Goal: Transaction & Acquisition: Book appointment/travel/reservation

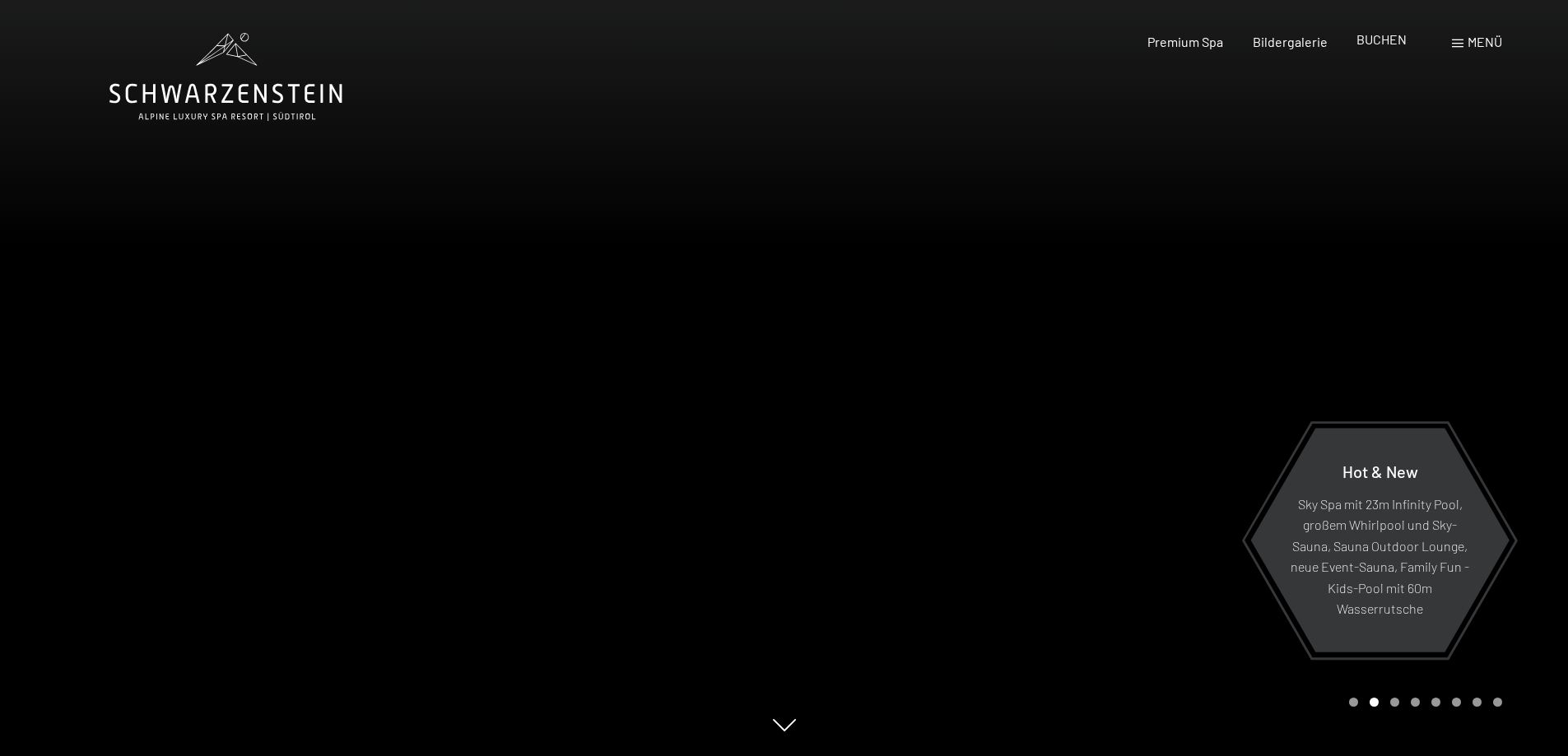
click at [1380, 42] on span "BUCHEN" at bounding box center [1381, 39] width 50 height 16
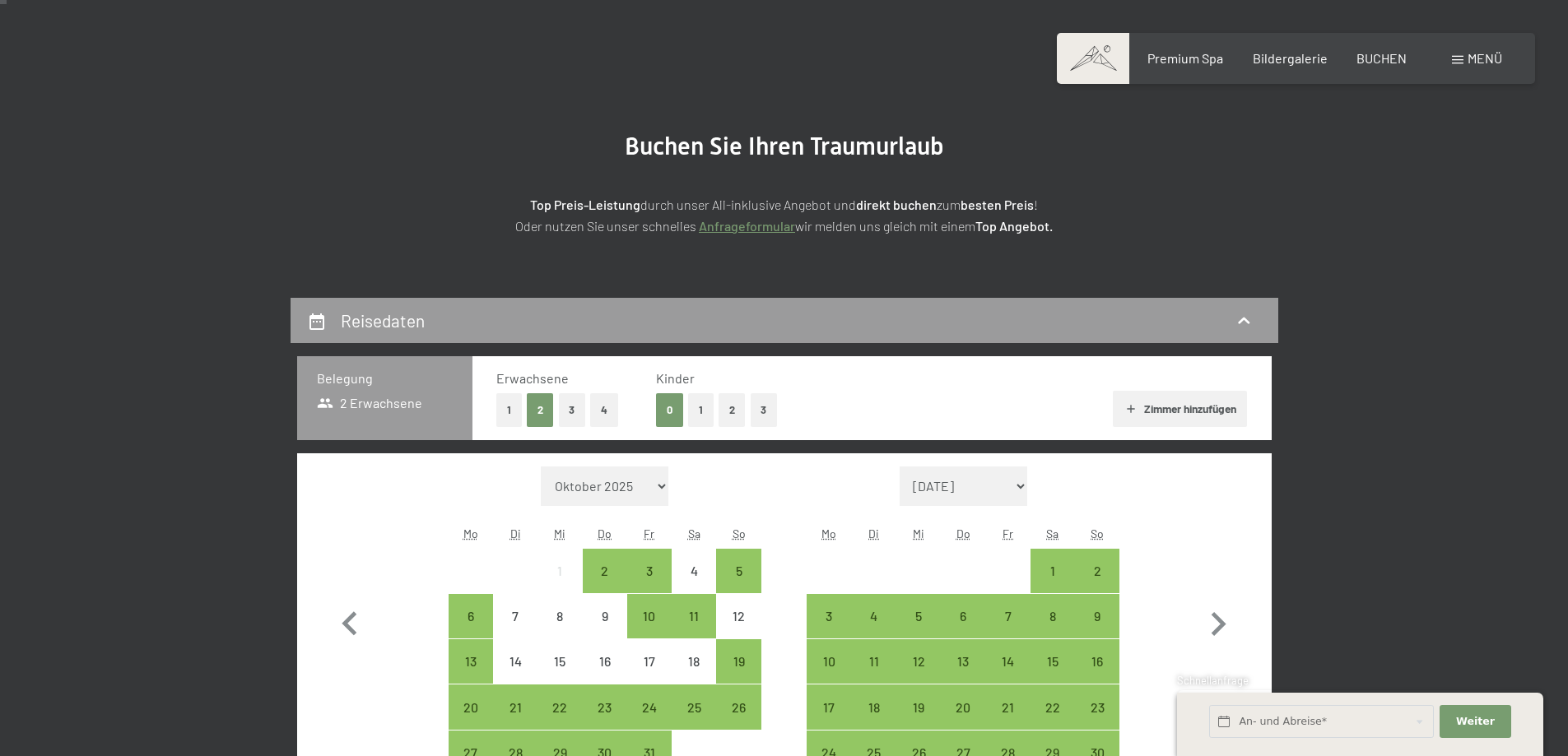
scroll to position [246, 0]
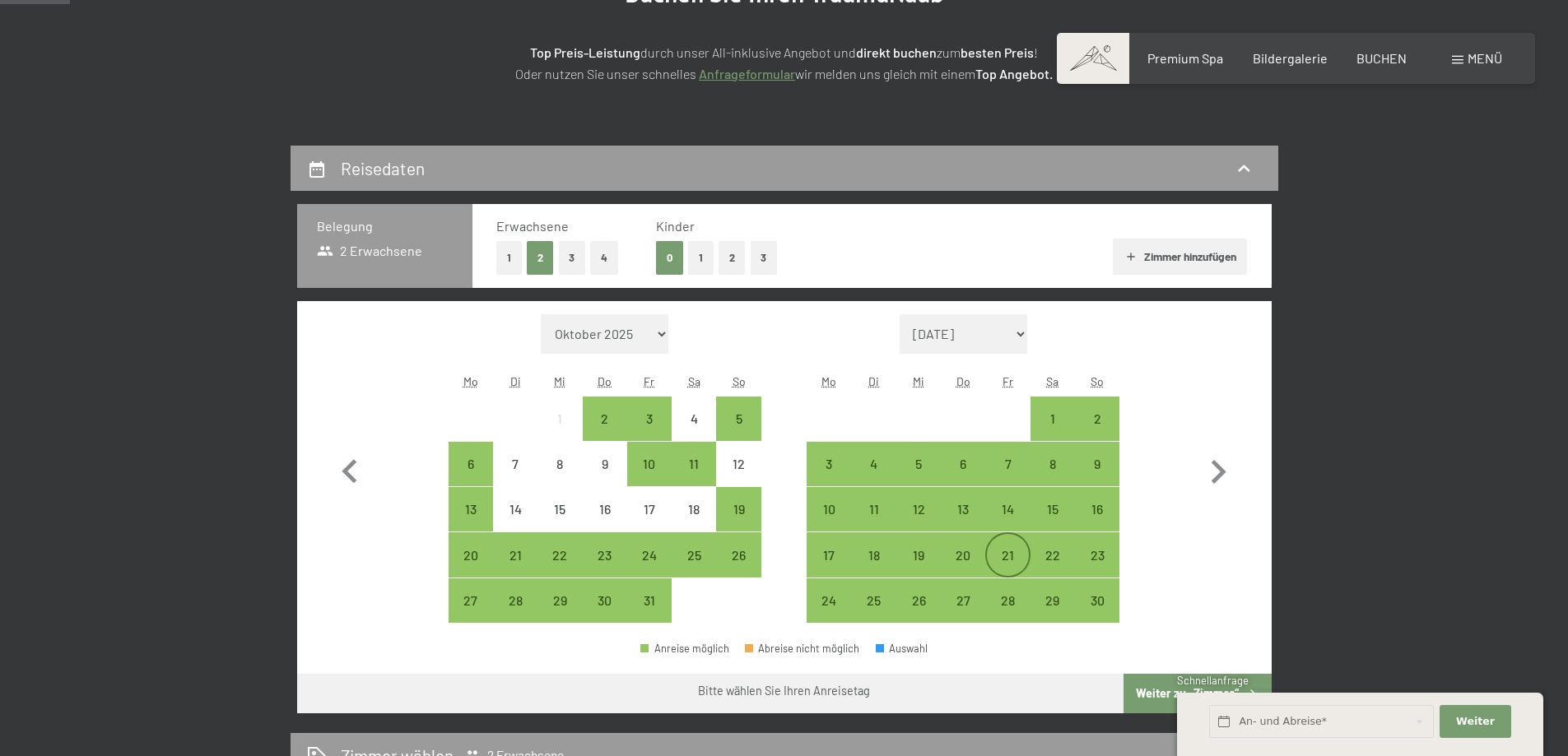
click at [1004, 549] on div "21" at bounding box center [1008, 569] width 42 height 41
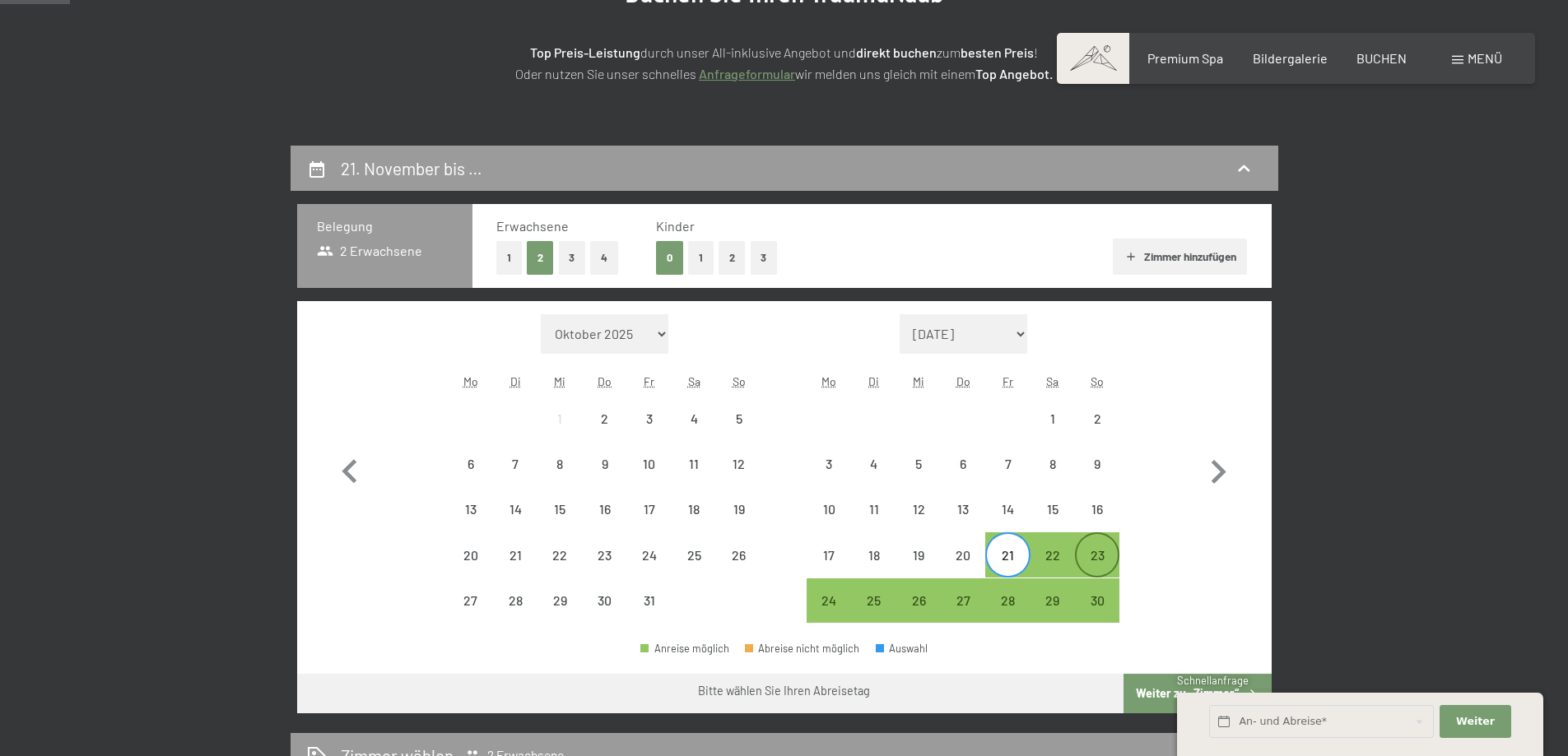
click at [1096, 564] on div "23" at bounding box center [1097, 569] width 42 height 41
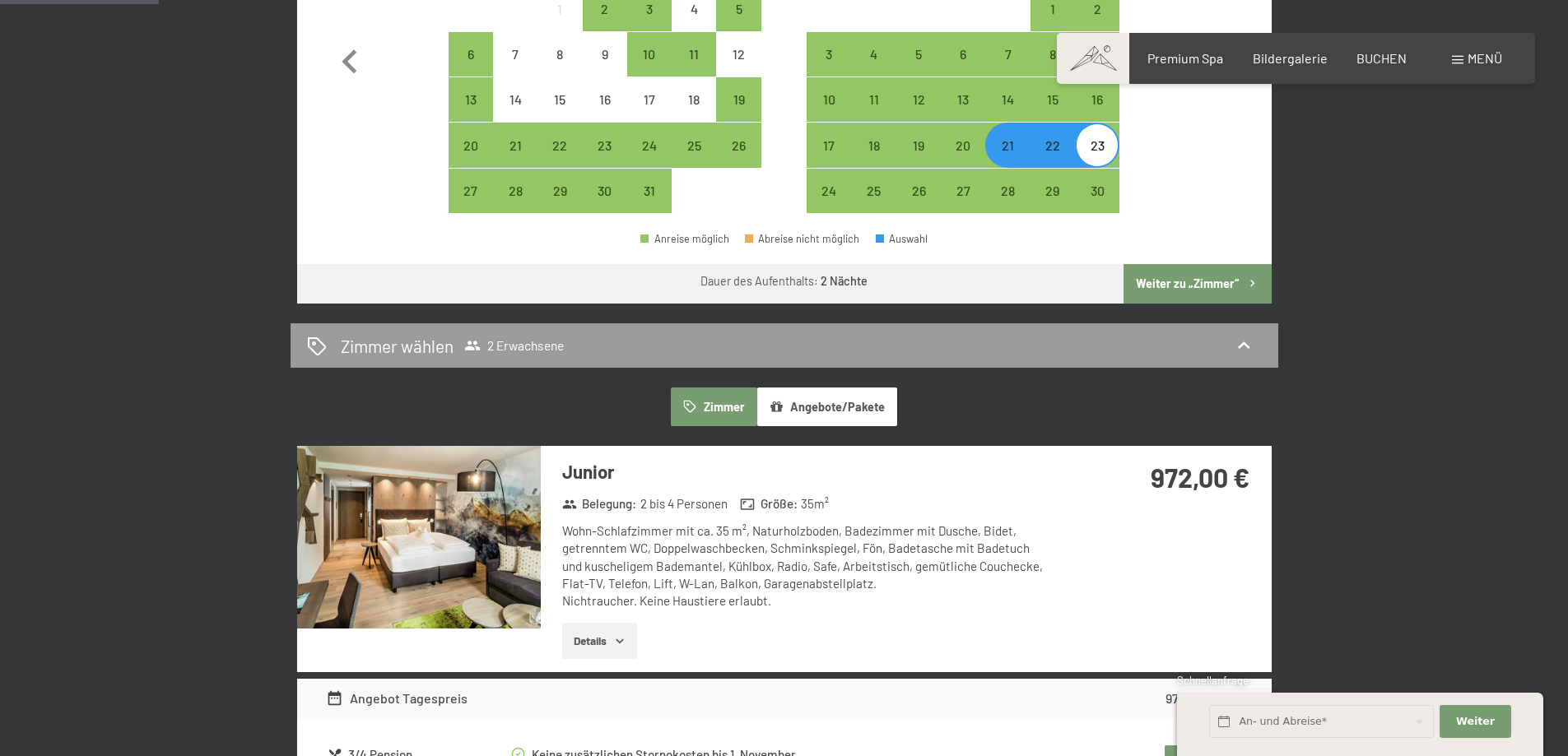
scroll to position [658, 0]
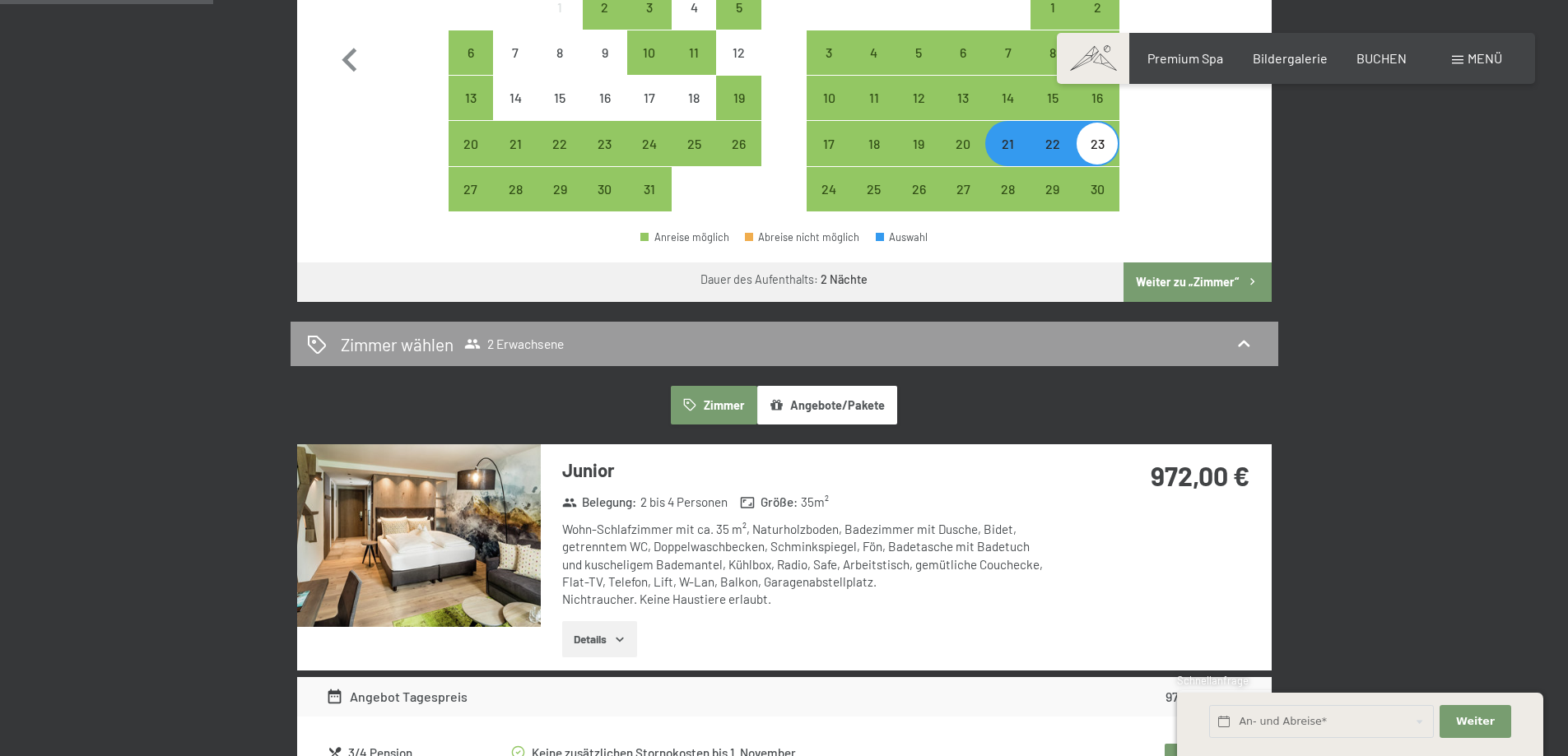
click at [1172, 278] on button "Weiter zu „Zimmer“" at bounding box center [1196, 282] width 147 height 40
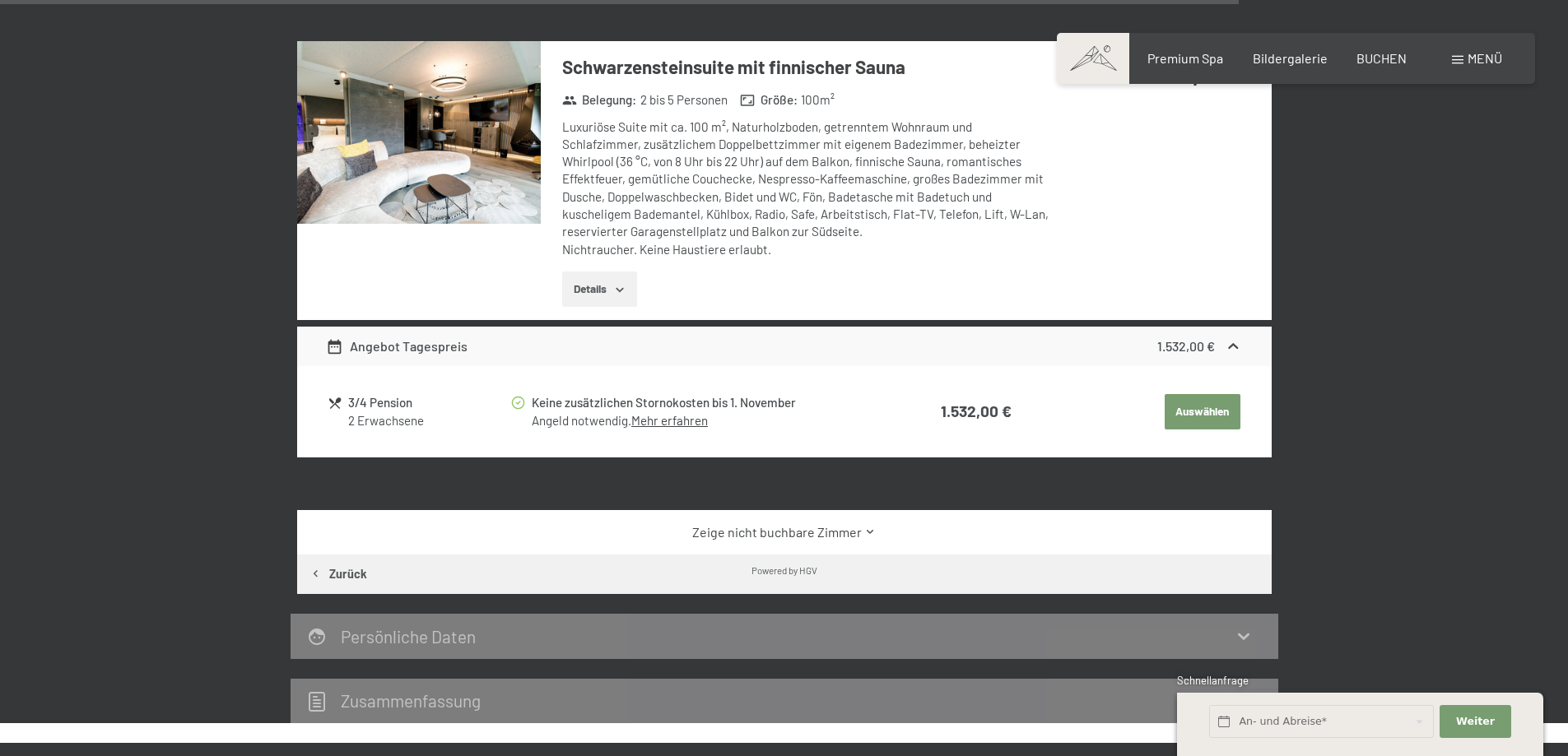
scroll to position [2944, 0]
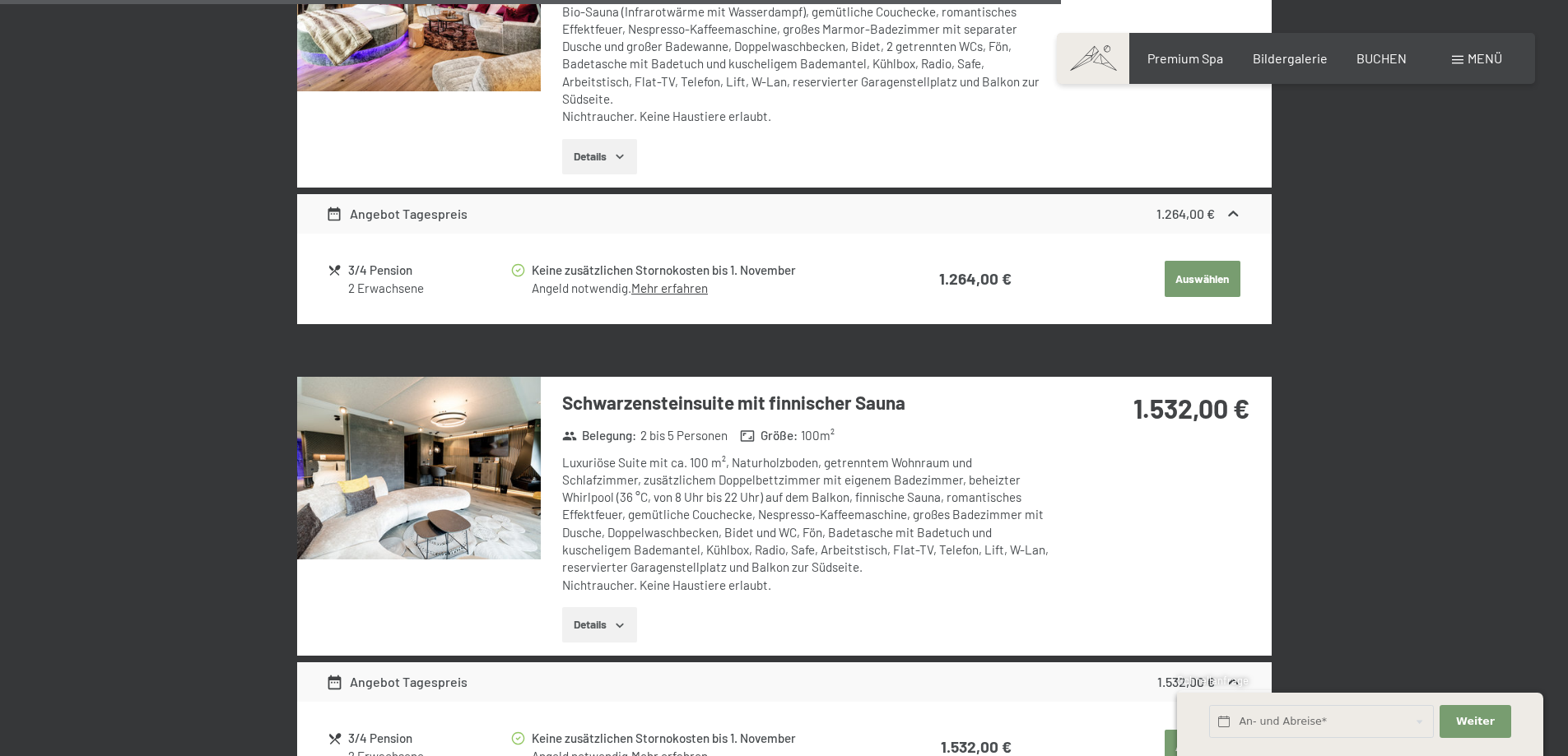
click at [403, 446] on img at bounding box center [418, 468] width 243 height 183
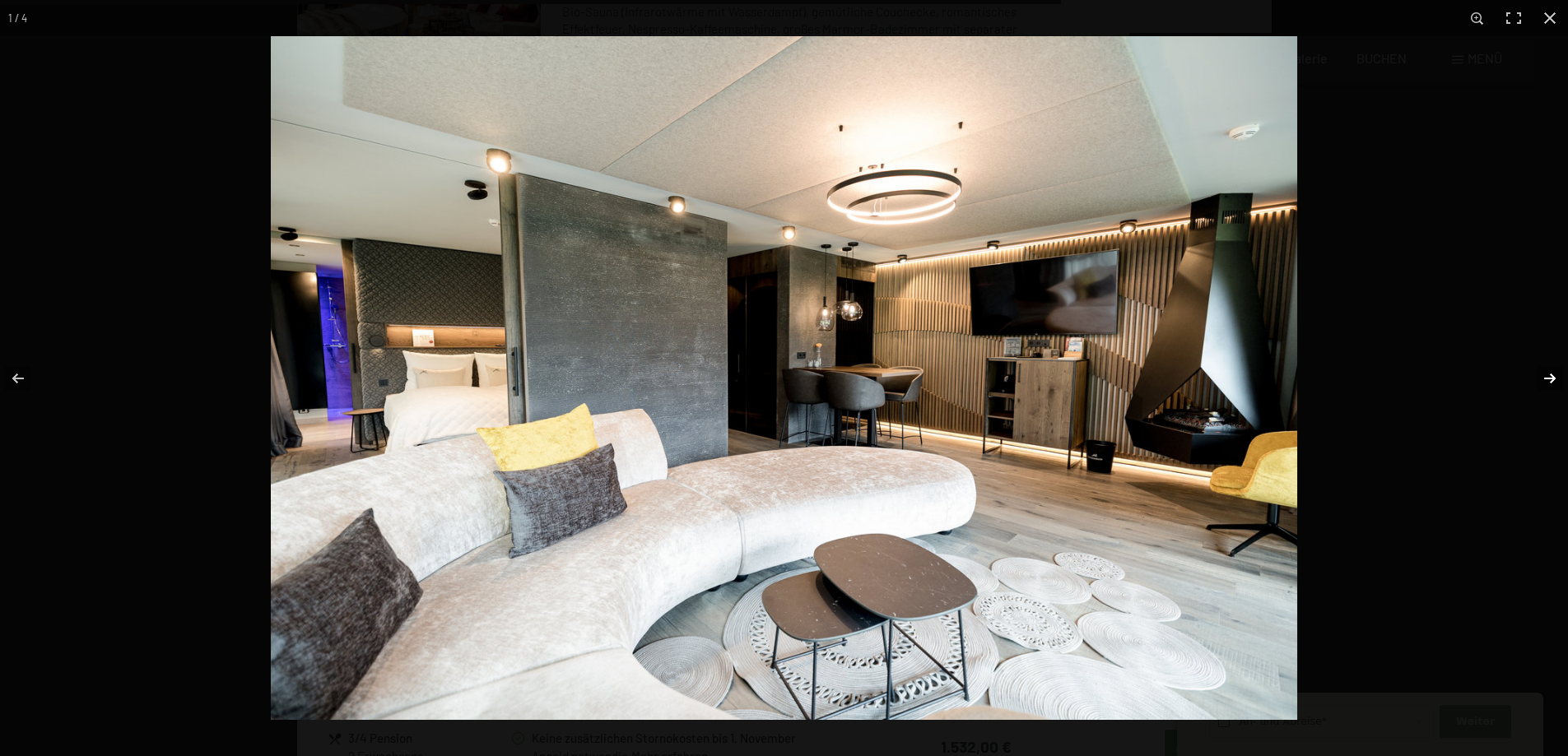
click at [1550, 380] on button "button" at bounding box center [1538, 378] width 57 height 82
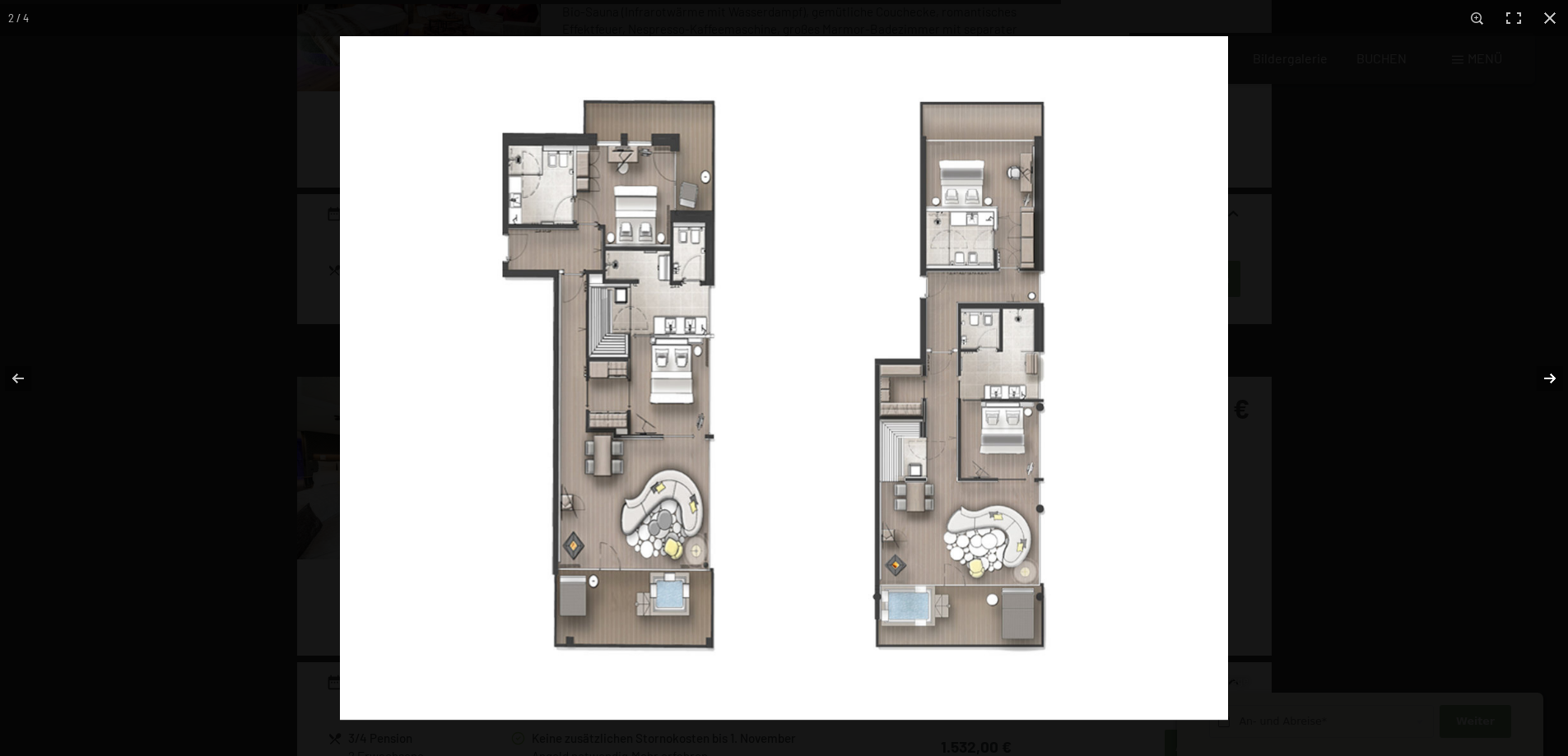
click at [1549, 380] on button "button" at bounding box center [1538, 378] width 57 height 82
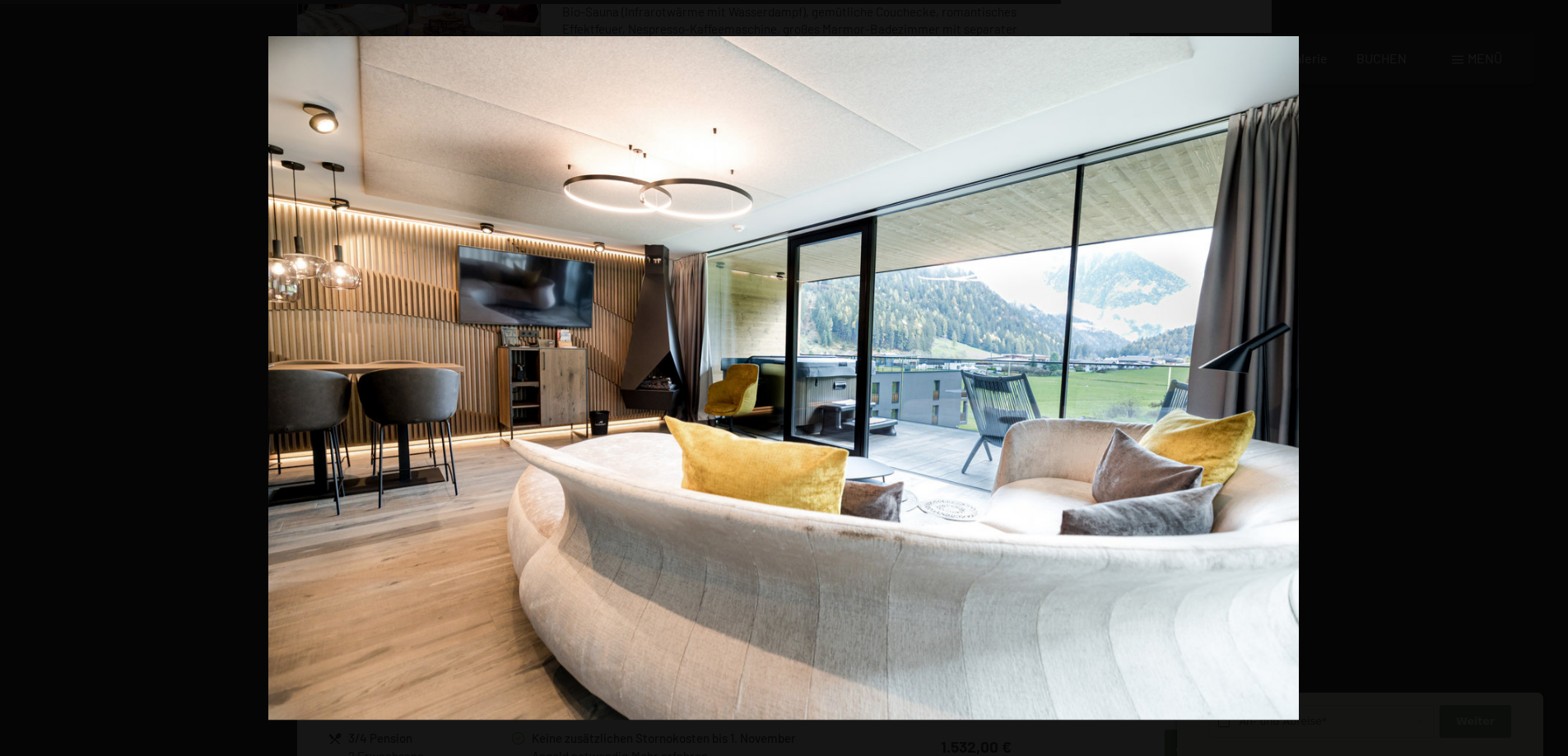
click at [1549, 380] on button "button" at bounding box center [1538, 378] width 57 height 82
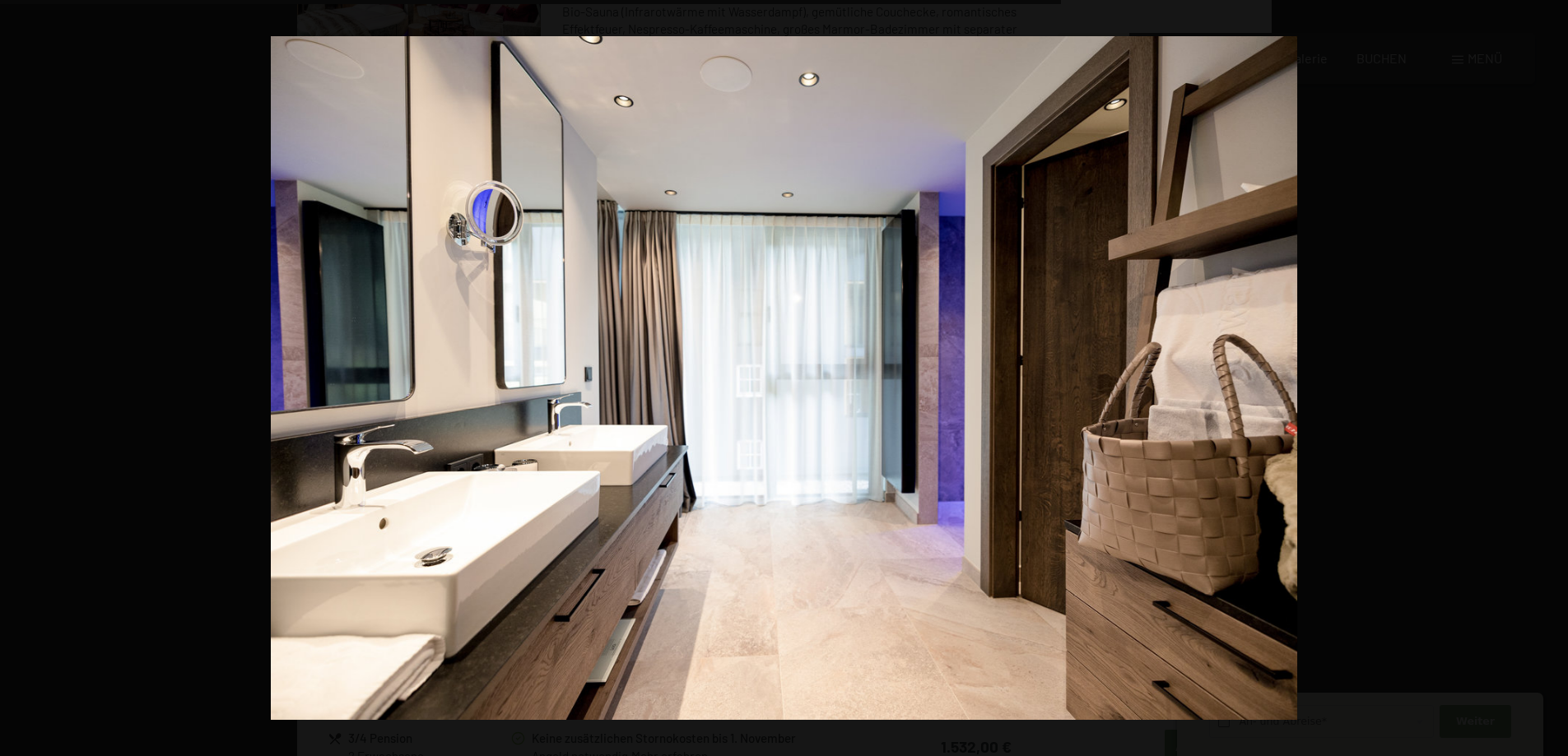
click at [1549, 380] on button "button" at bounding box center [1538, 378] width 57 height 82
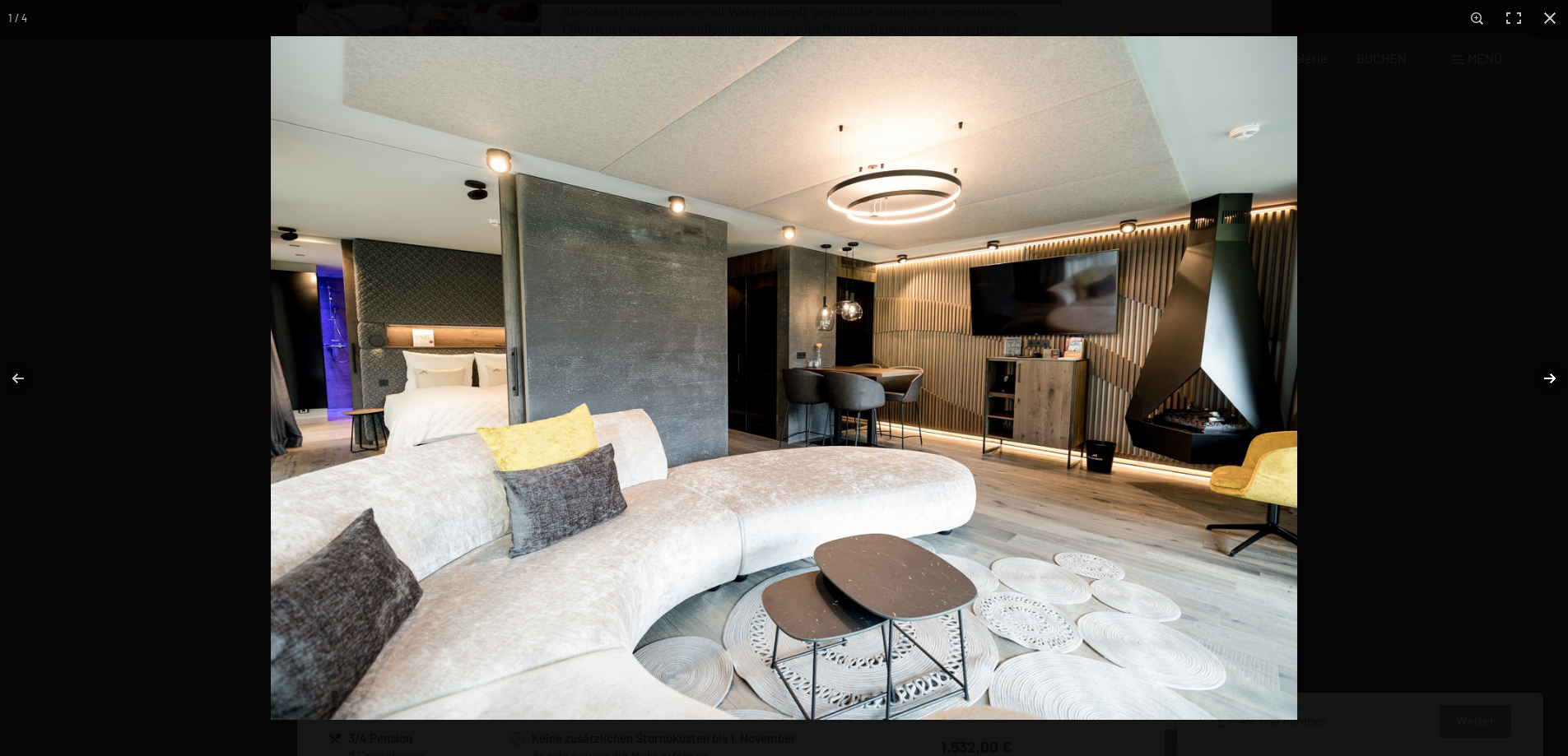
click at [1547, 380] on button "button" at bounding box center [1538, 378] width 57 height 82
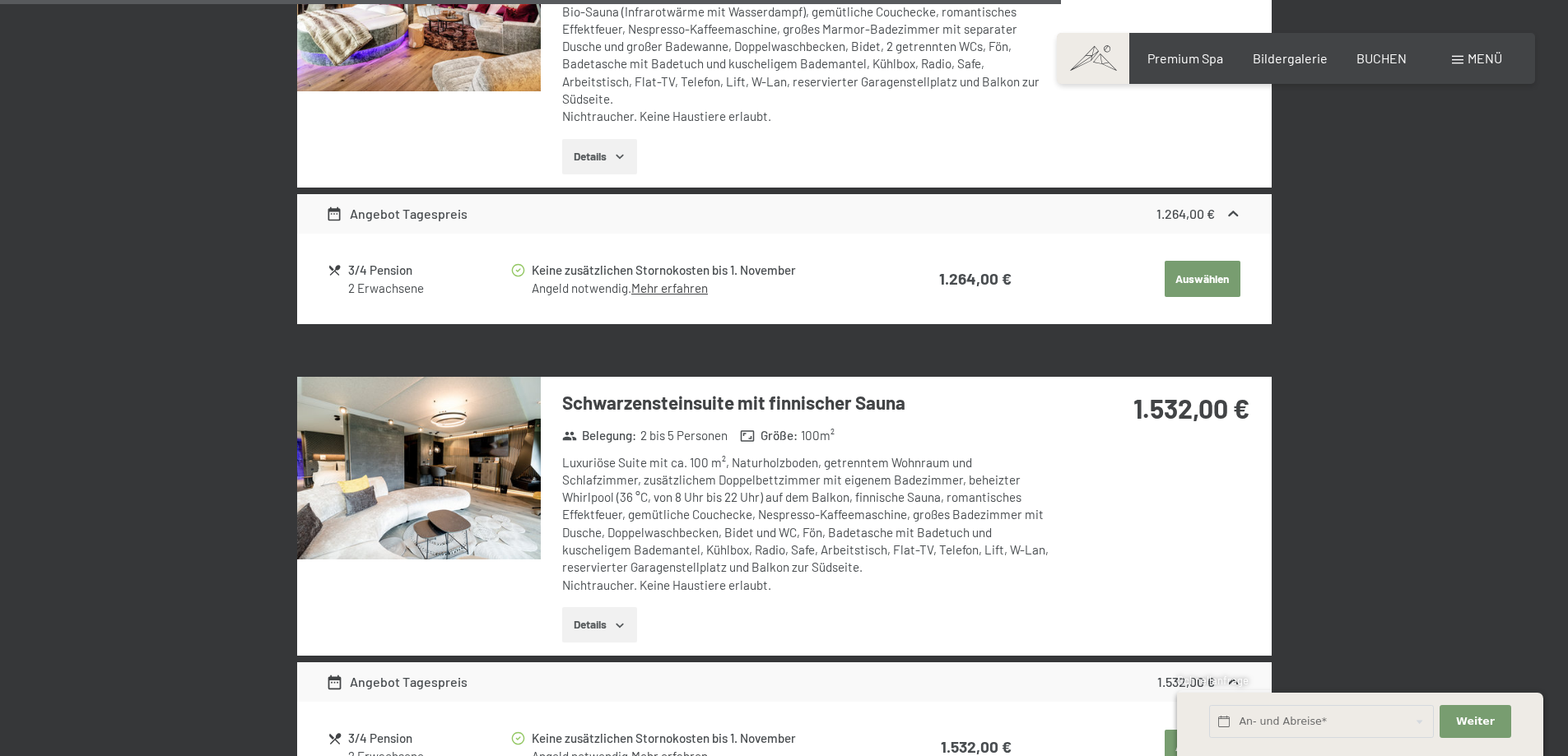
click at [0, 0] on button "button" at bounding box center [0, 0] width 0 height 0
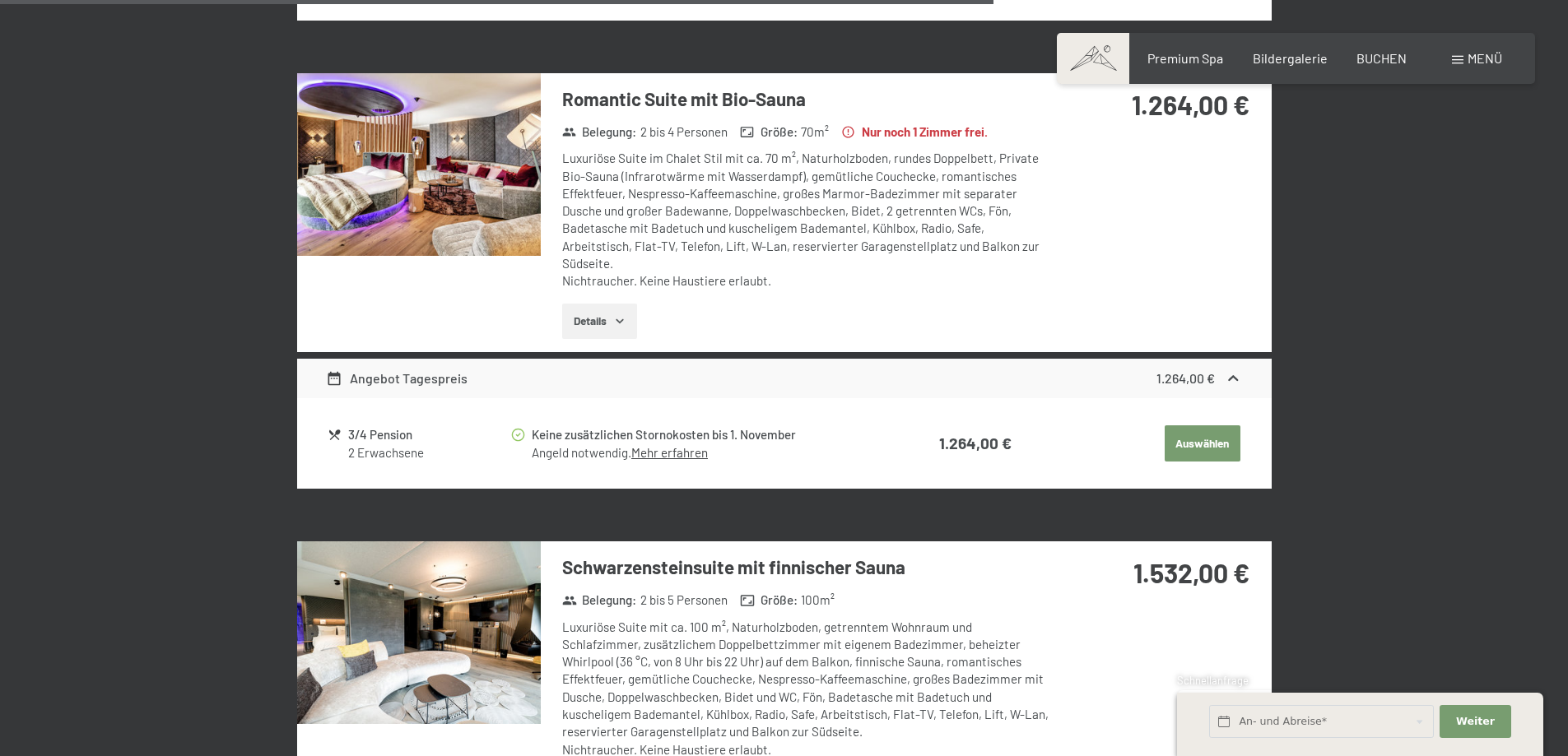
scroll to position [2614, 0]
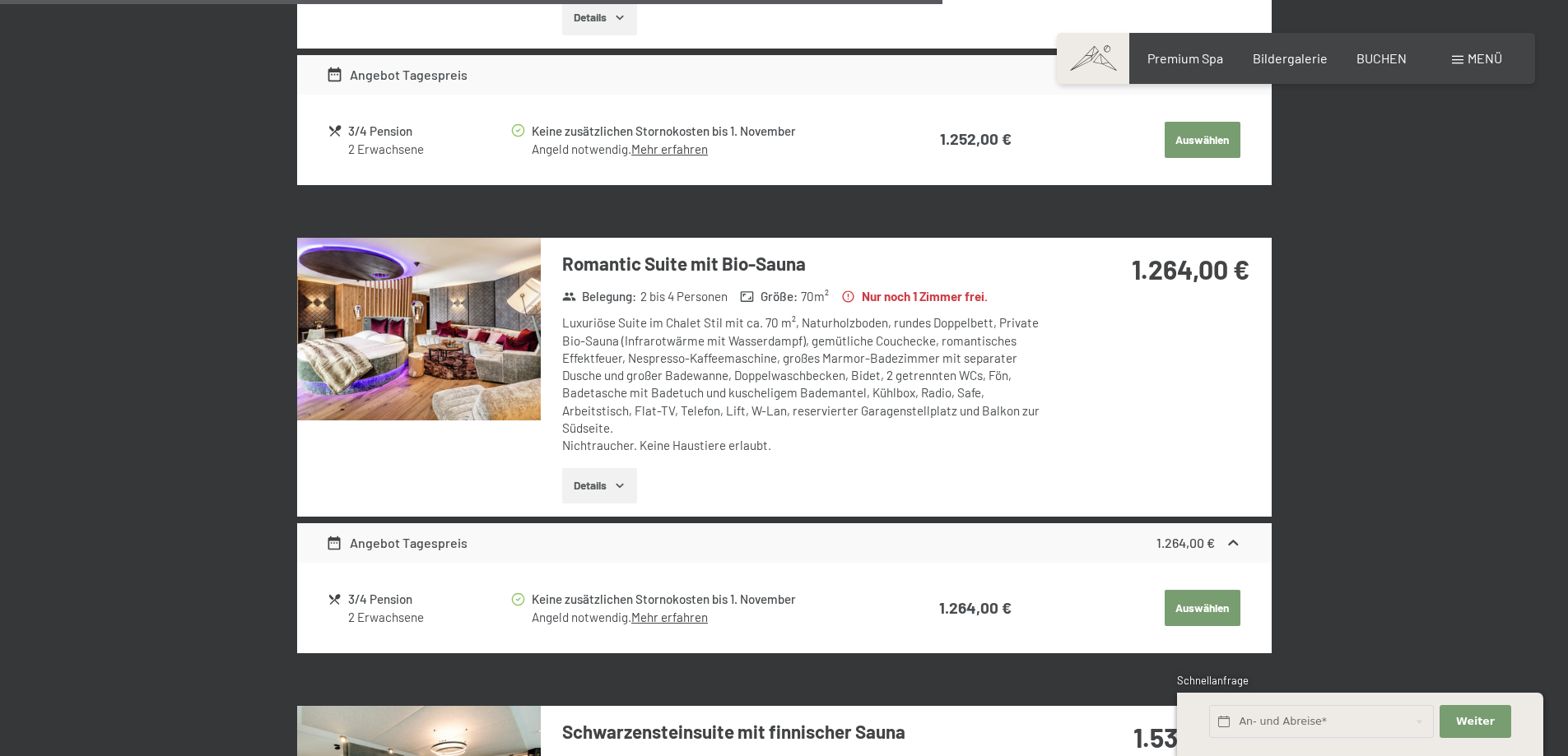
click at [403, 349] on img at bounding box center [418, 329] width 243 height 183
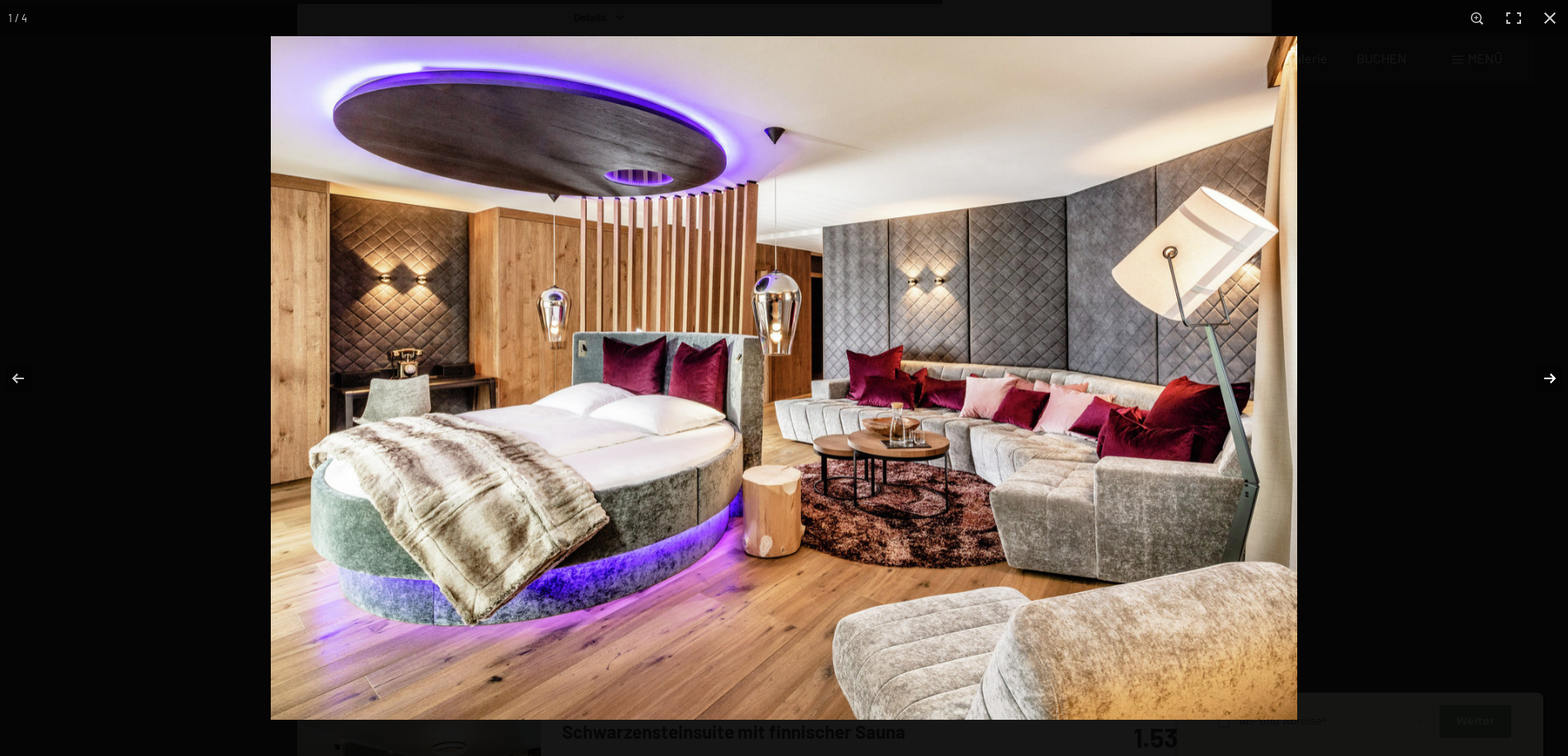
click at [1556, 379] on button "button" at bounding box center [1538, 378] width 57 height 82
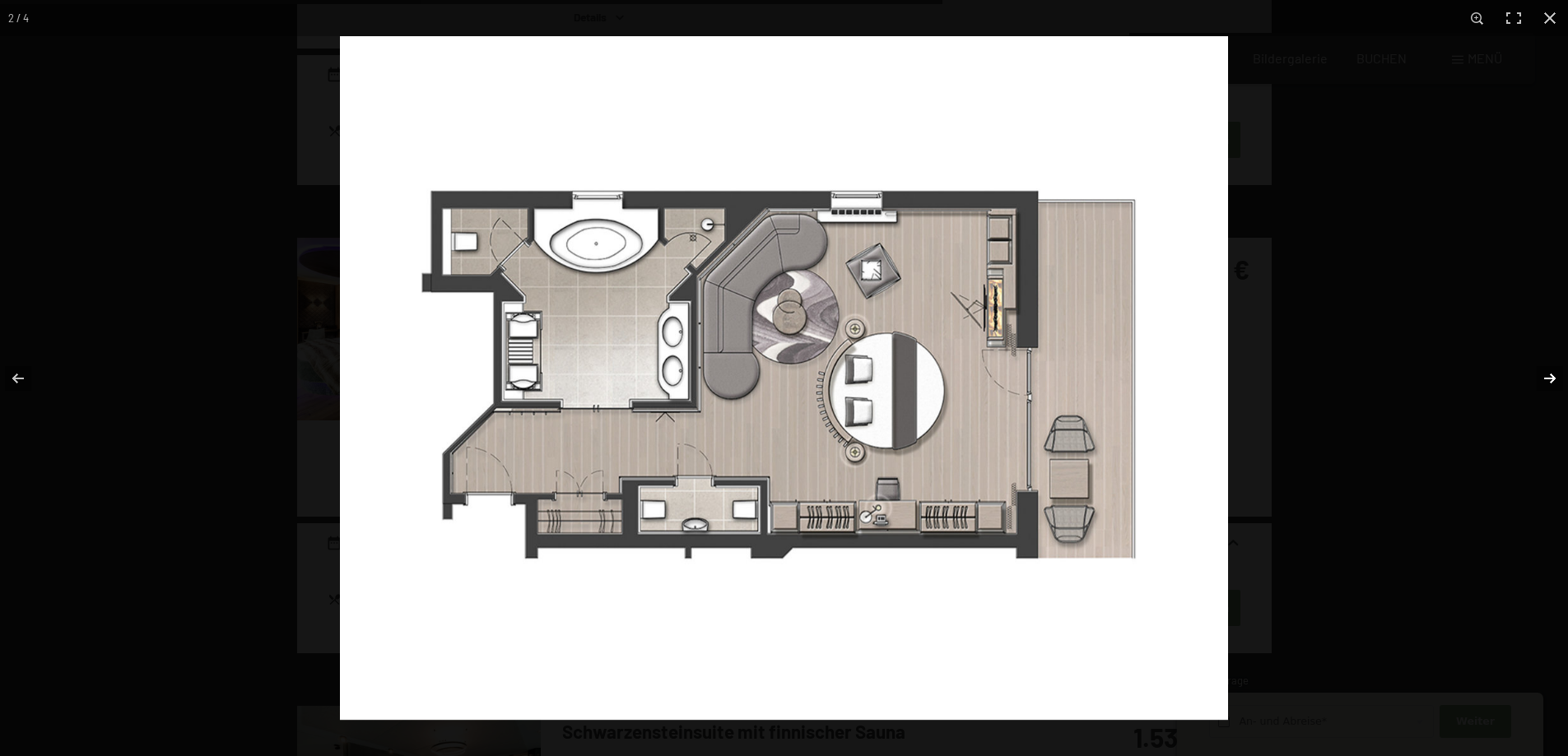
click at [1552, 381] on button "button" at bounding box center [1538, 378] width 57 height 82
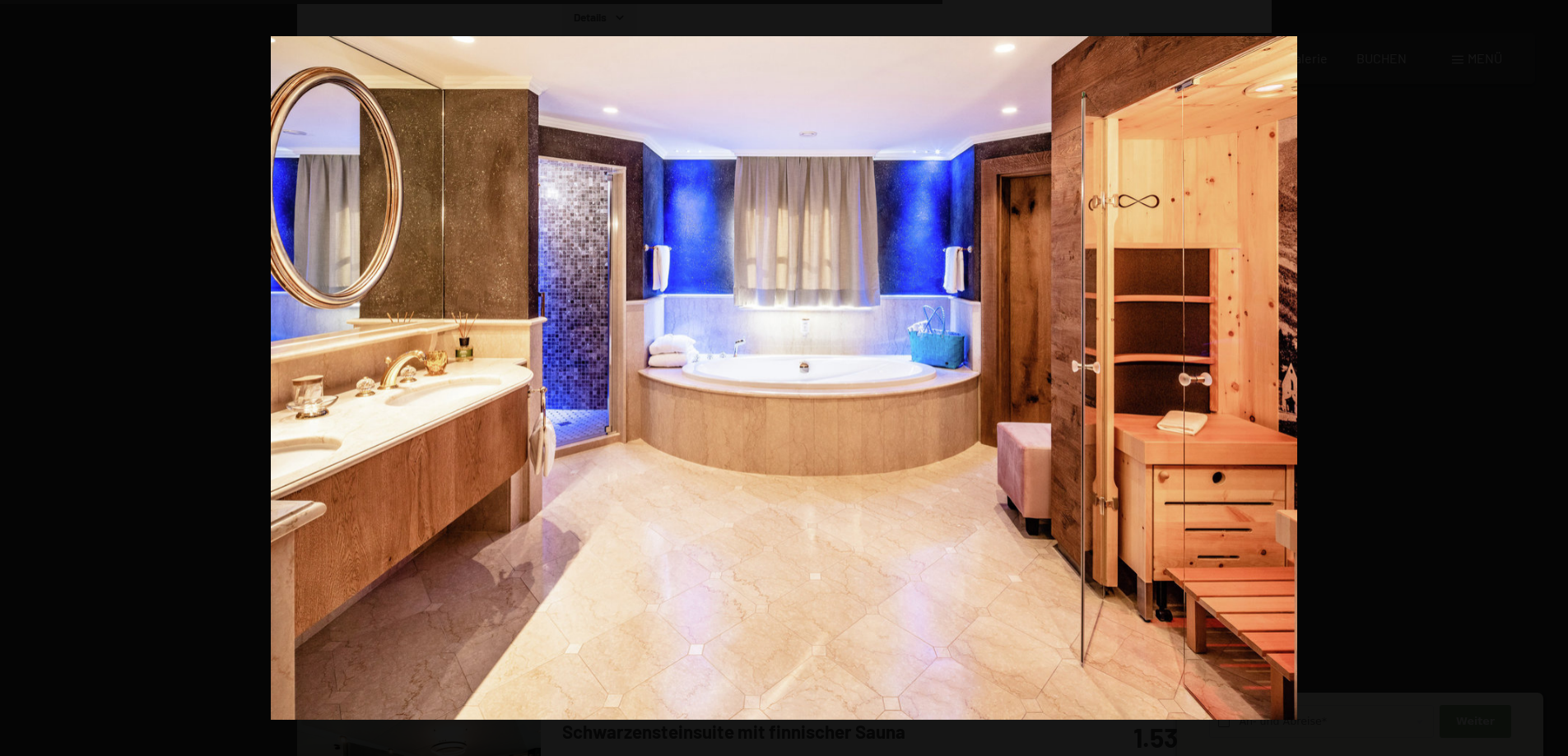
click at [1552, 381] on button "button" at bounding box center [1538, 378] width 57 height 82
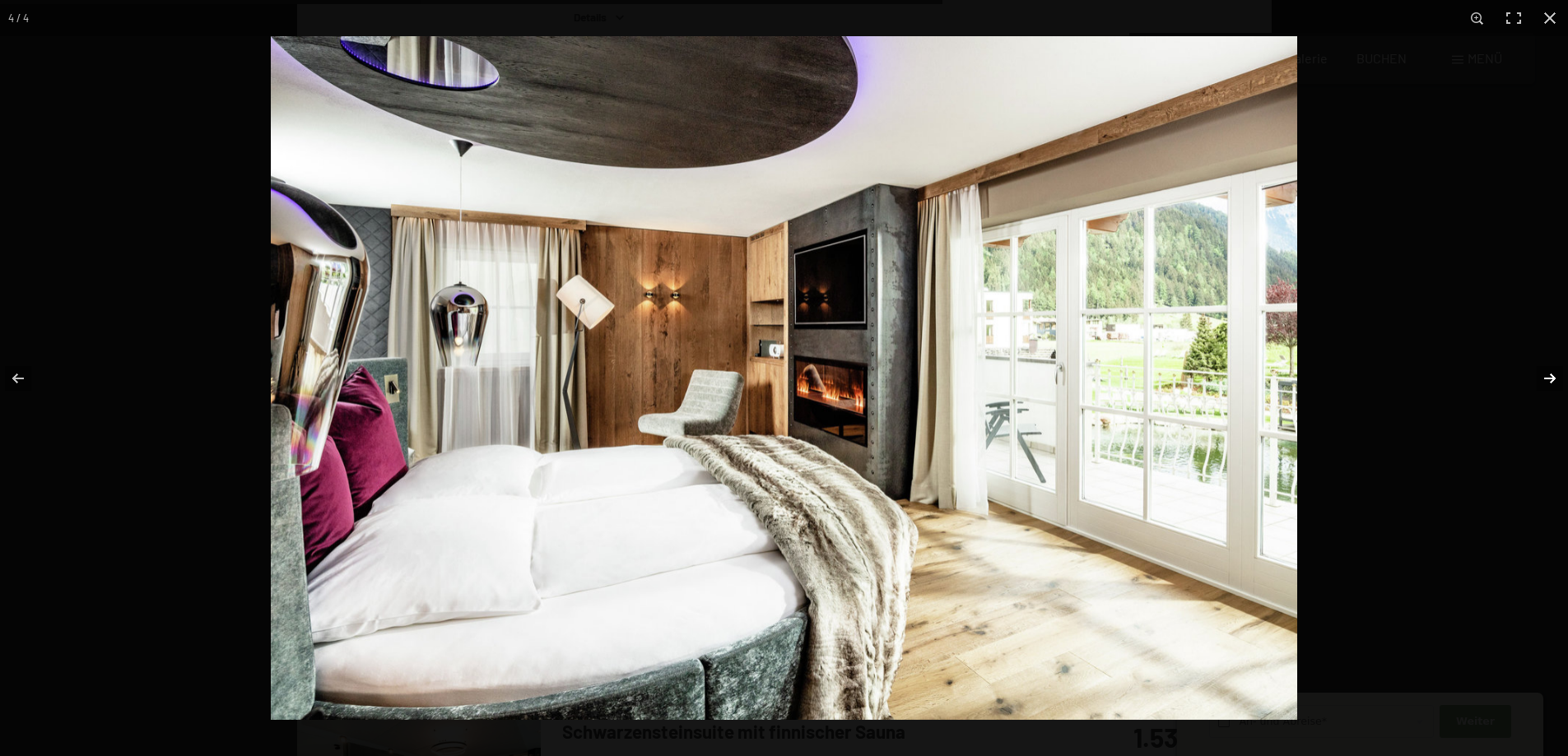
click at [1556, 381] on button "button" at bounding box center [1538, 378] width 57 height 82
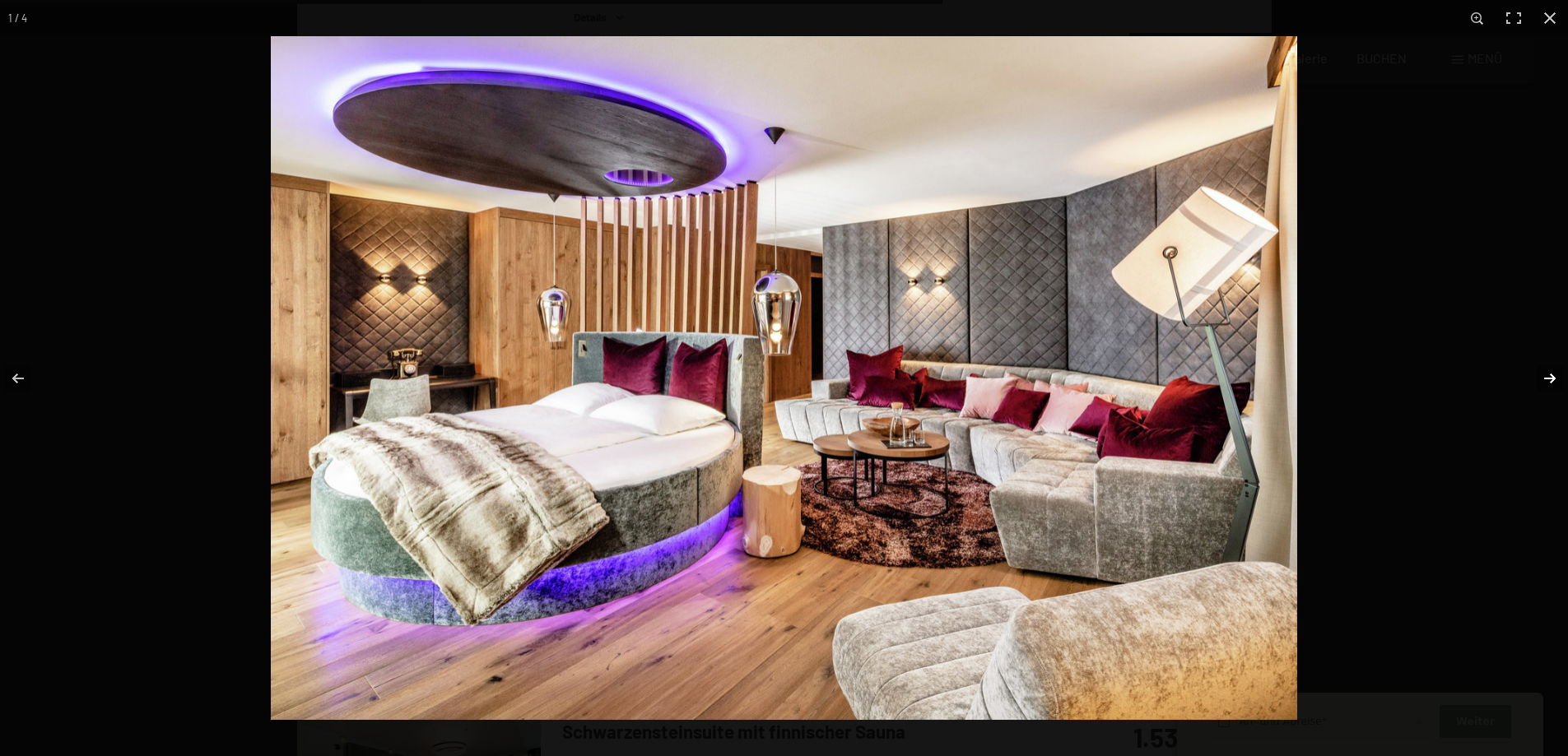
click at [1556, 381] on button "button" at bounding box center [1538, 378] width 57 height 82
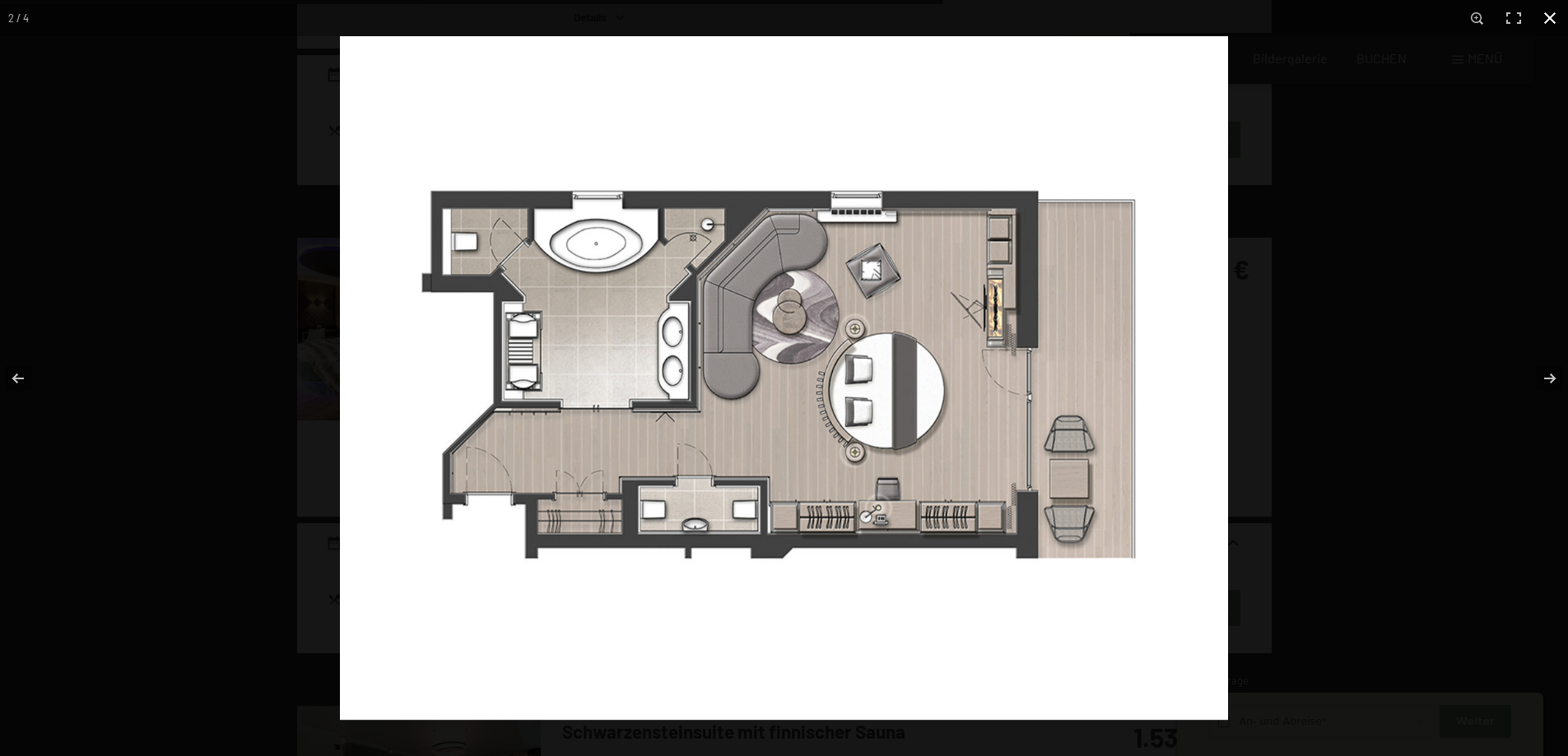
click at [1507, 297] on div at bounding box center [1124, 414] width 1568 height 756
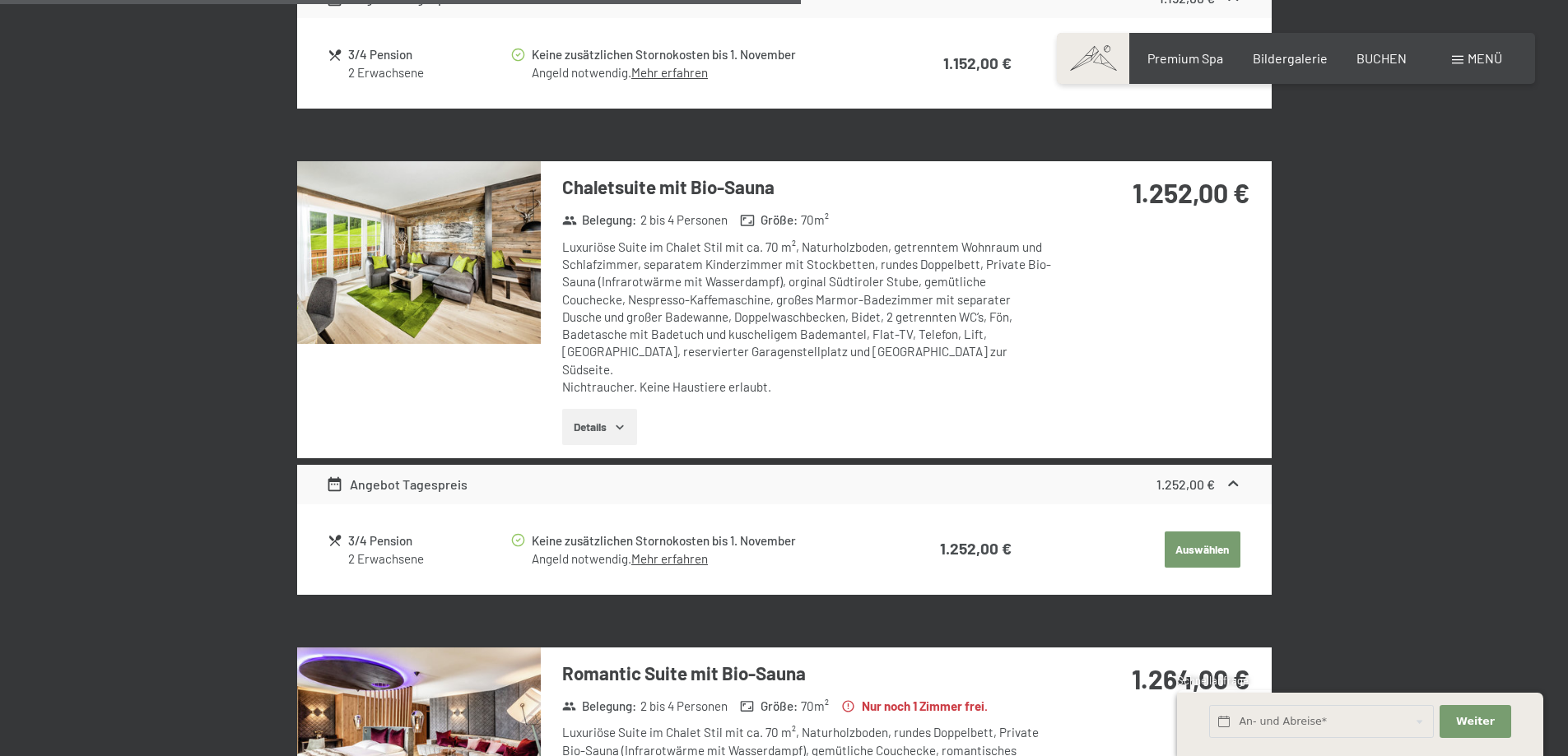
scroll to position [2202, 0]
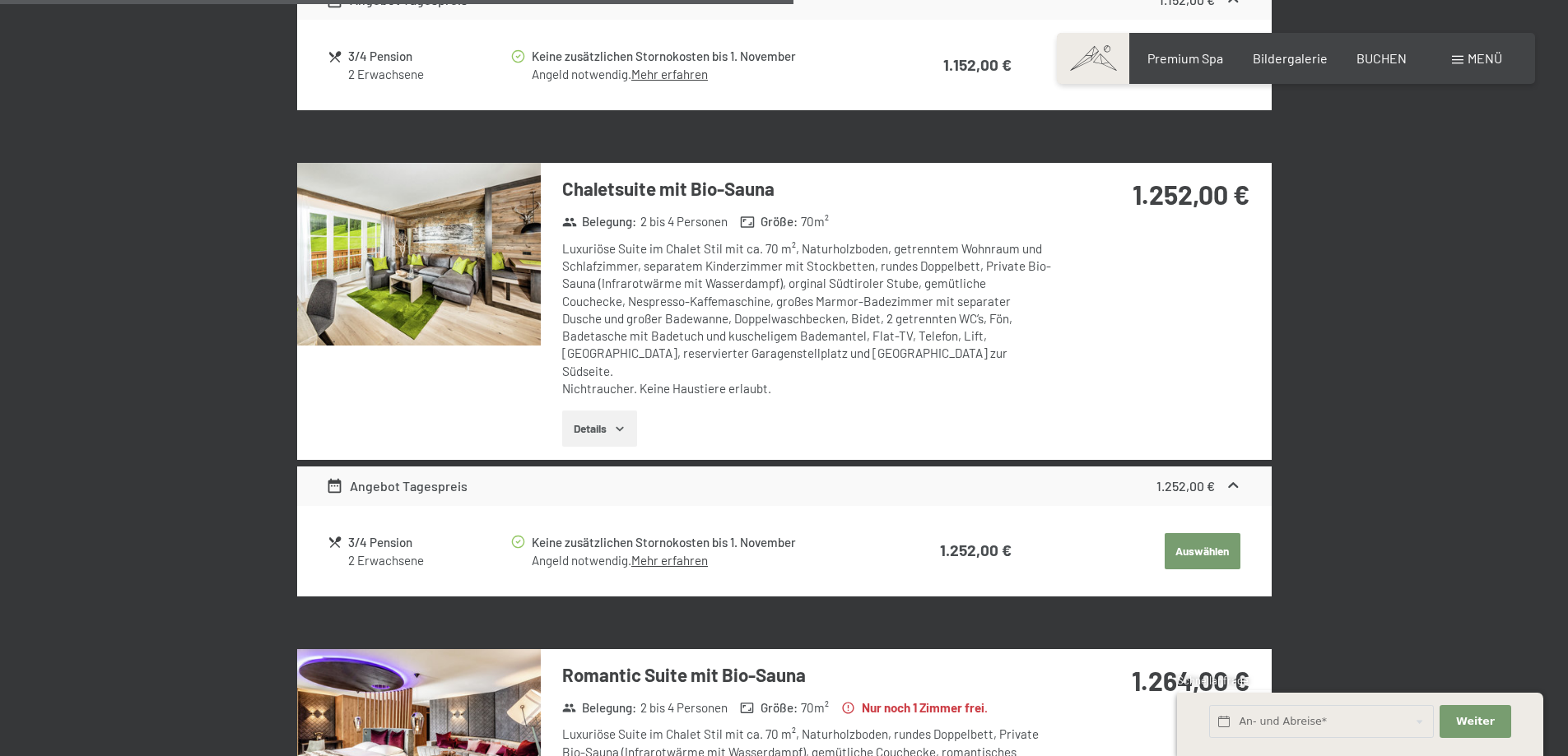
click at [449, 314] on img at bounding box center [418, 254] width 243 height 183
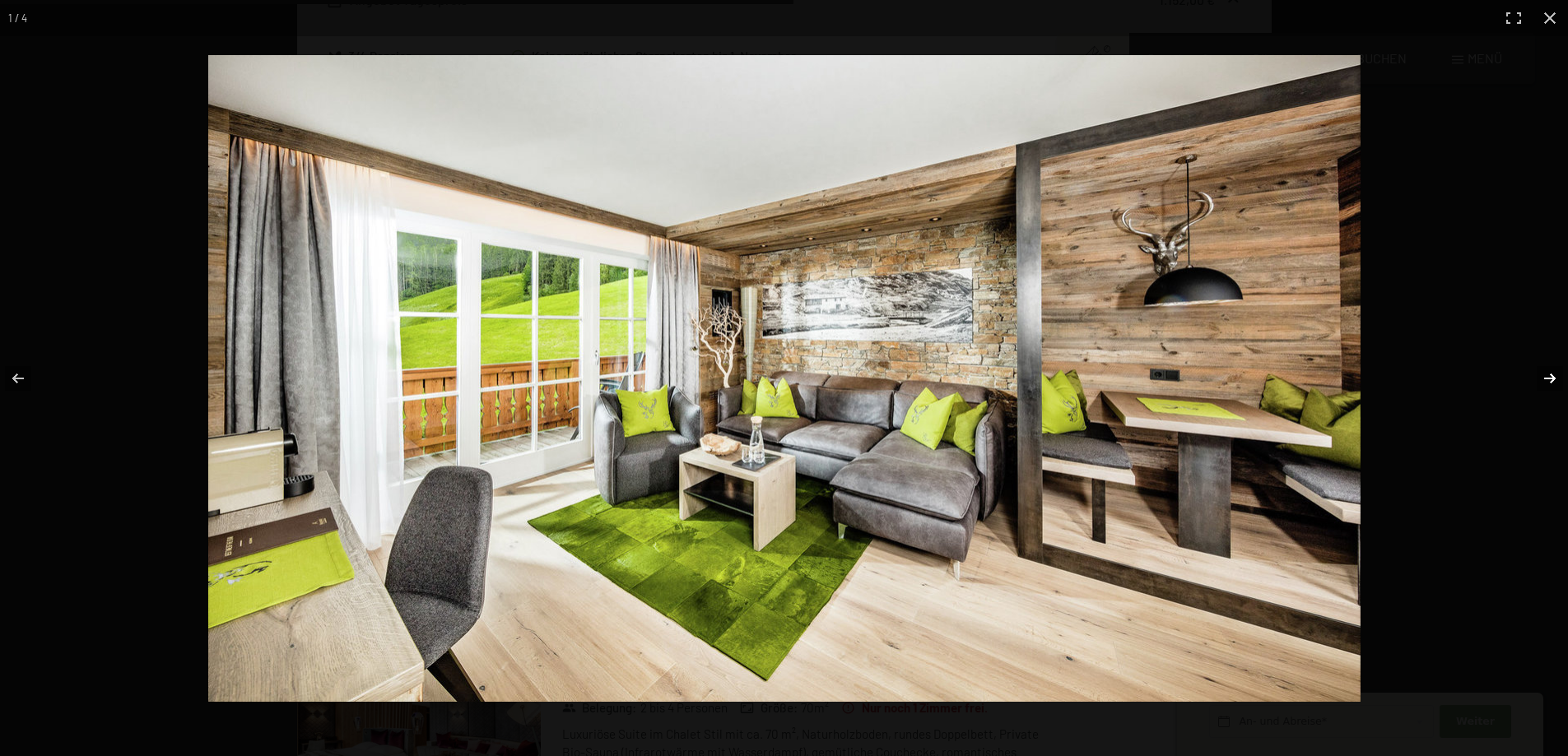
click at [1552, 372] on button "button" at bounding box center [1538, 378] width 57 height 82
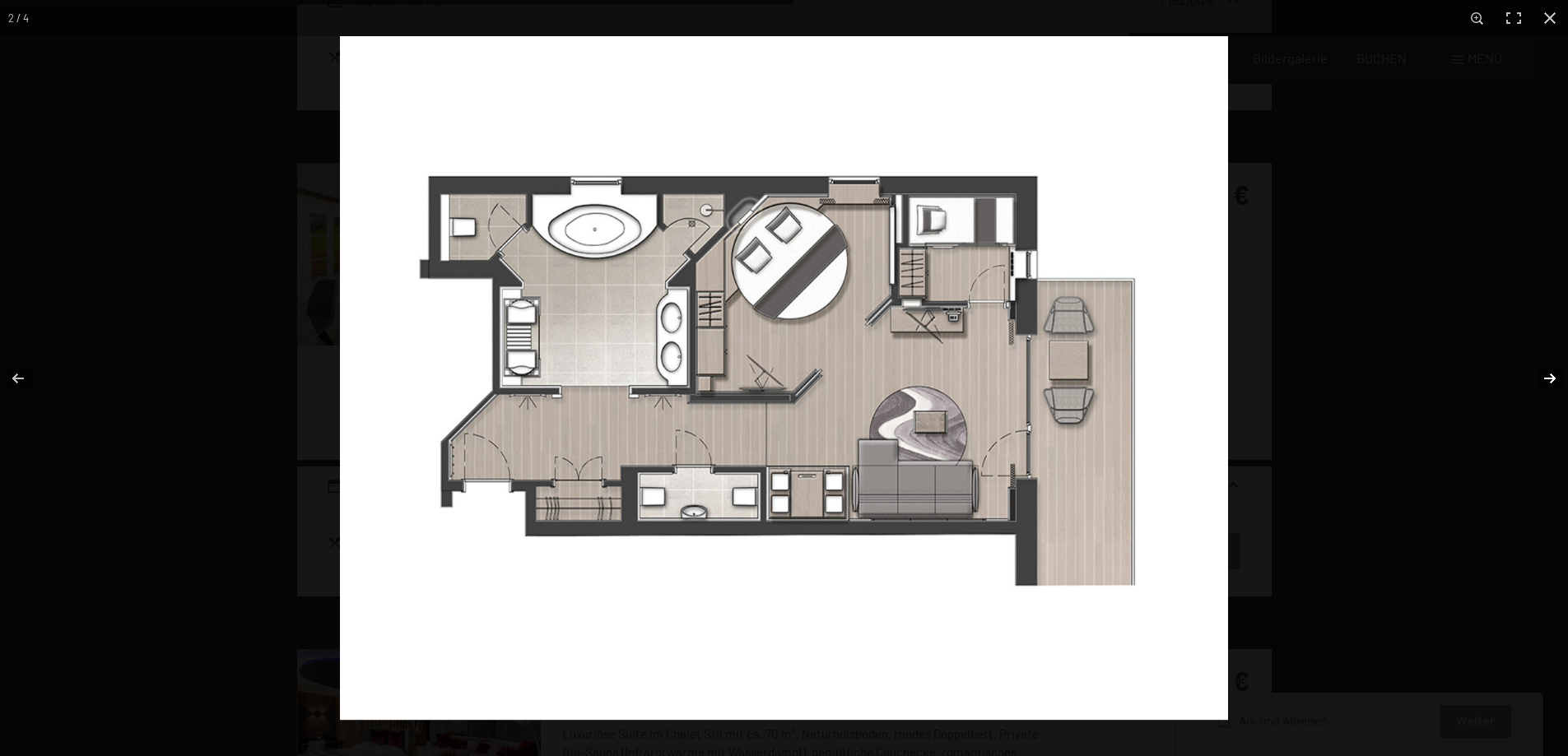
click at [1541, 381] on button "button" at bounding box center [1538, 378] width 57 height 82
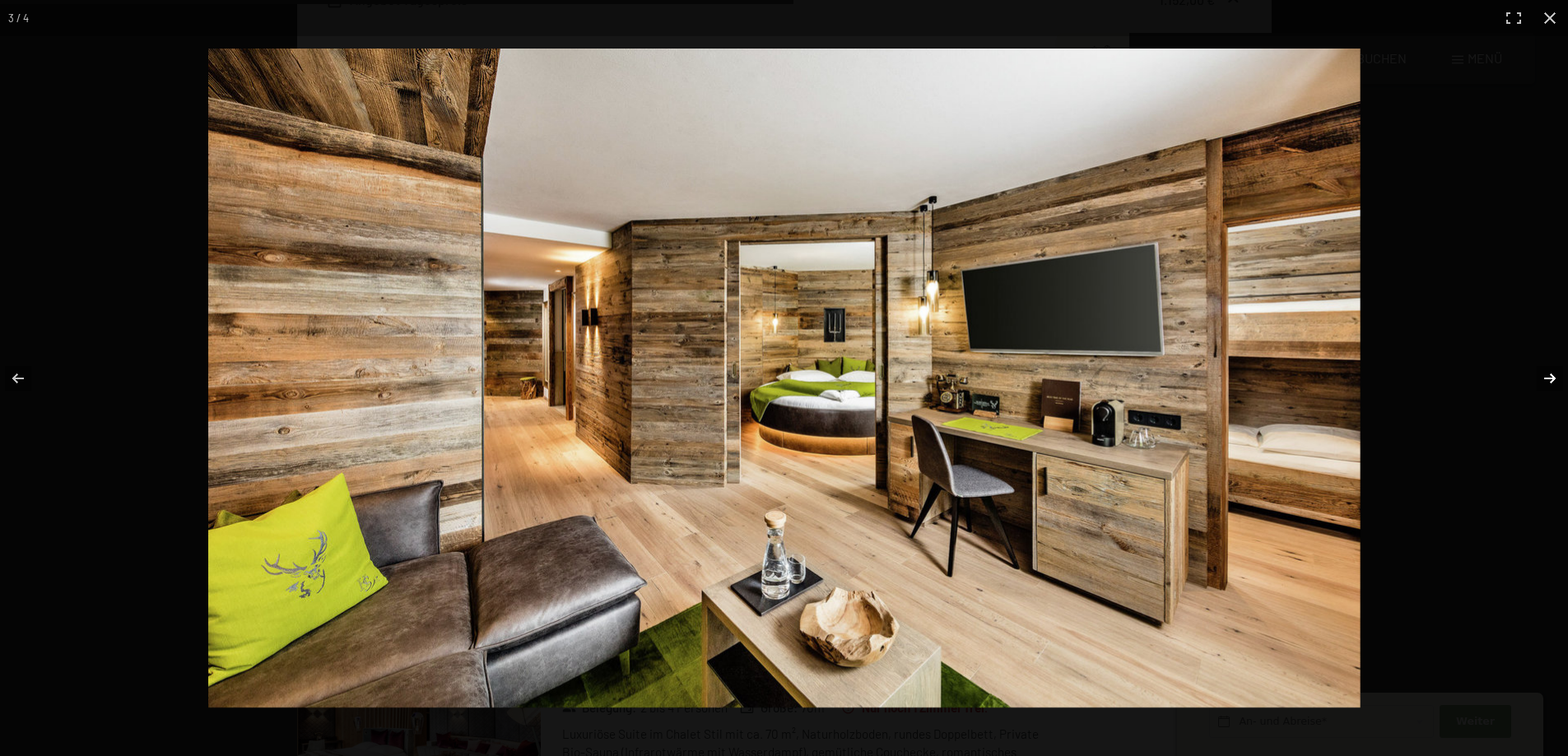
click at [1541, 381] on button "button" at bounding box center [1538, 378] width 57 height 82
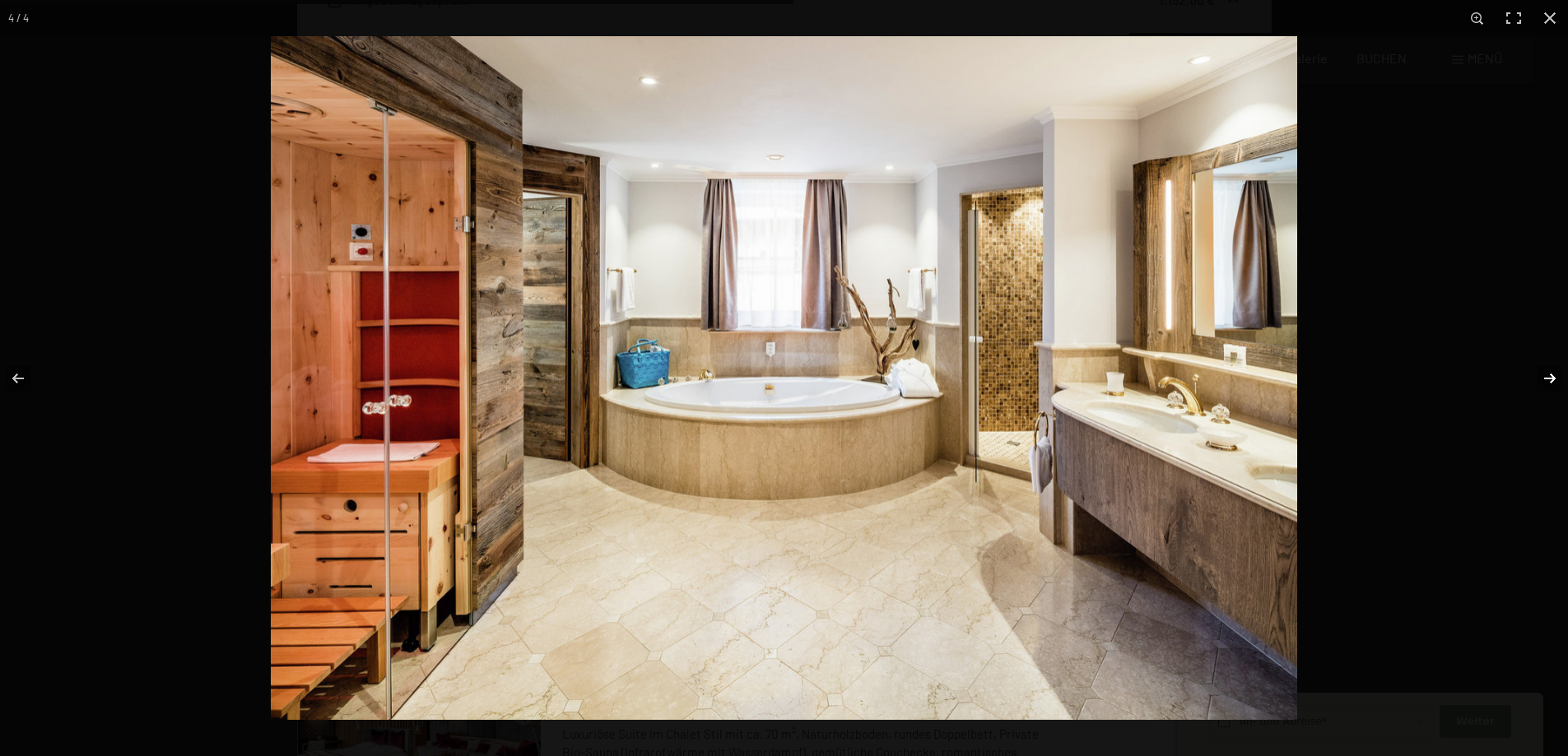
click at [1541, 381] on button "button" at bounding box center [1538, 378] width 57 height 82
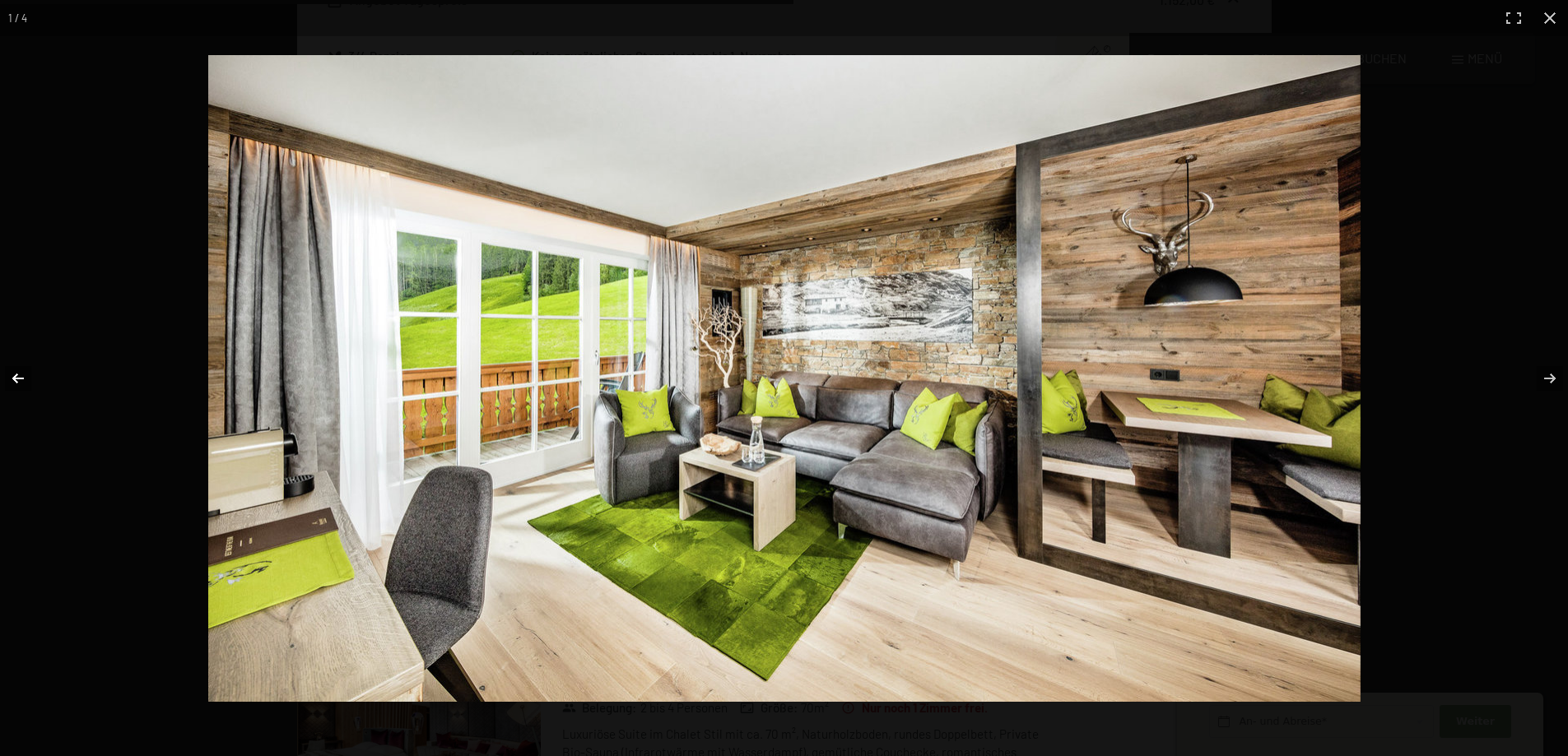
click at [17, 377] on button "button" at bounding box center [28, 378] width 57 height 82
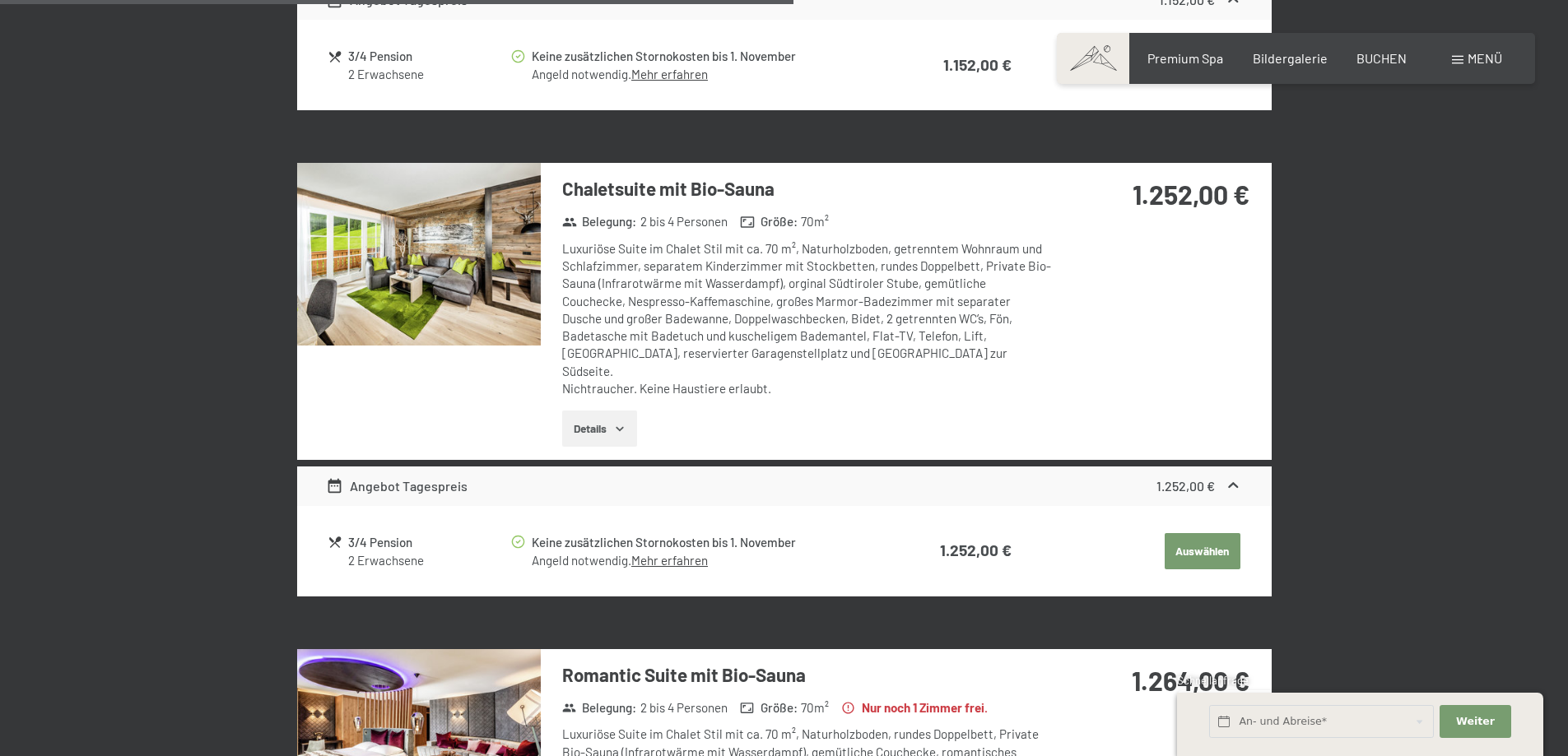
click at [0, 0] on button "button" at bounding box center [0, 0] width 0 height 0
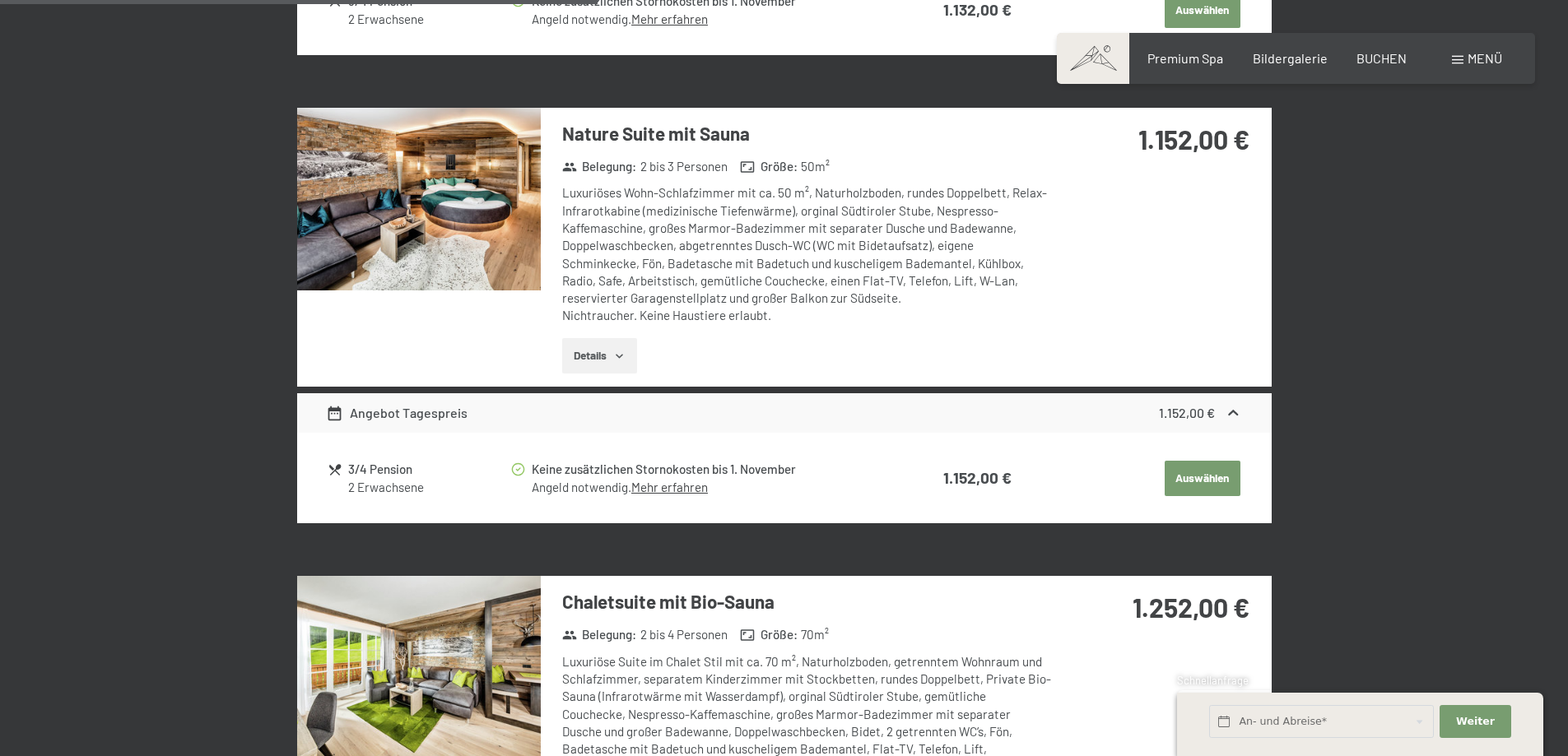
scroll to position [1792, 0]
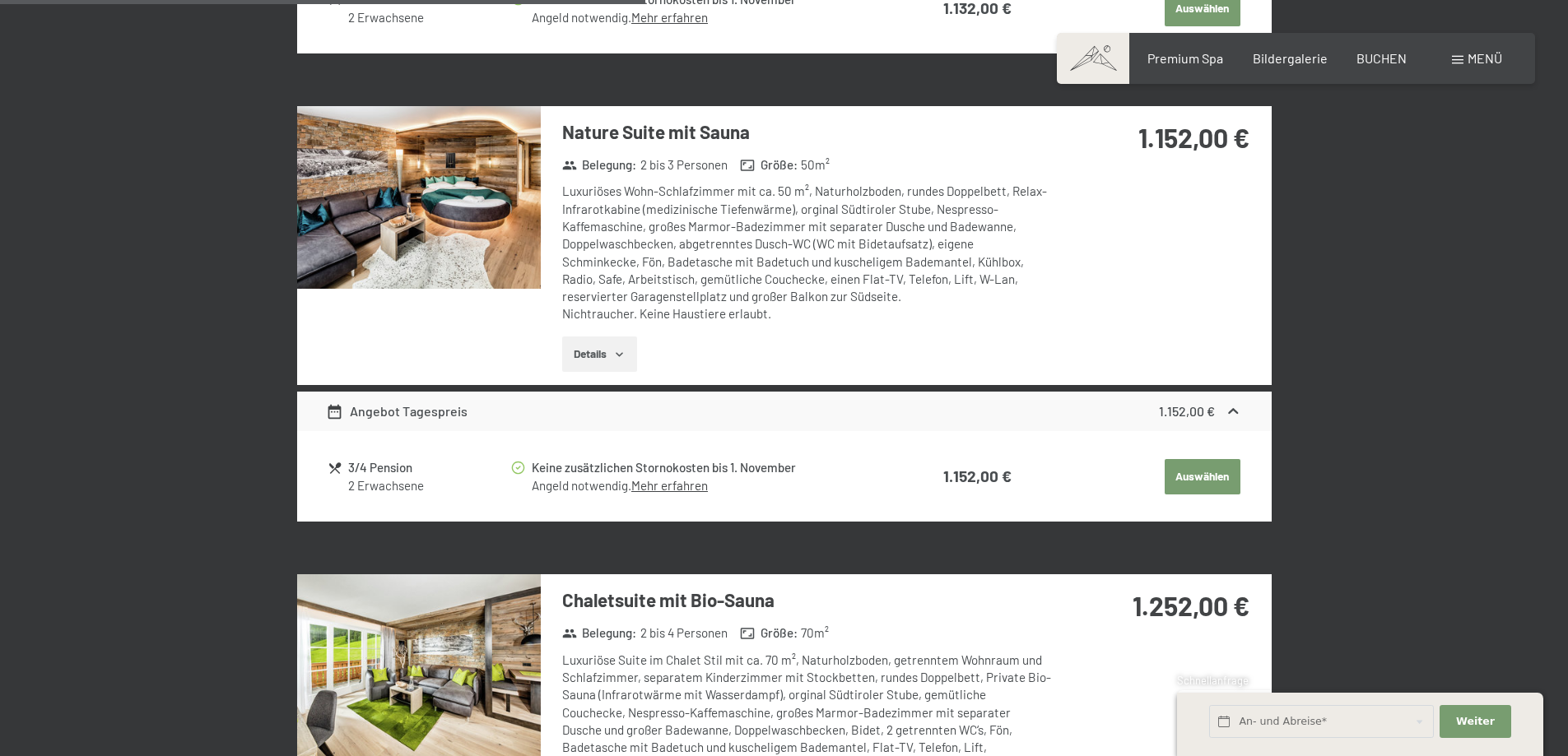
click at [471, 241] on img at bounding box center [418, 198] width 243 height 183
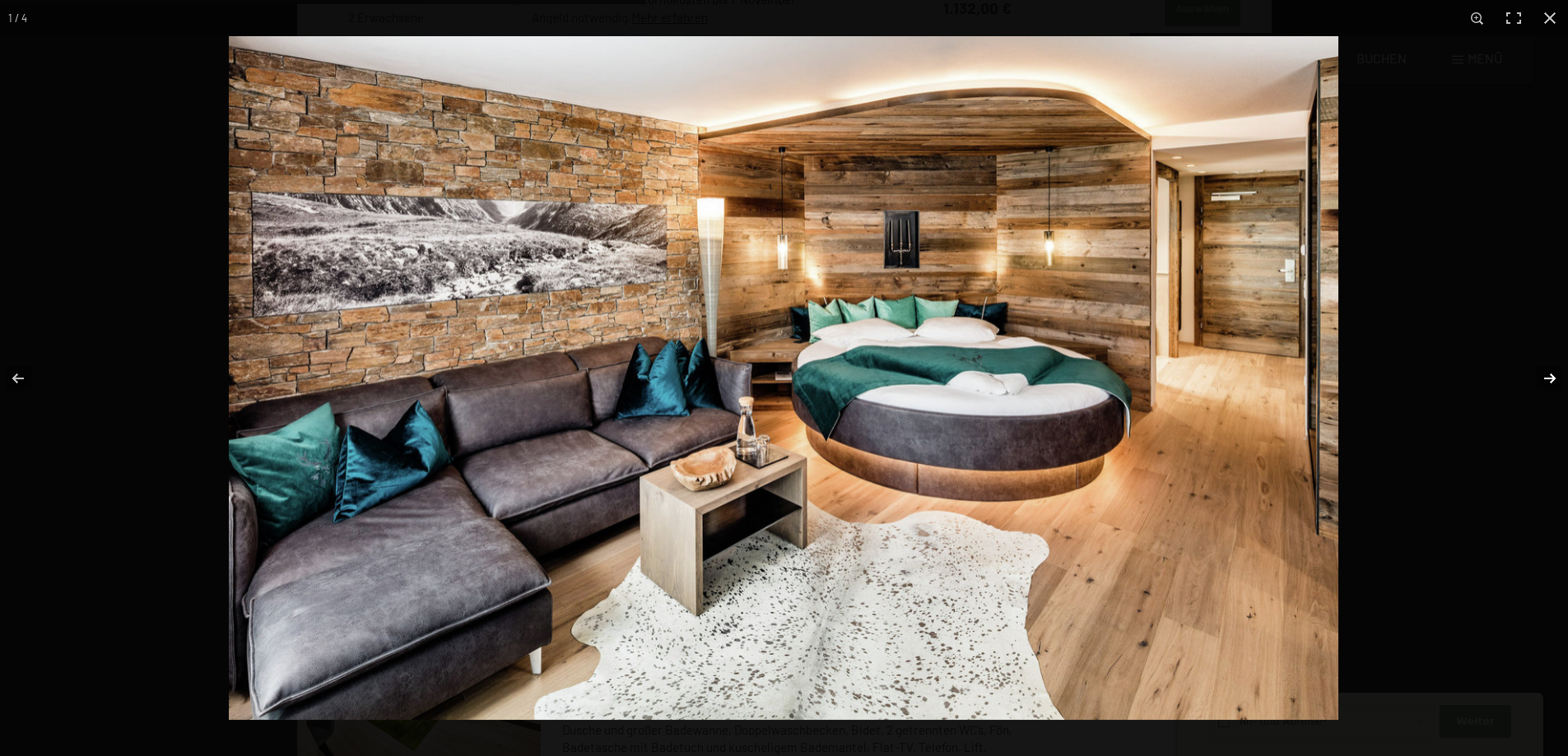
click at [1551, 380] on button "button" at bounding box center [1538, 378] width 57 height 82
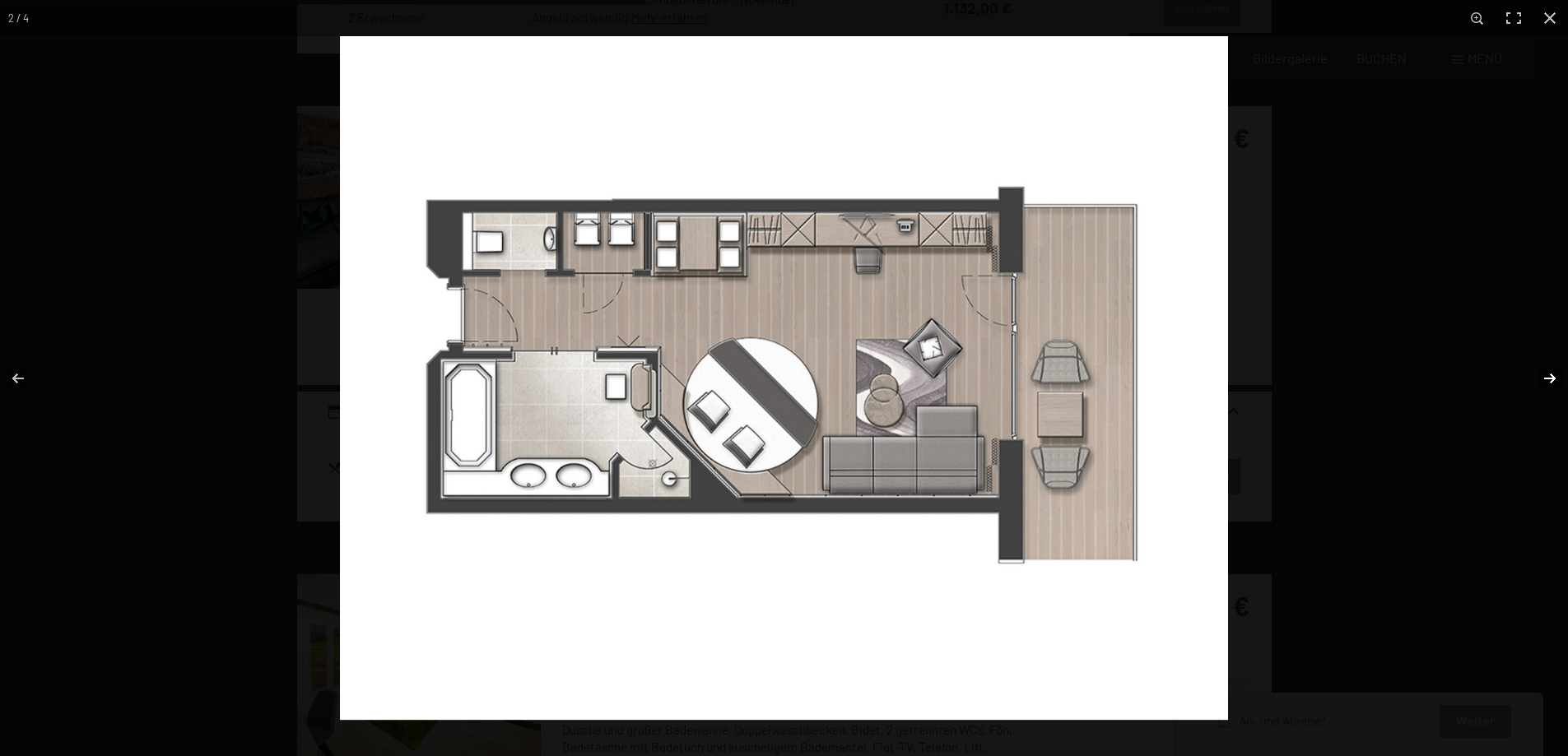
click at [1551, 380] on button "button" at bounding box center [1538, 378] width 57 height 82
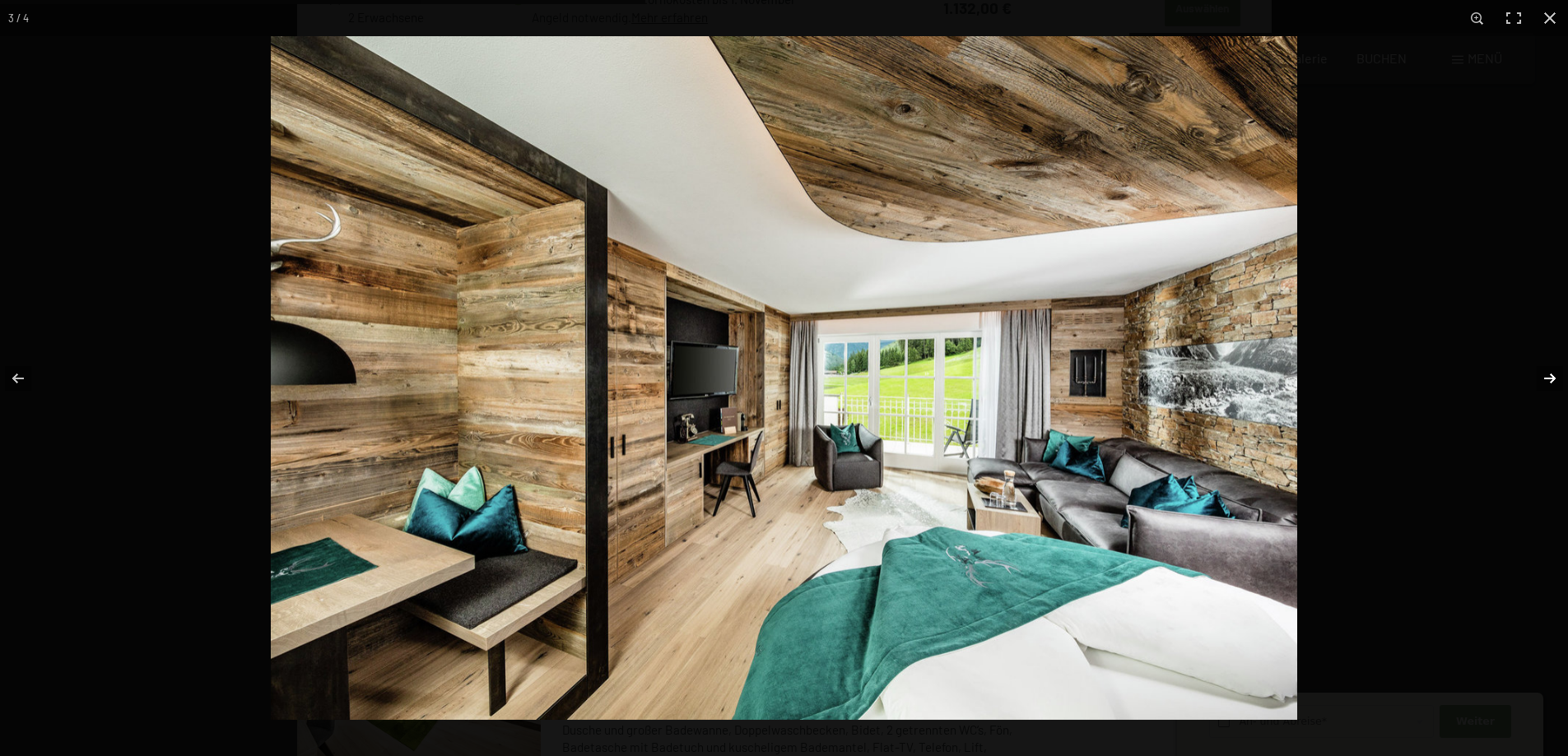
click at [1551, 380] on button "button" at bounding box center [1538, 378] width 57 height 82
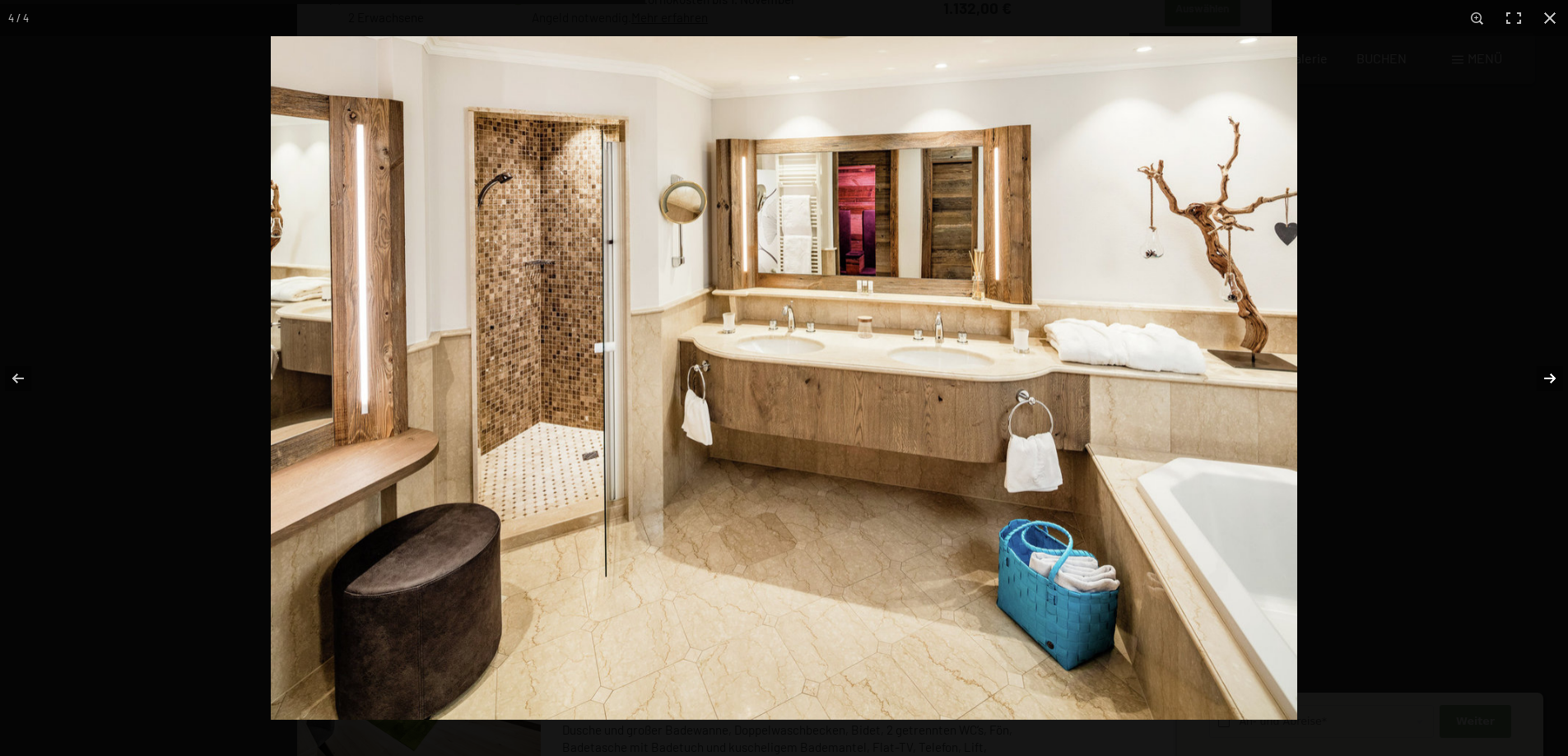
click at [1551, 380] on button "button" at bounding box center [1538, 378] width 57 height 82
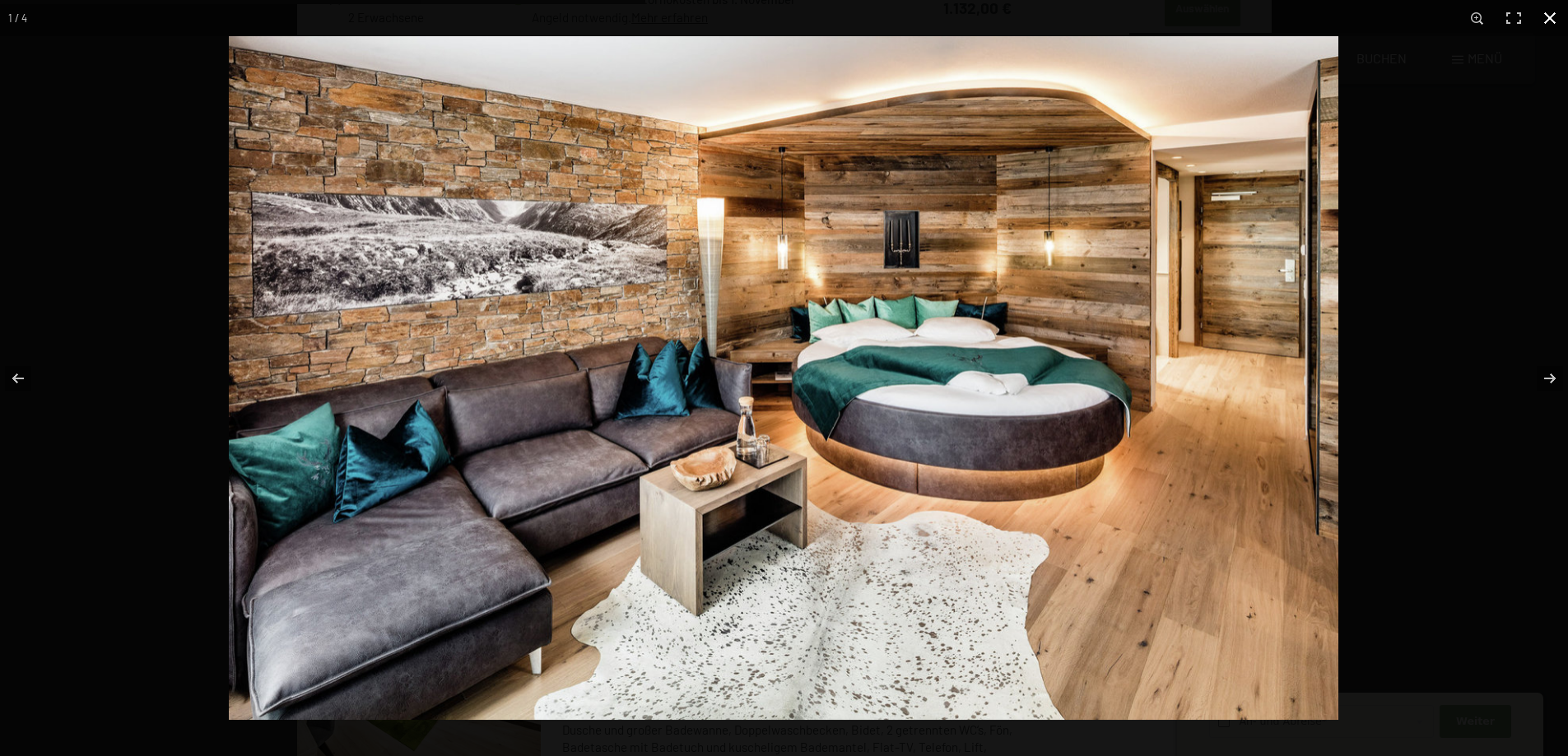
click at [1548, 19] on button "button" at bounding box center [1550, 18] width 37 height 37
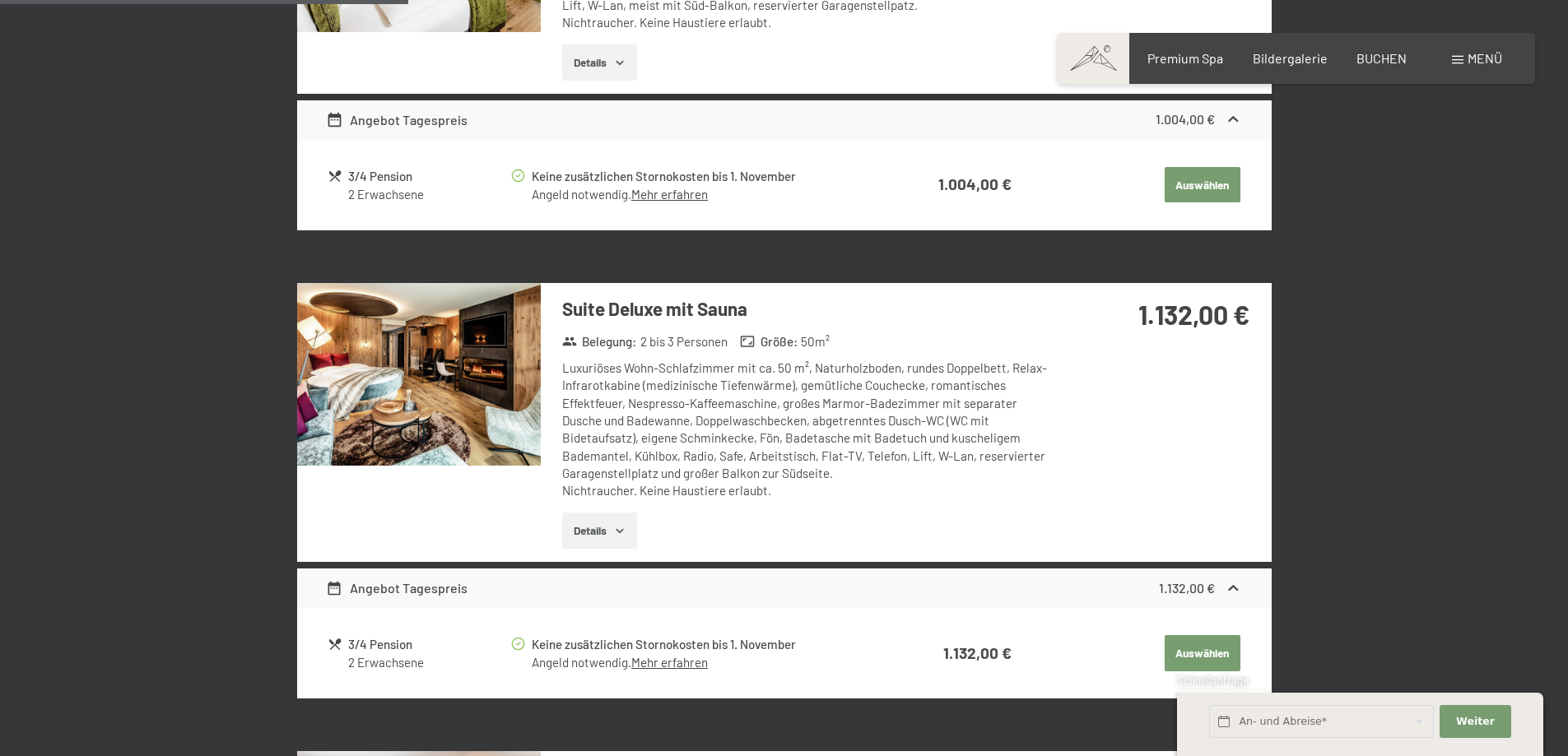
scroll to position [1133, 0]
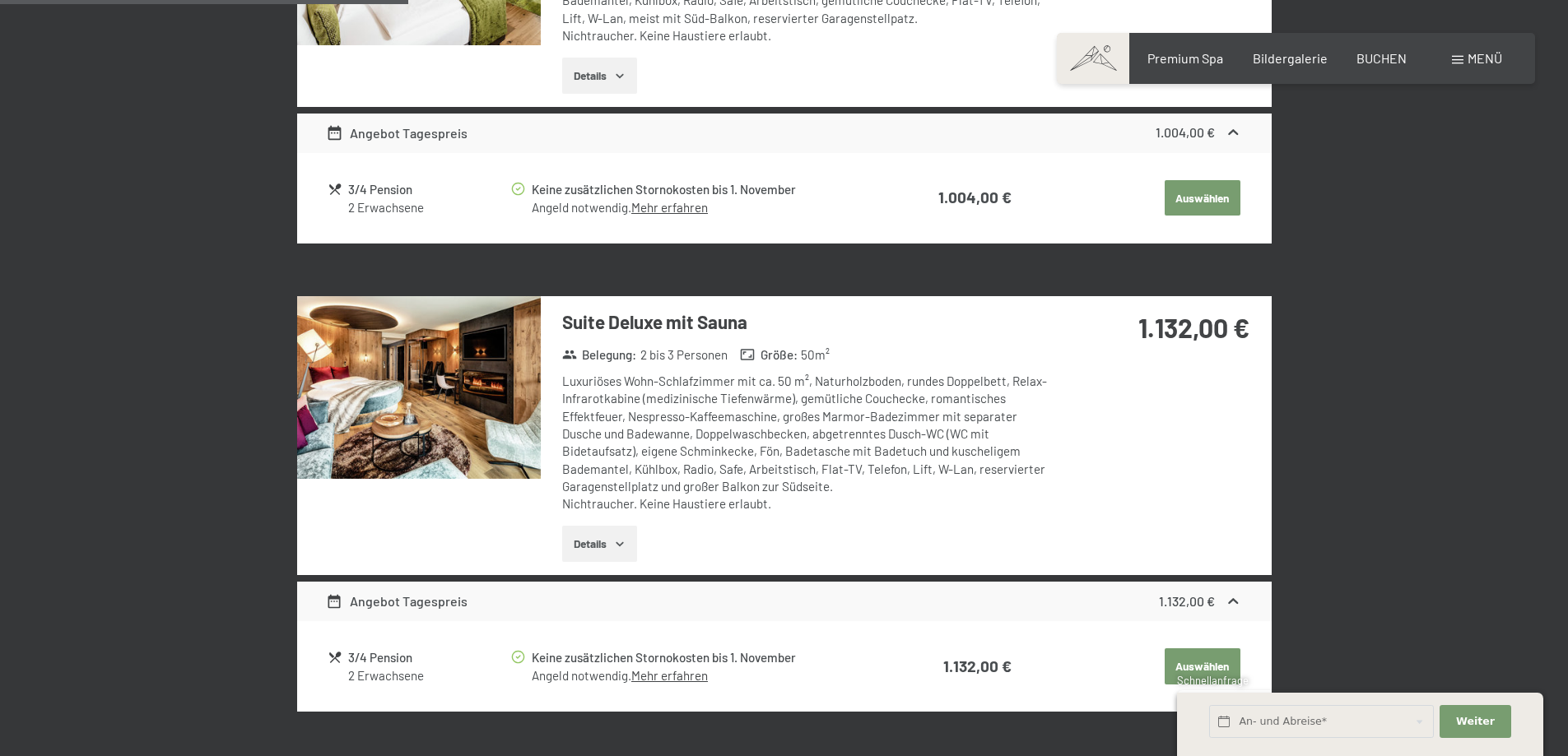
click at [446, 388] on img at bounding box center [418, 388] width 243 height 183
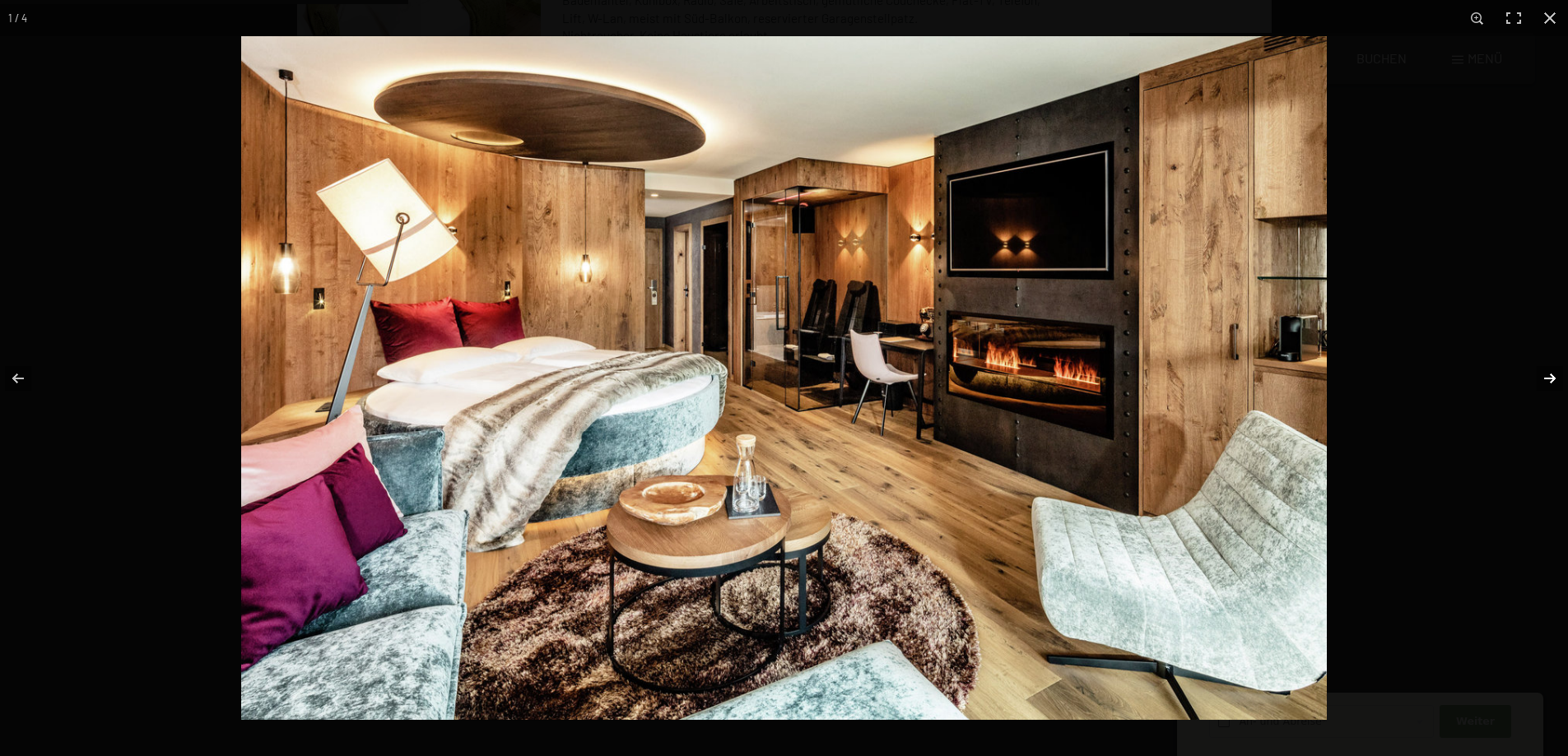
click at [1552, 373] on button "button" at bounding box center [1538, 378] width 57 height 82
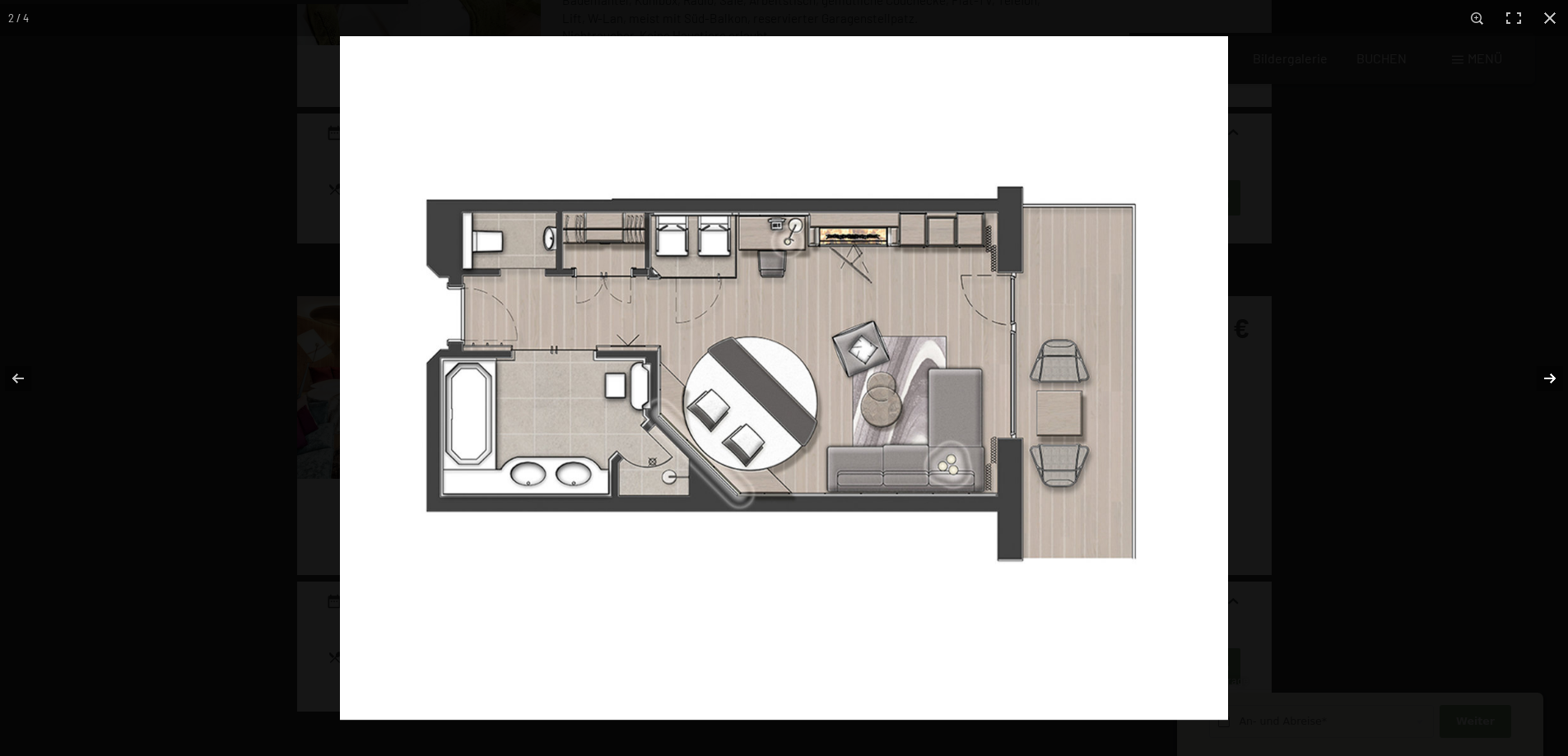
click at [1557, 375] on button "button" at bounding box center [1538, 378] width 57 height 82
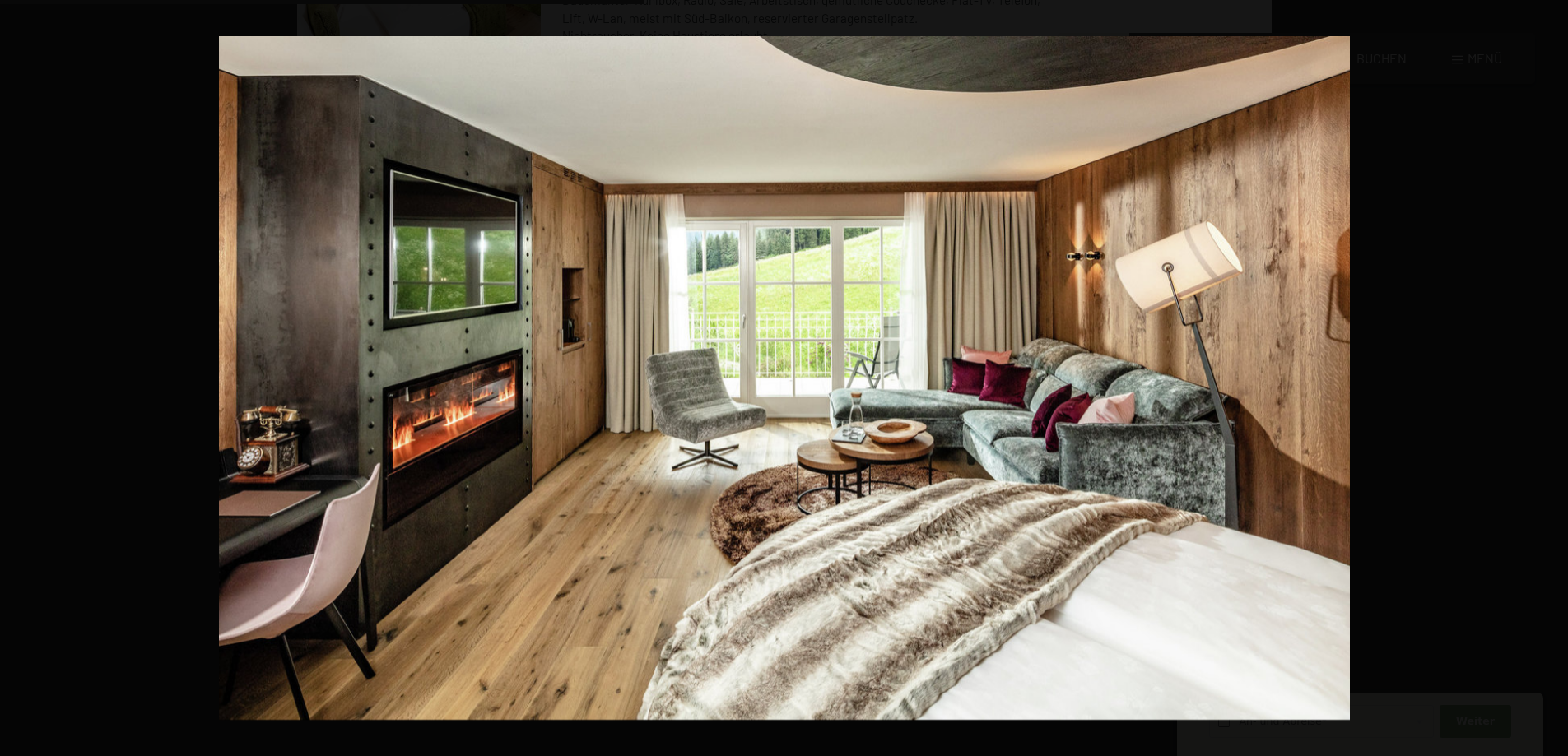
scroll to position [1795, 0]
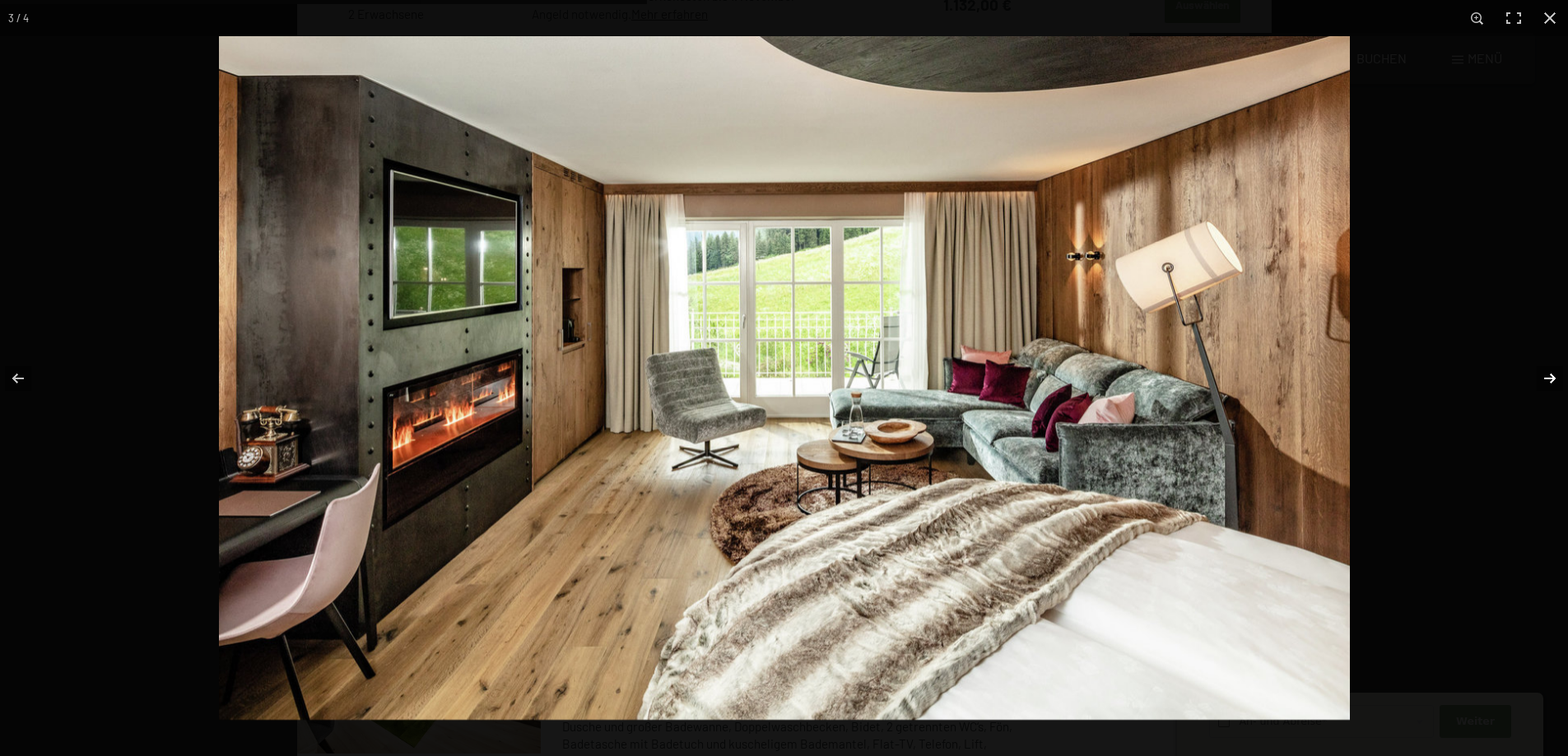
click at [1546, 382] on button "button" at bounding box center [1538, 378] width 57 height 82
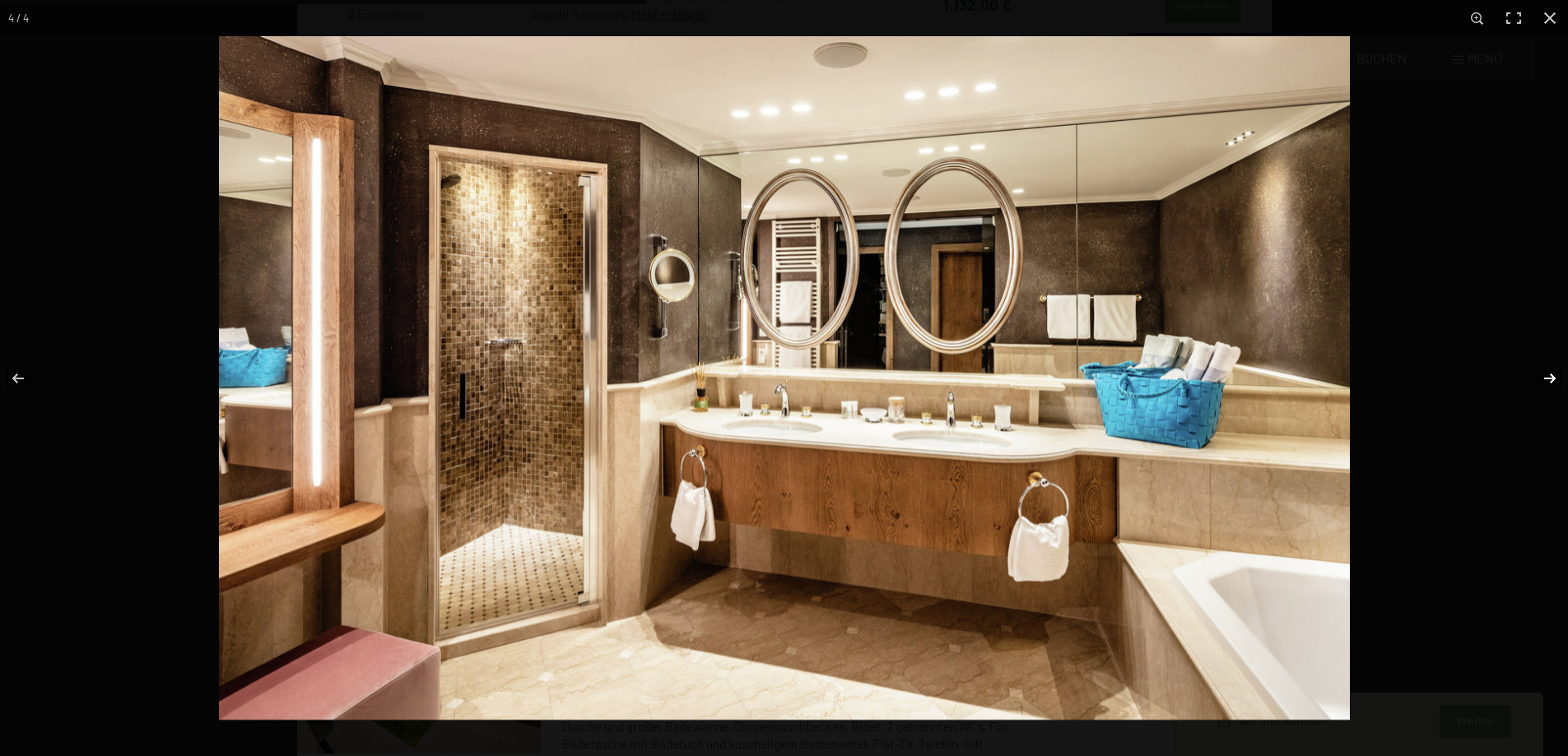
click at [1546, 382] on button "button" at bounding box center [1538, 378] width 57 height 82
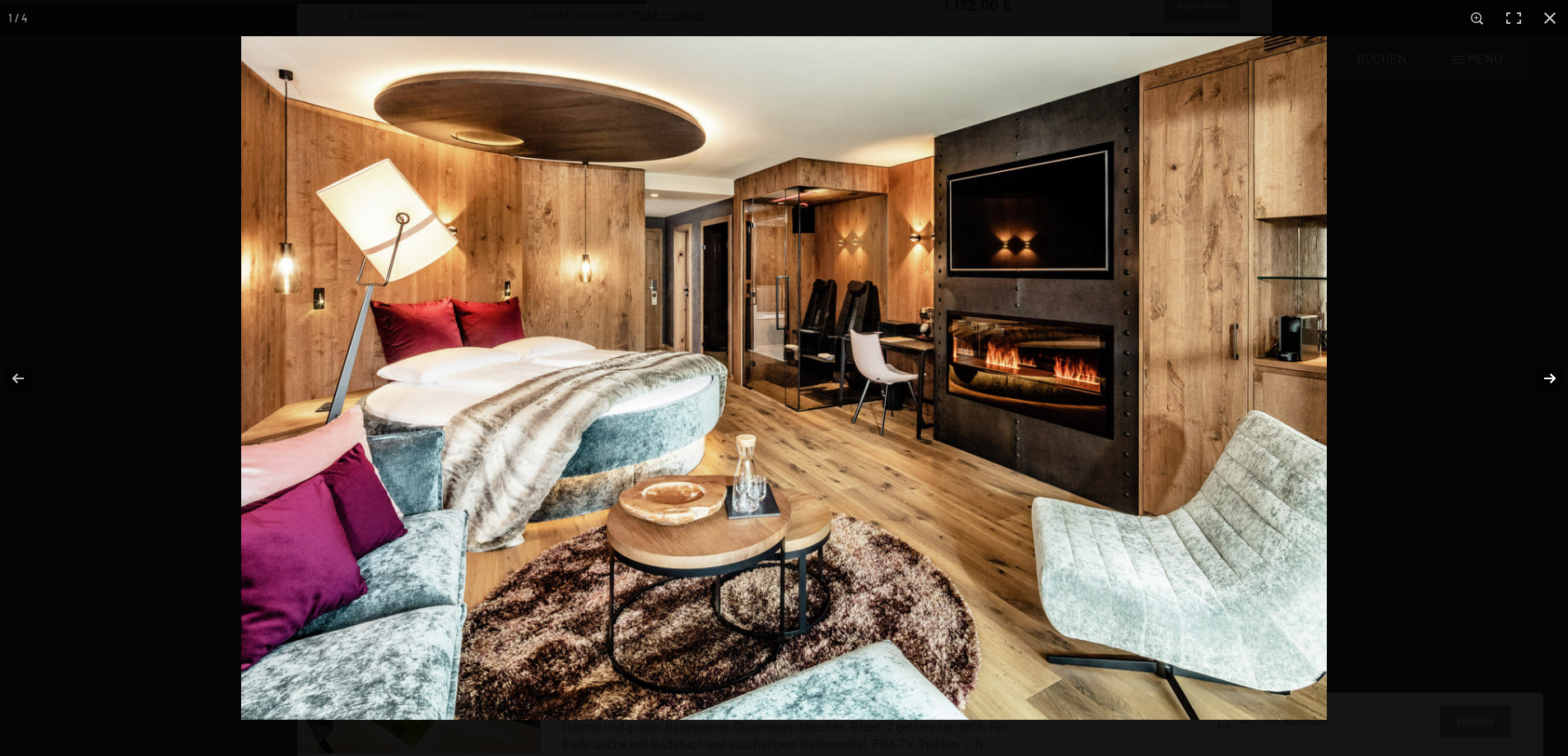
click at [1546, 382] on button "button" at bounding box center [1538, 378] width 57 height 82
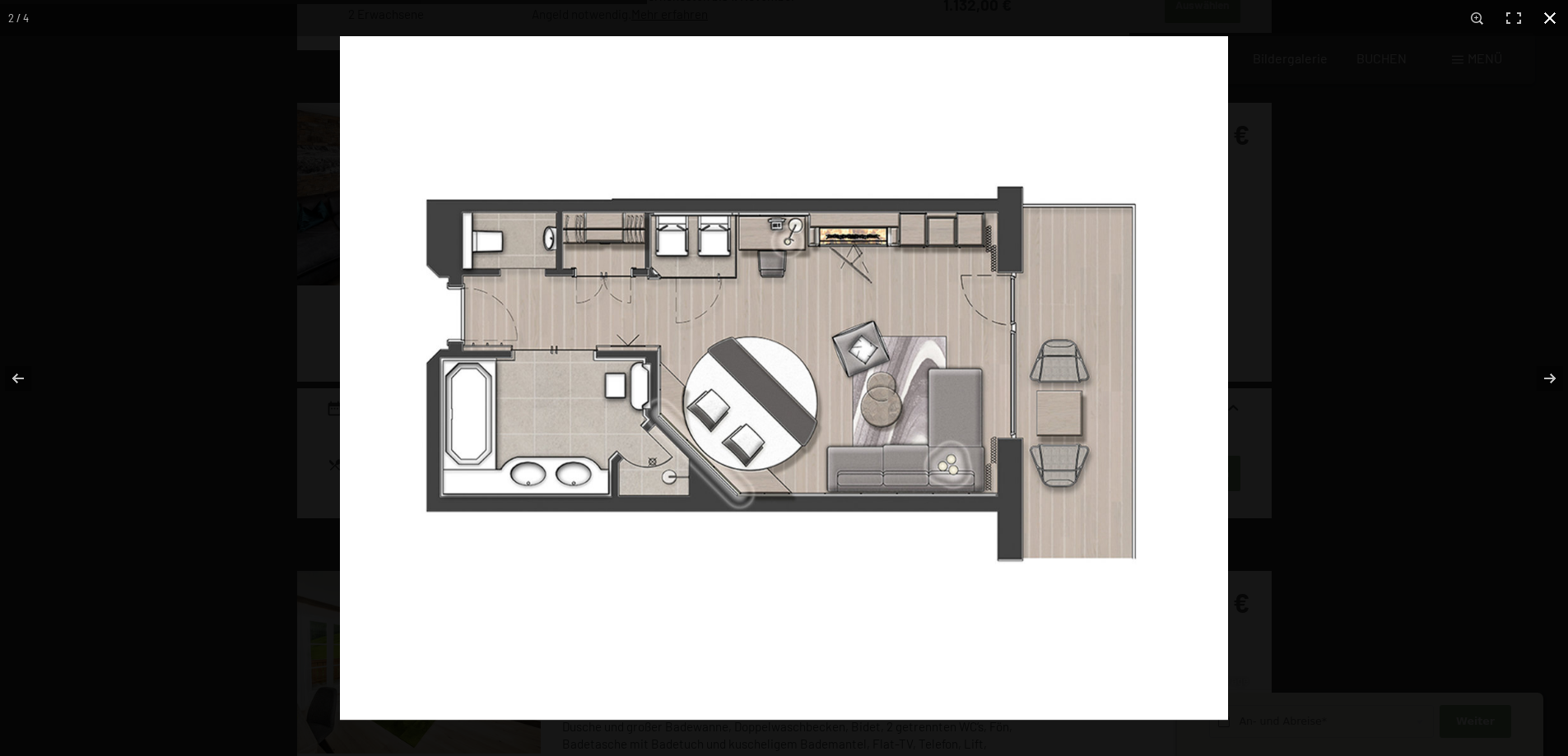
click at [1549, 19] on button "button" at bounding box center [1550, 18] width 37 height 37
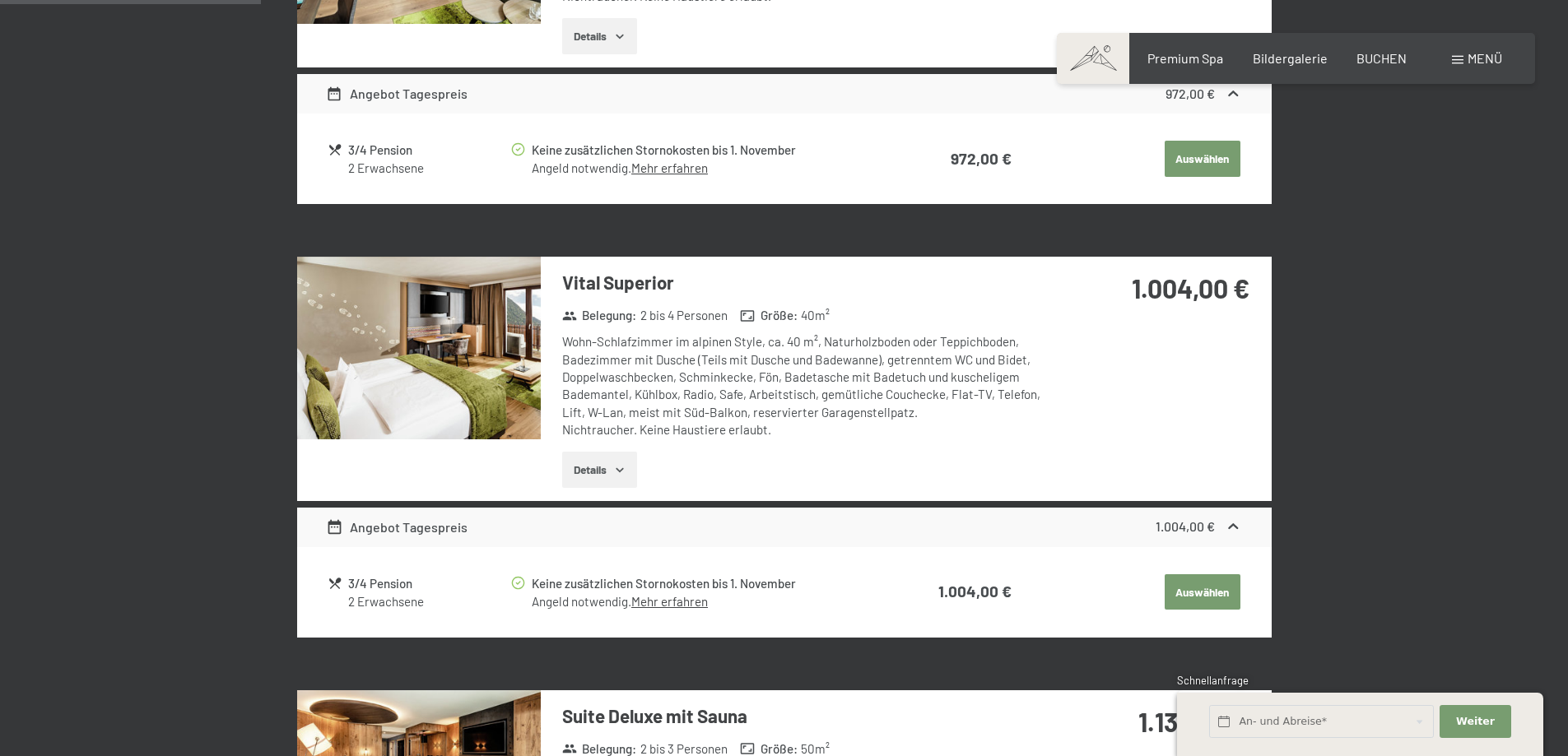
scroll to position [725, 0]
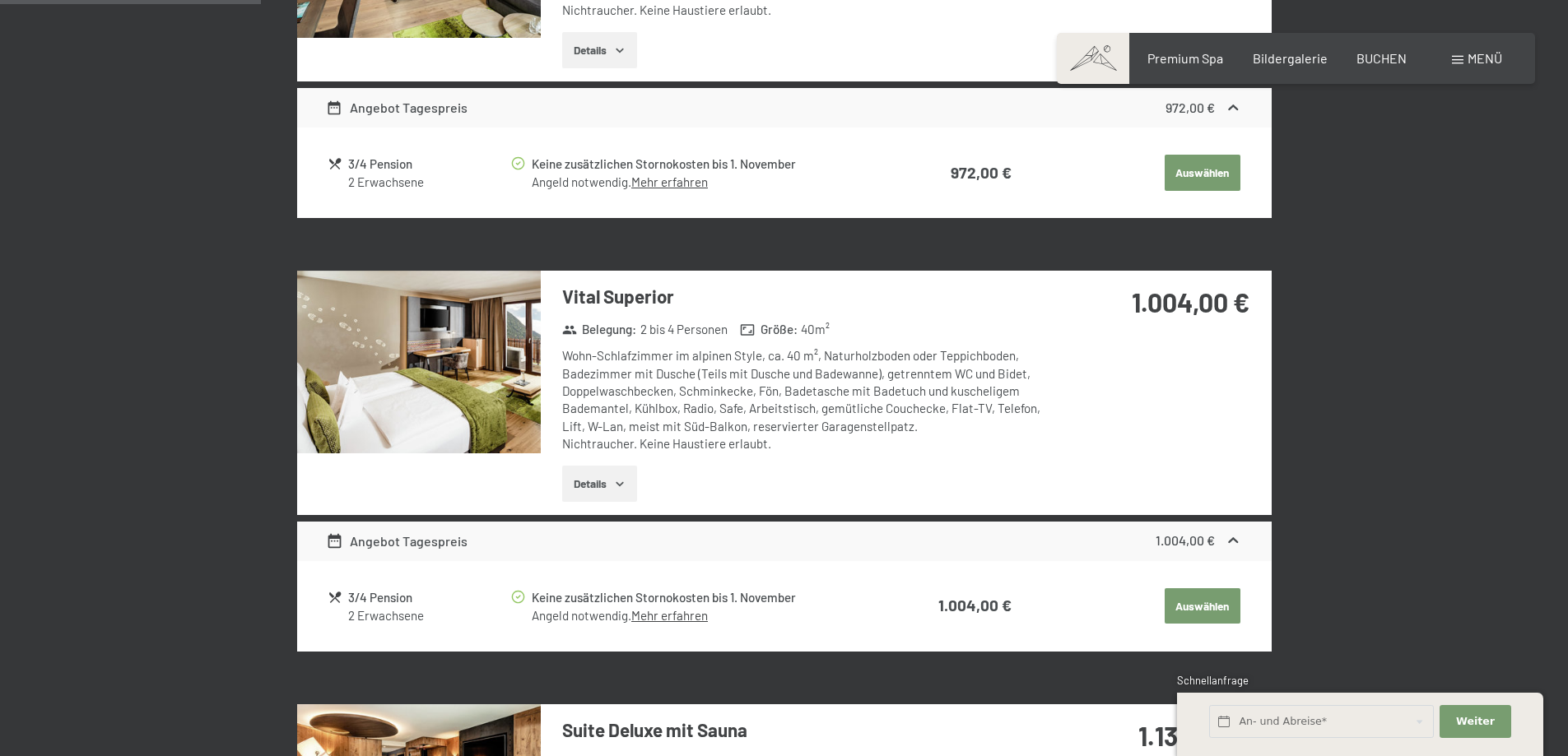
click at [460, 383] on img at bounding box center [418, 362] width 243 height 183
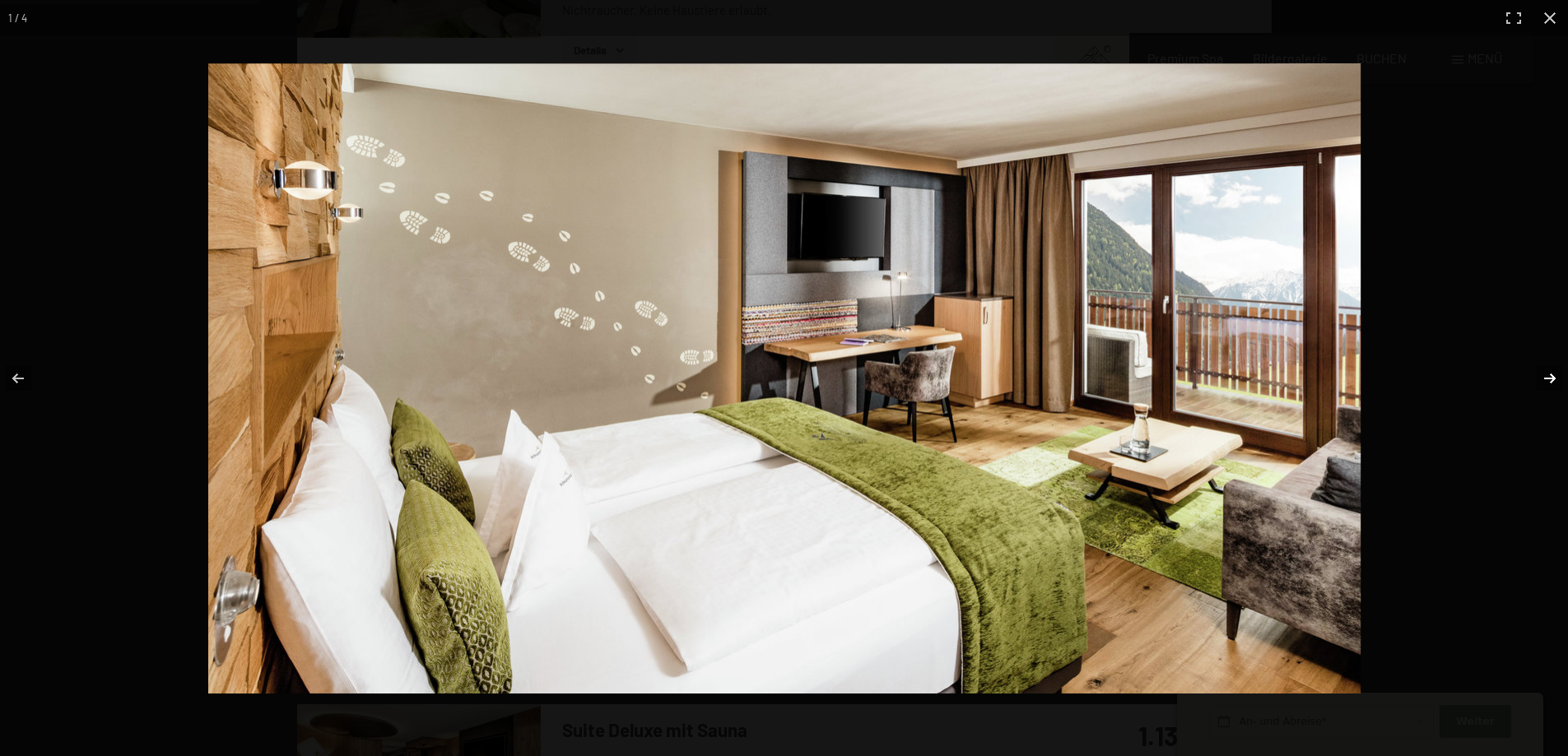
click at [1547, 378] on button "button" at bounding box center [1538, 378] width 57 height 82
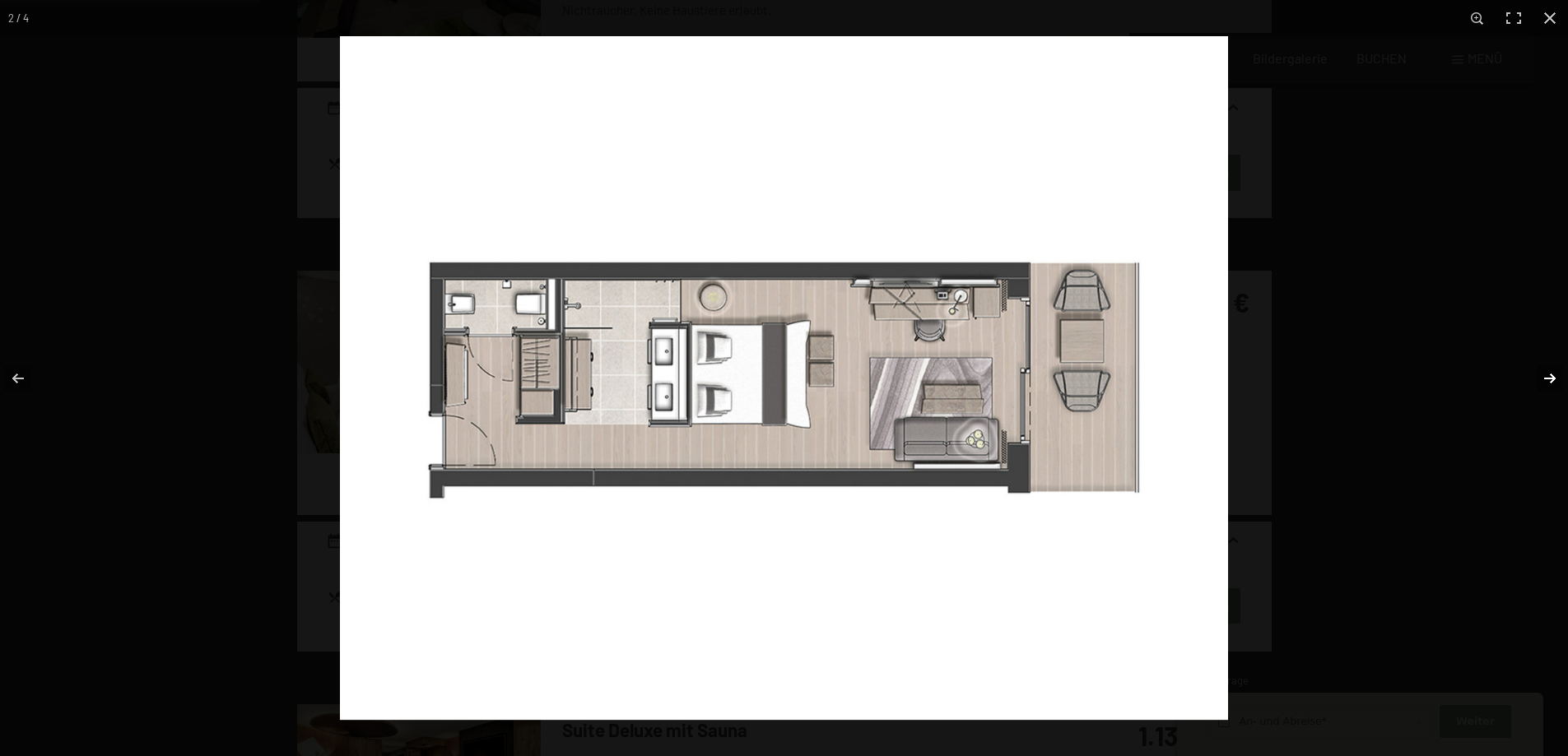
click at [1560, 376] on button "button" at bounding box center [1538, 378] width 57 height 82
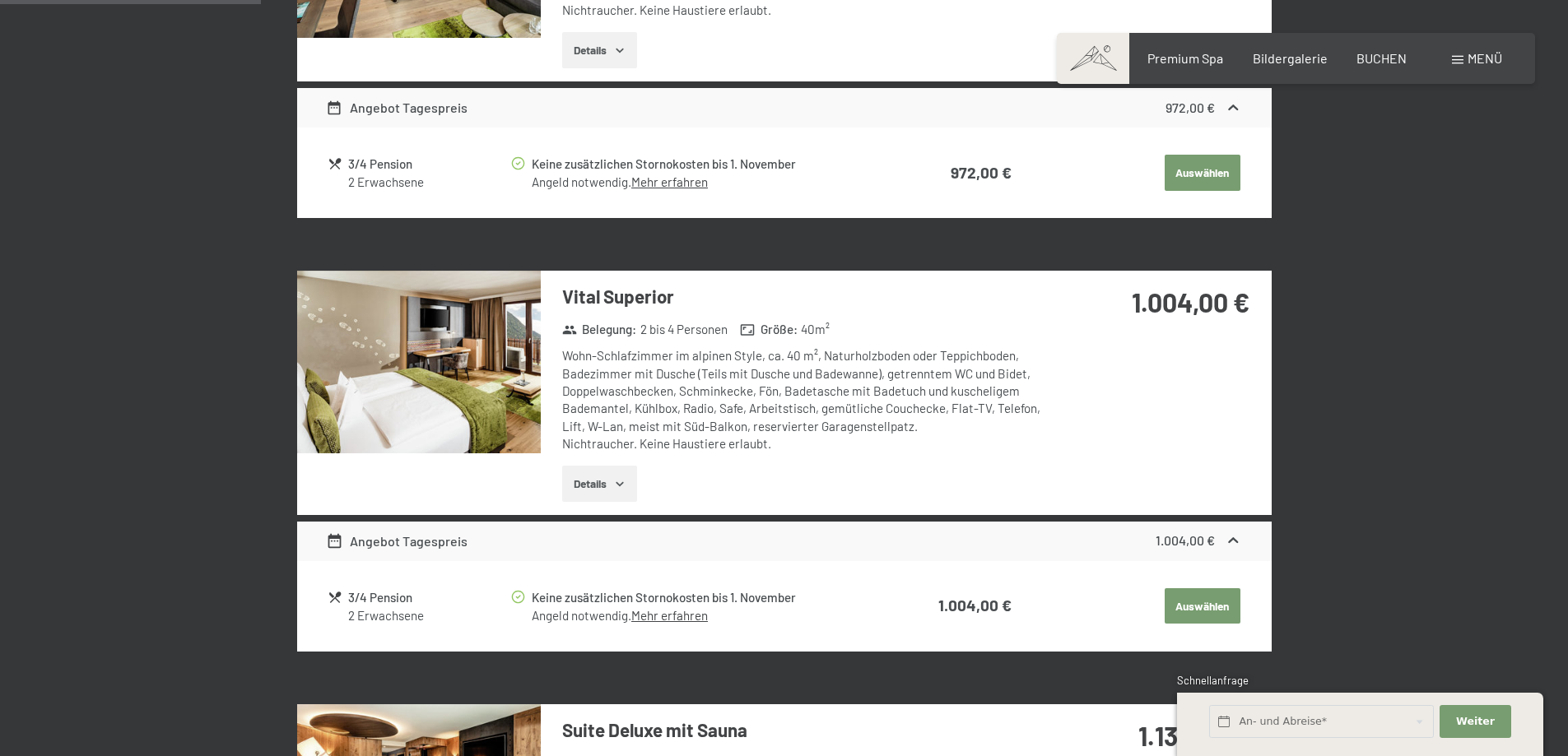
click at [0, 0] on button "button" at bounding box center [0, 0] width 0 height 0
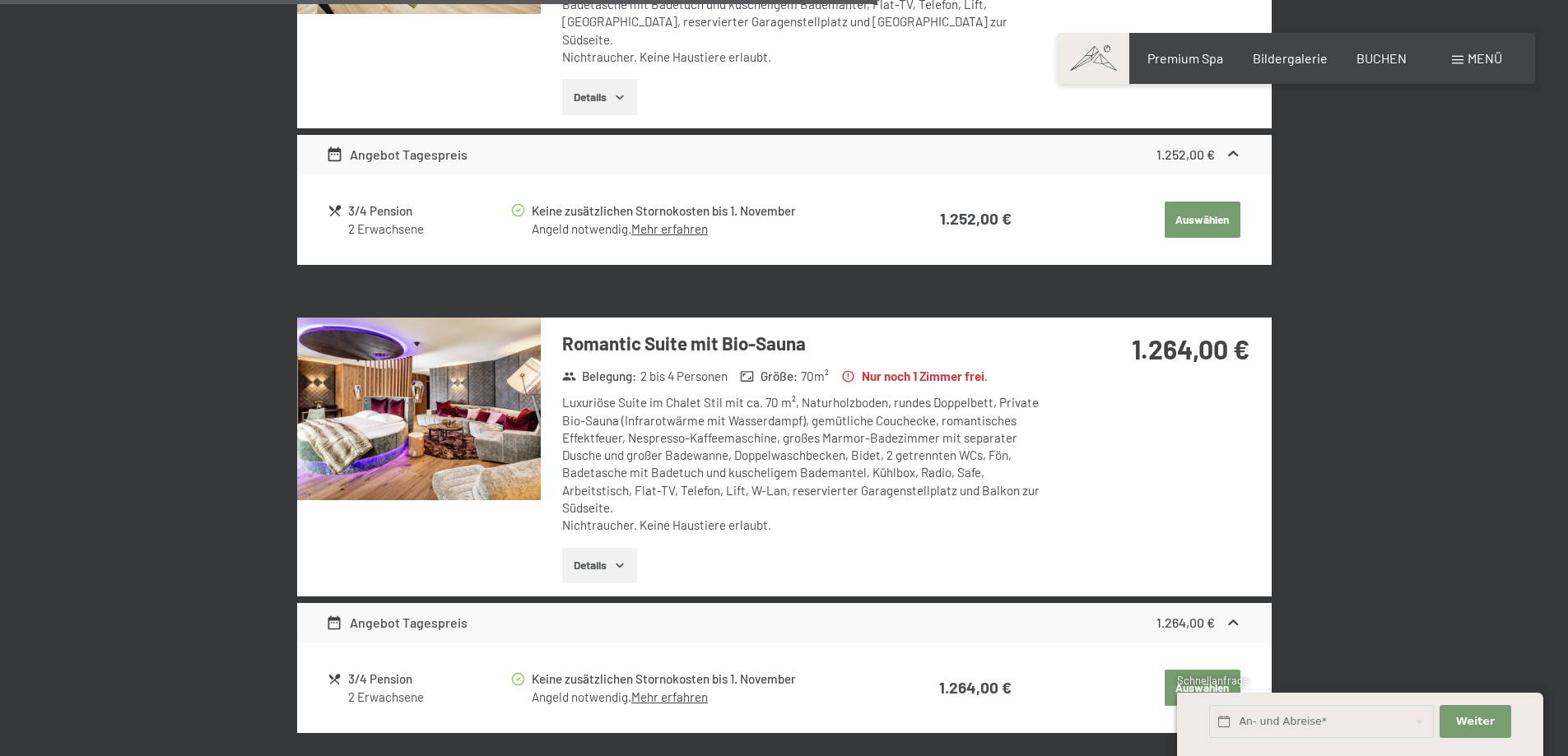
scroll to position [2535, 0]
click at [468, 389] on img at bounding box center [418, 408] width 243 height 183
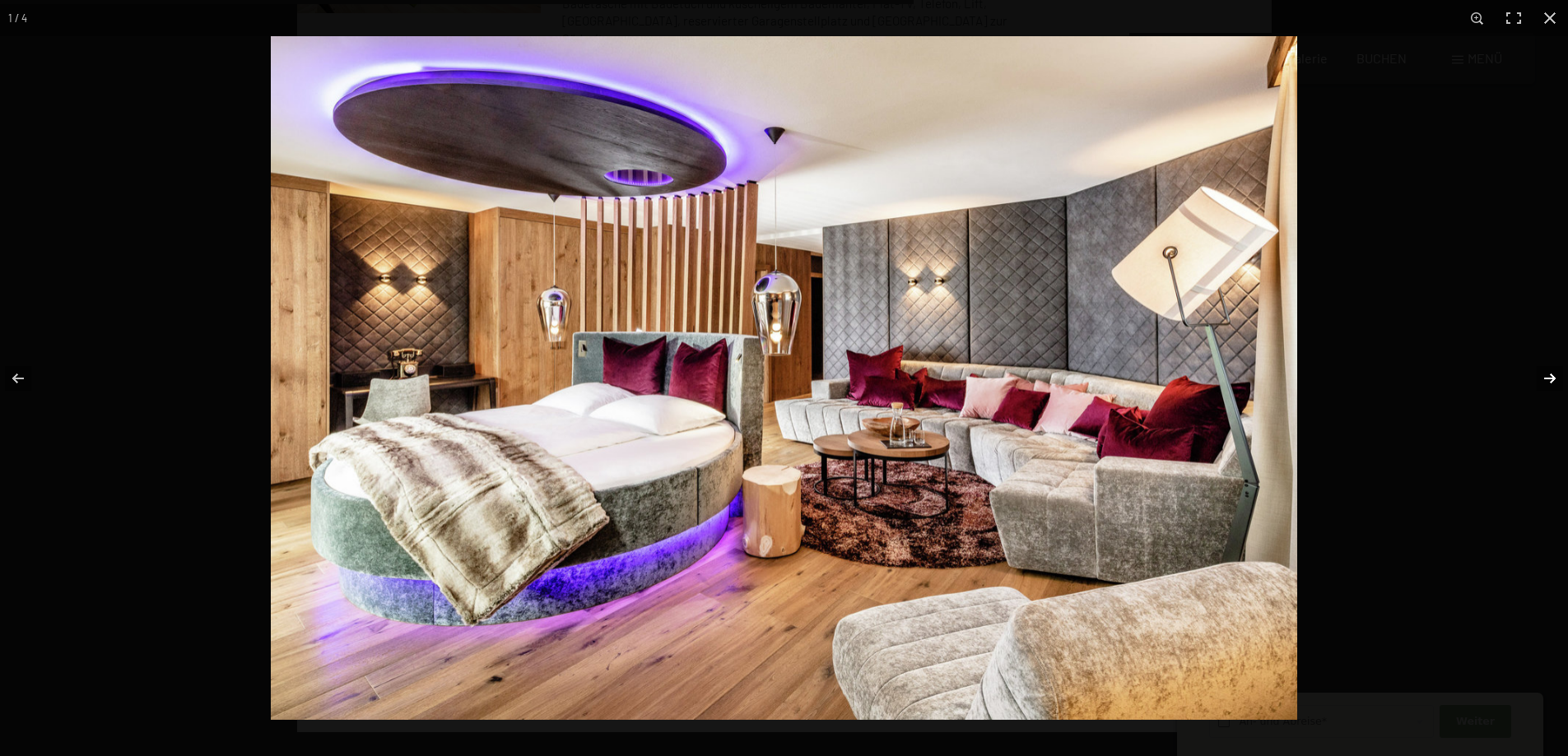
click at [1546, 379] on button "button" at bounding box center [1538, 378] width 57 height 82
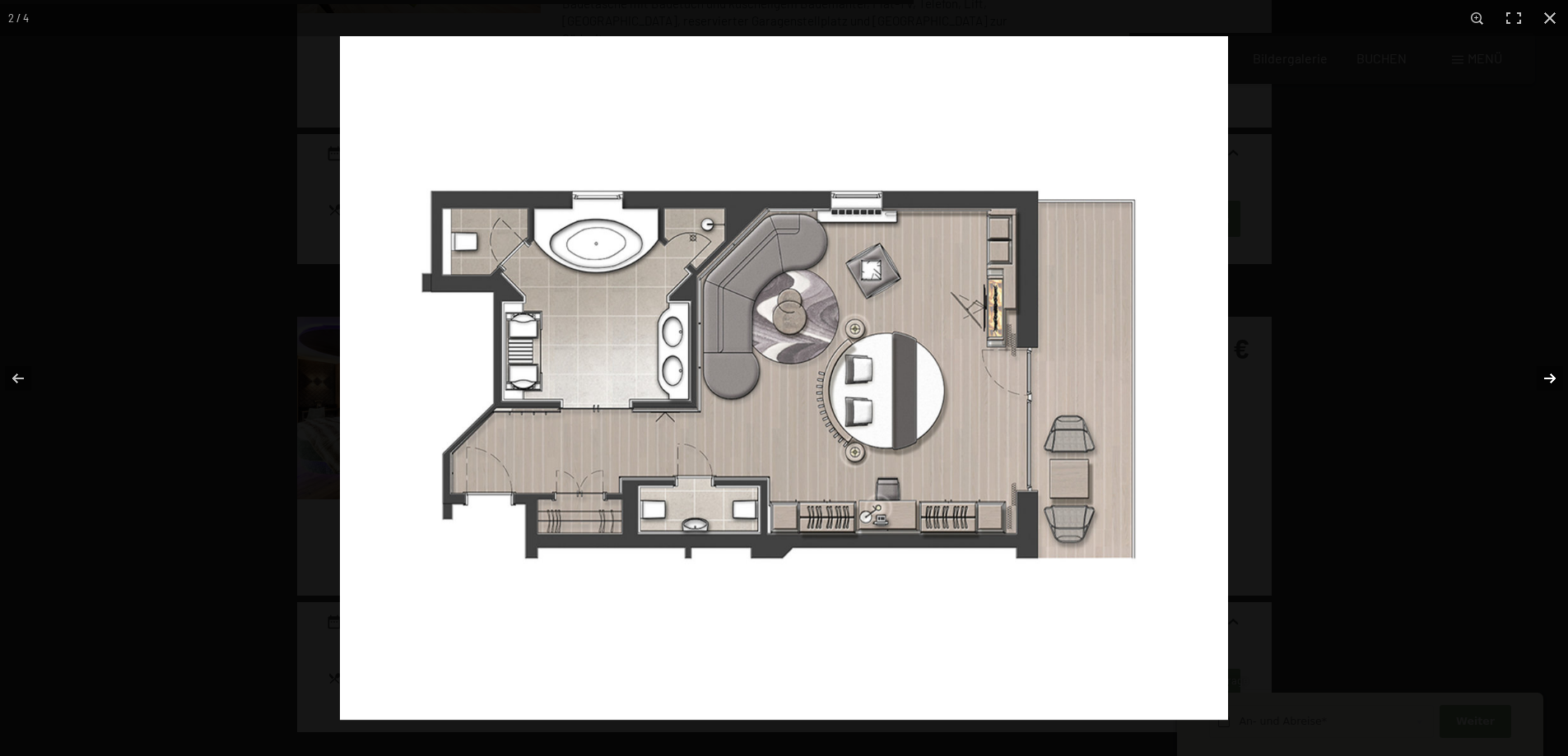
click at [1551, 376] on button "button" at bounding box center [1538, 378] width 57 height 82
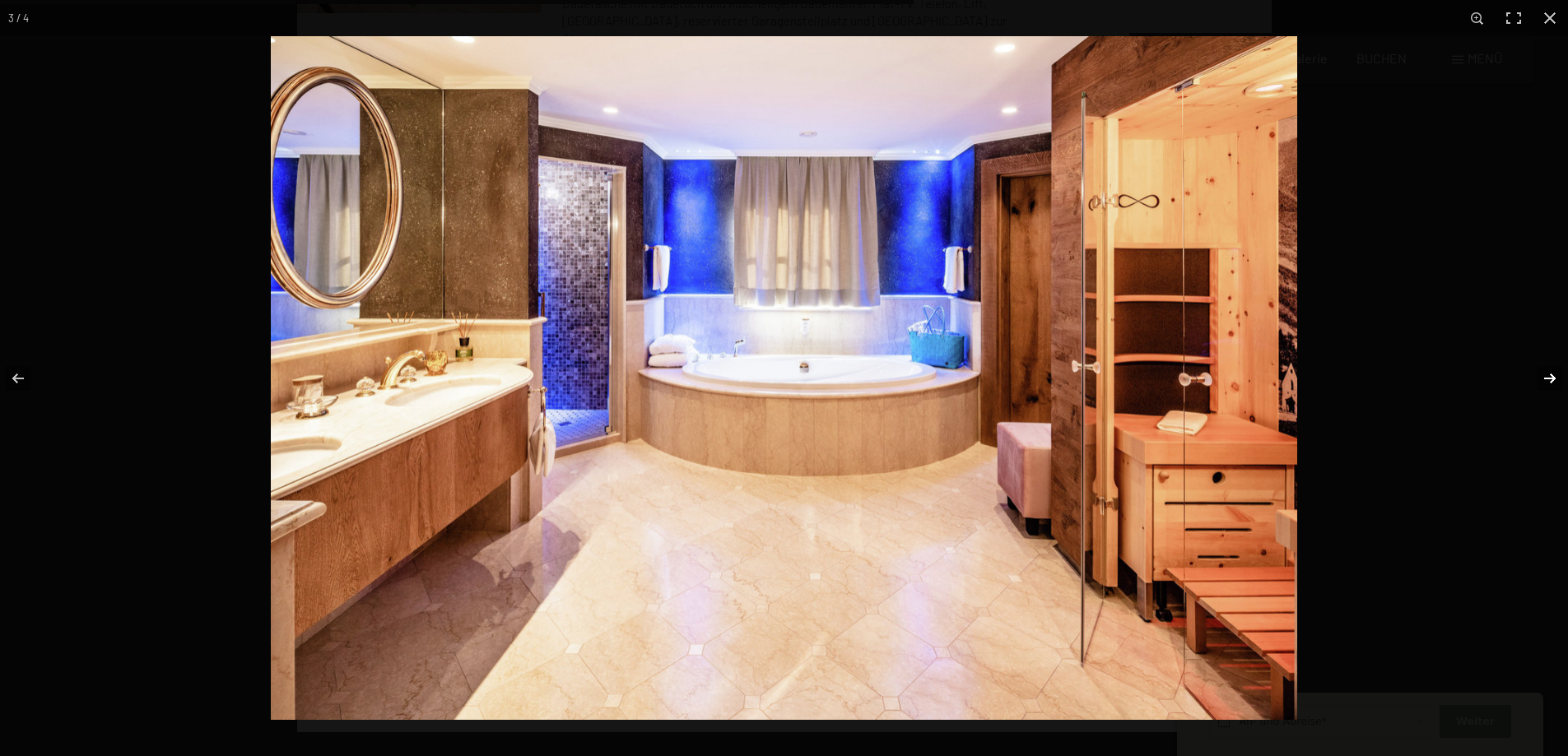
click at [1551, 376] on button "button" at bounding box center [1538, 378] width 57 height 82
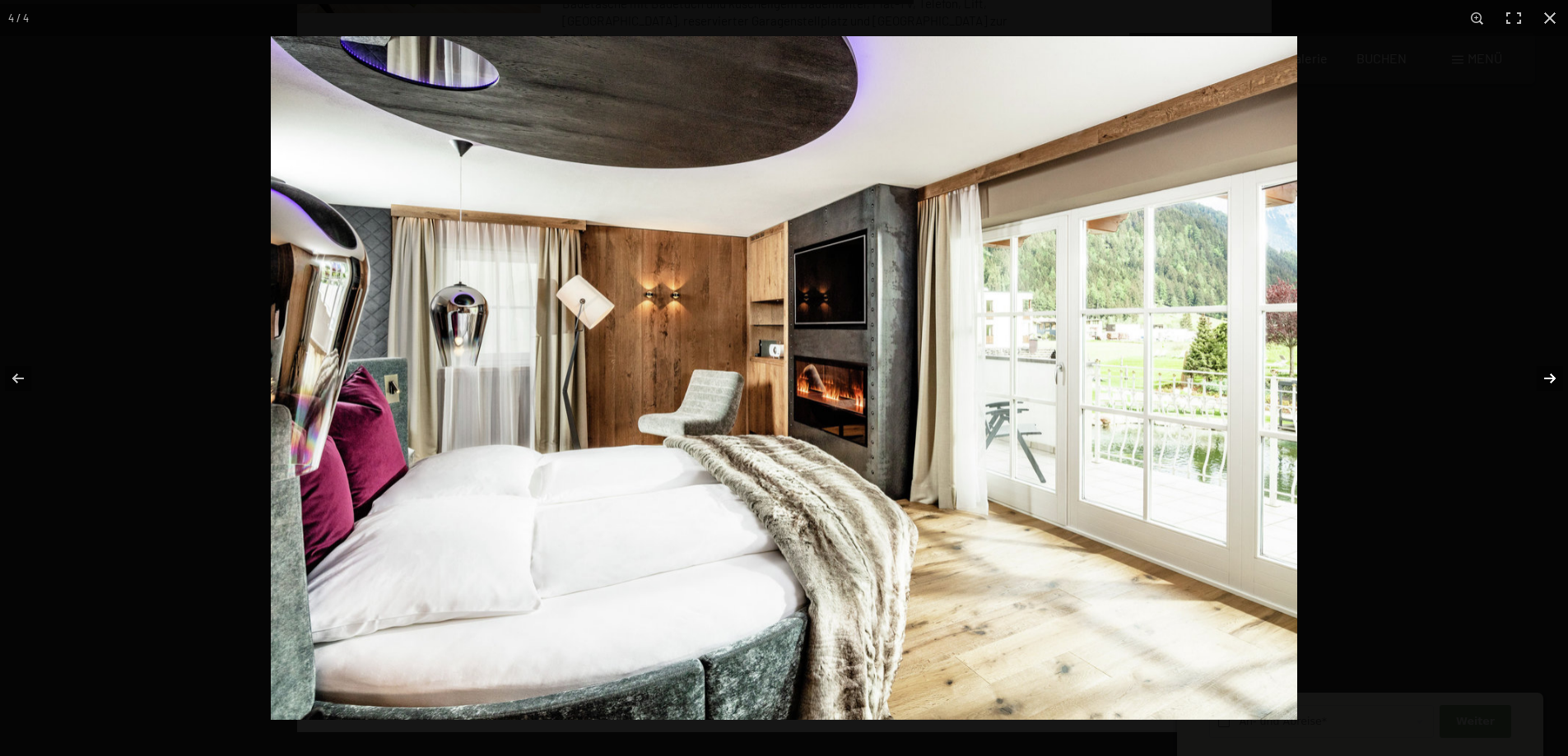
click at [1550, 376] on button "button" at bounding box center [1538, 378] width 57 height 82
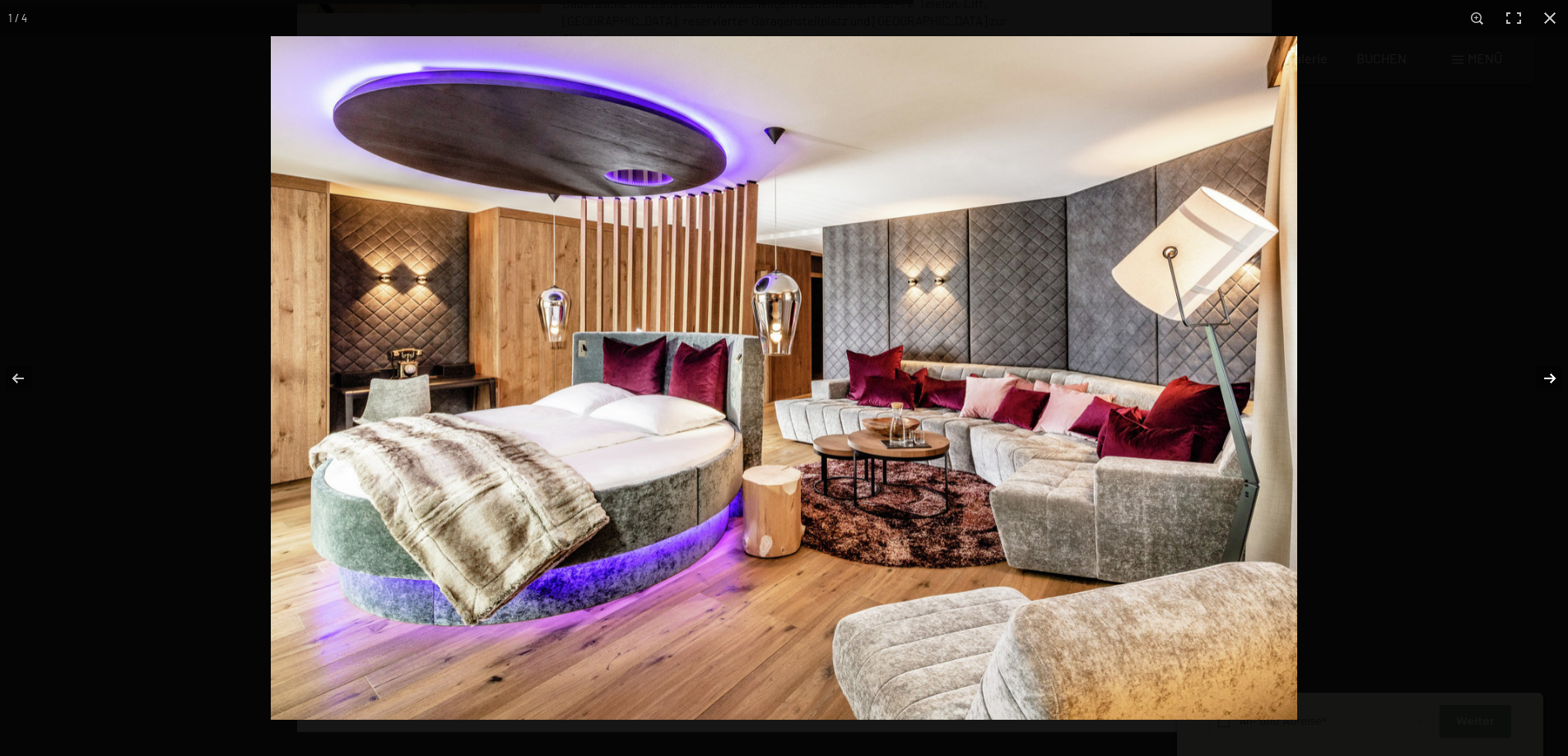
click at [1550, 376] on button "button" at bounding box center [1538, 378] width 57 height 82
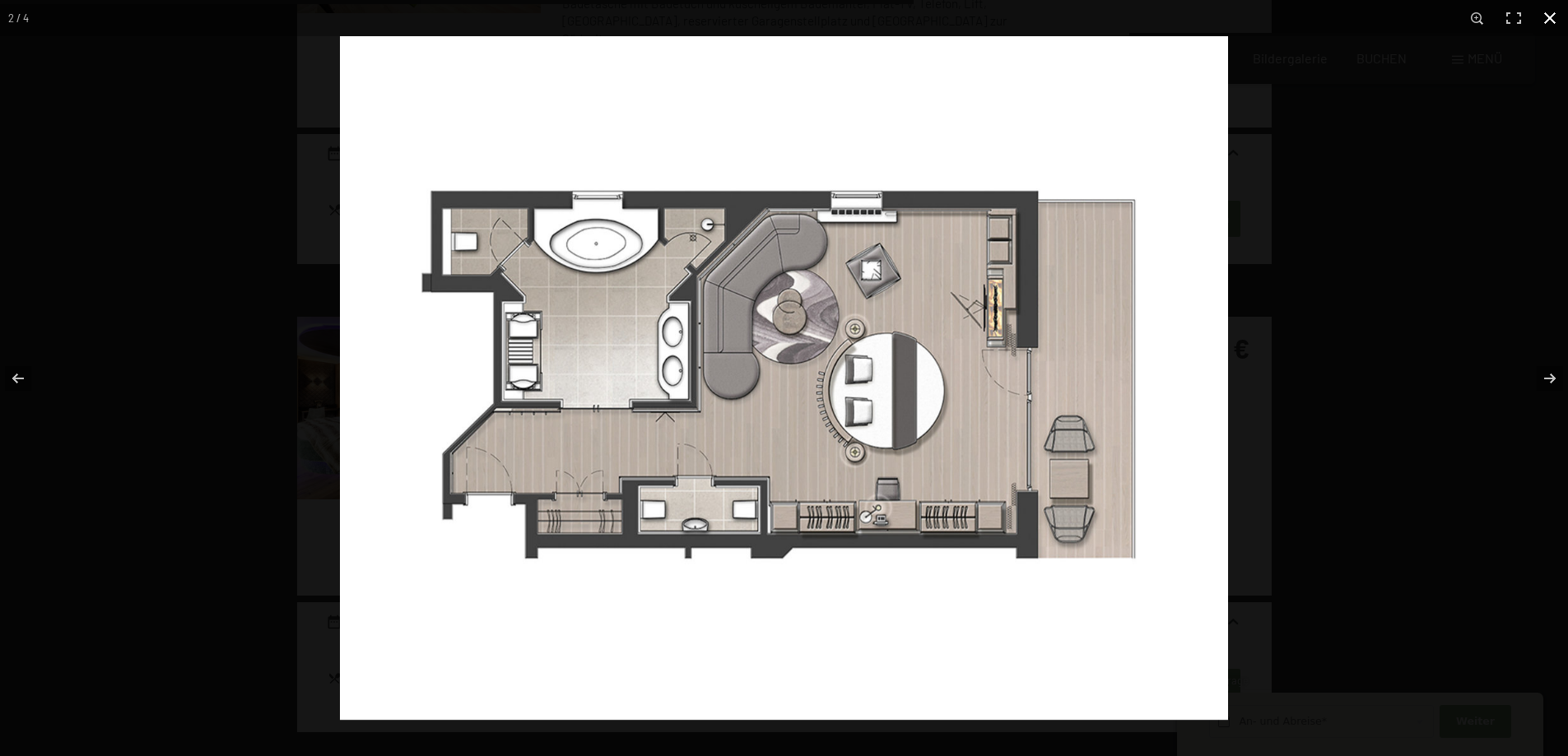
click at [1553, 14] on button "button" at bounding box center [1550, 18] width 37 height 37
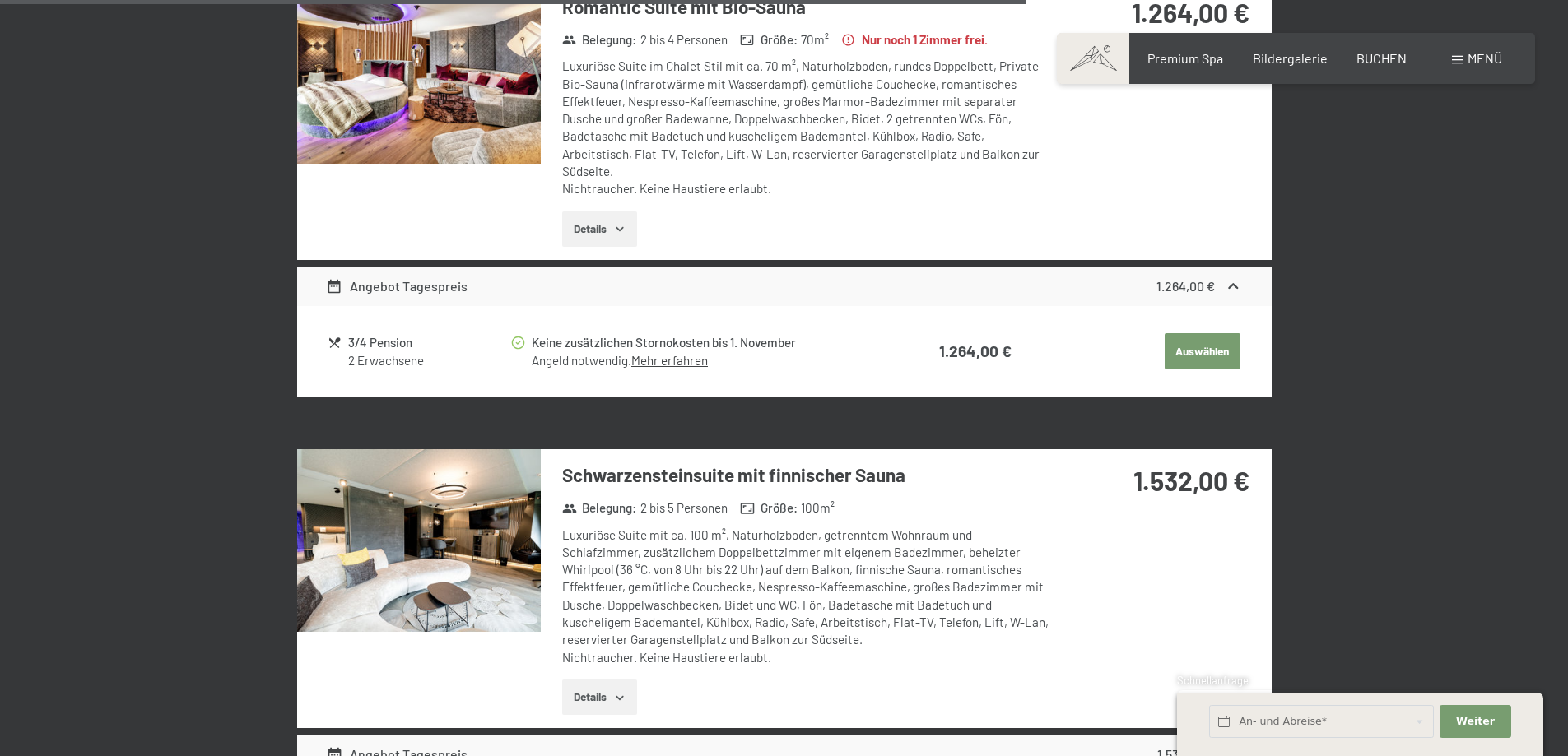
scroll to position [2782, 0]
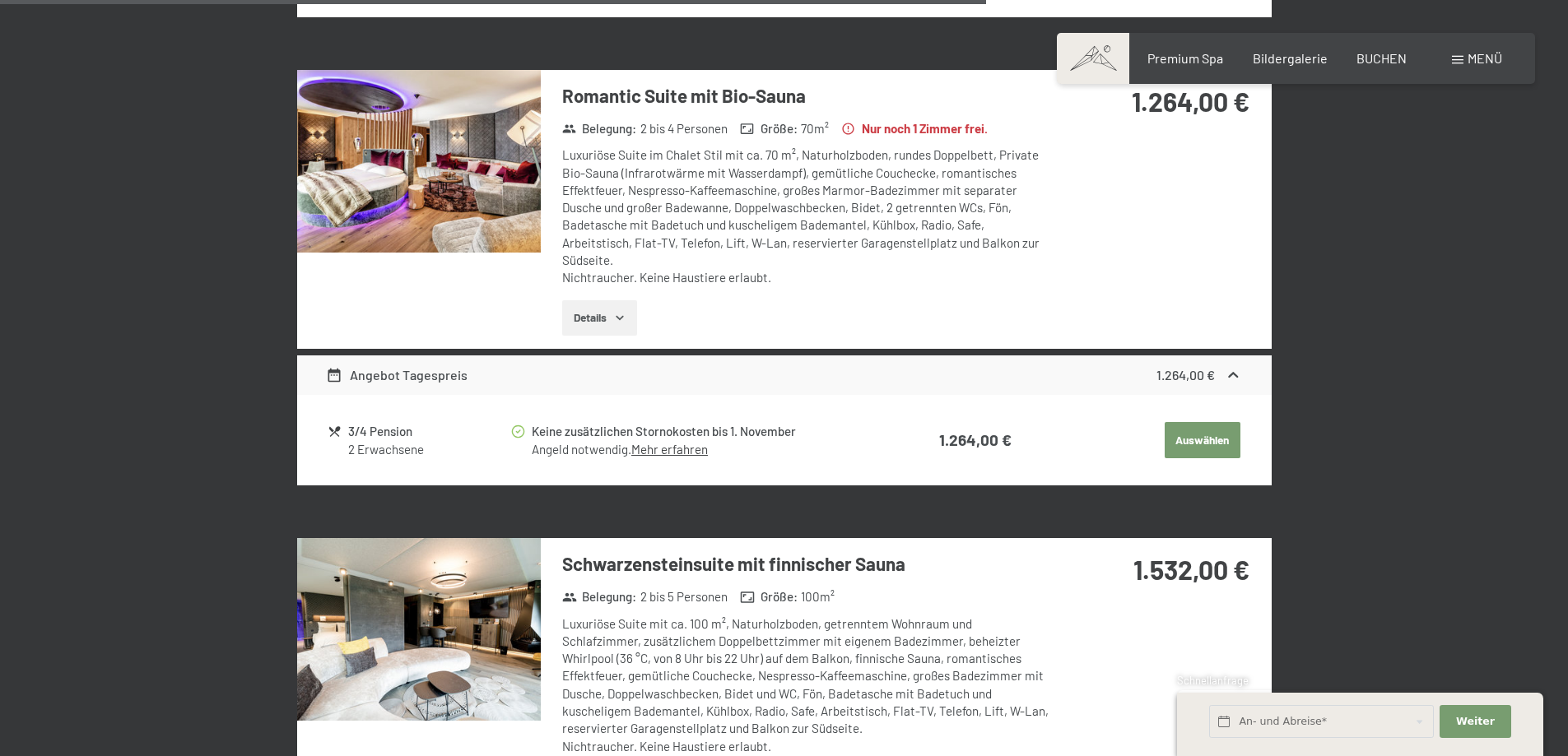
click at [616, 311] on icon "button" at bounding box center [620, 318] width 13 height 13
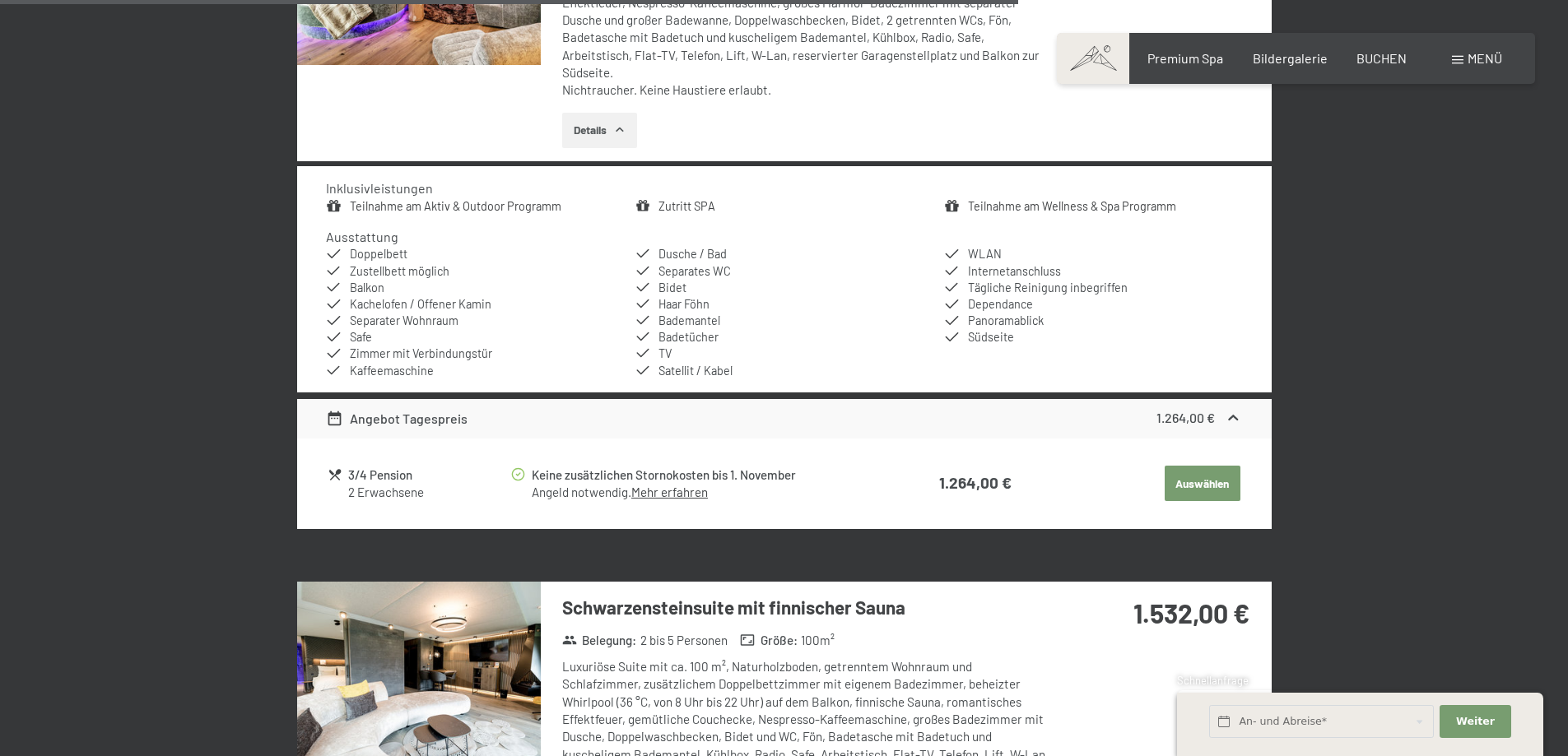
scroll to position [3193, 0]
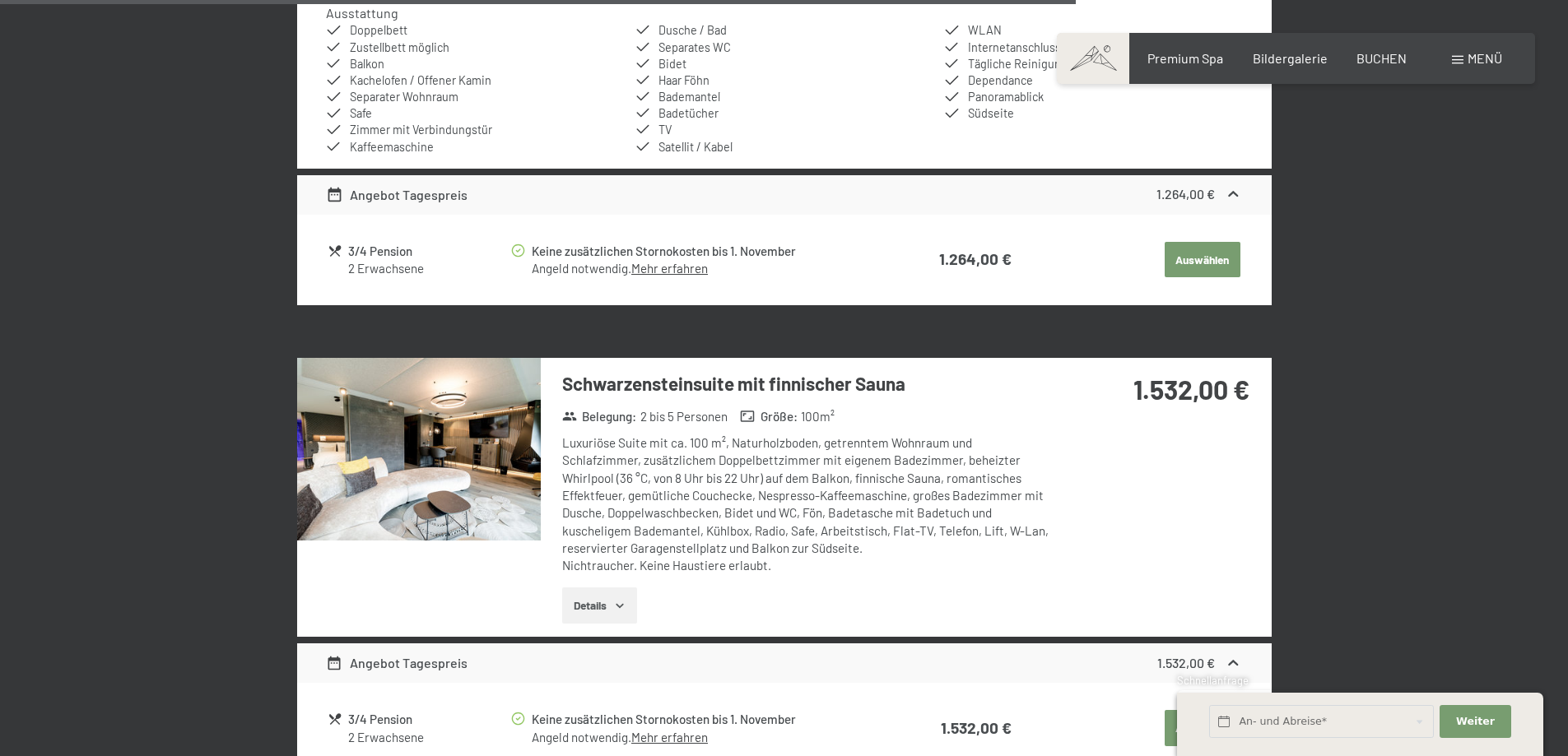
click at [607, 588] on button "Details" at bounding box center [599, 606] width 75 height 37
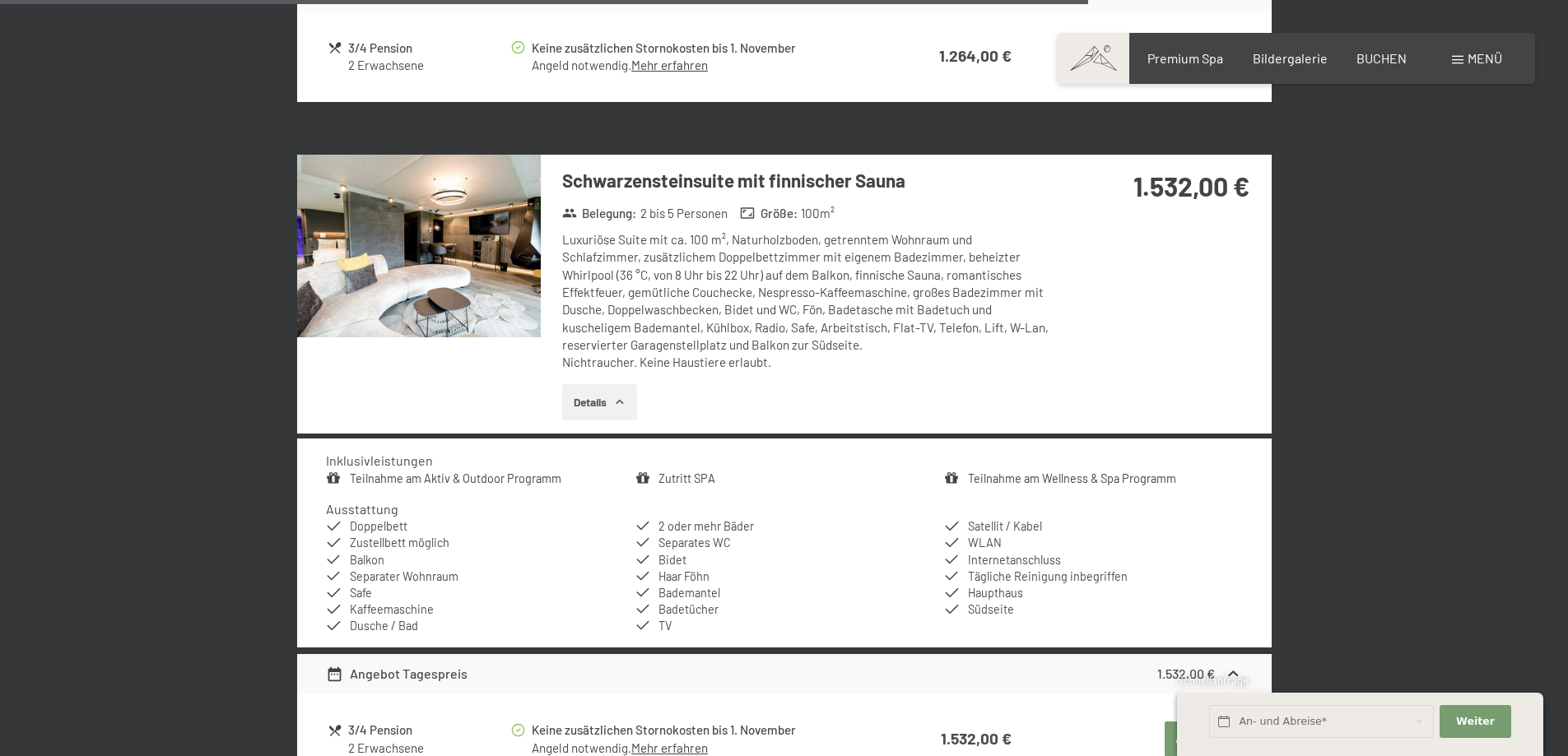
scroll to position [3441, 0]
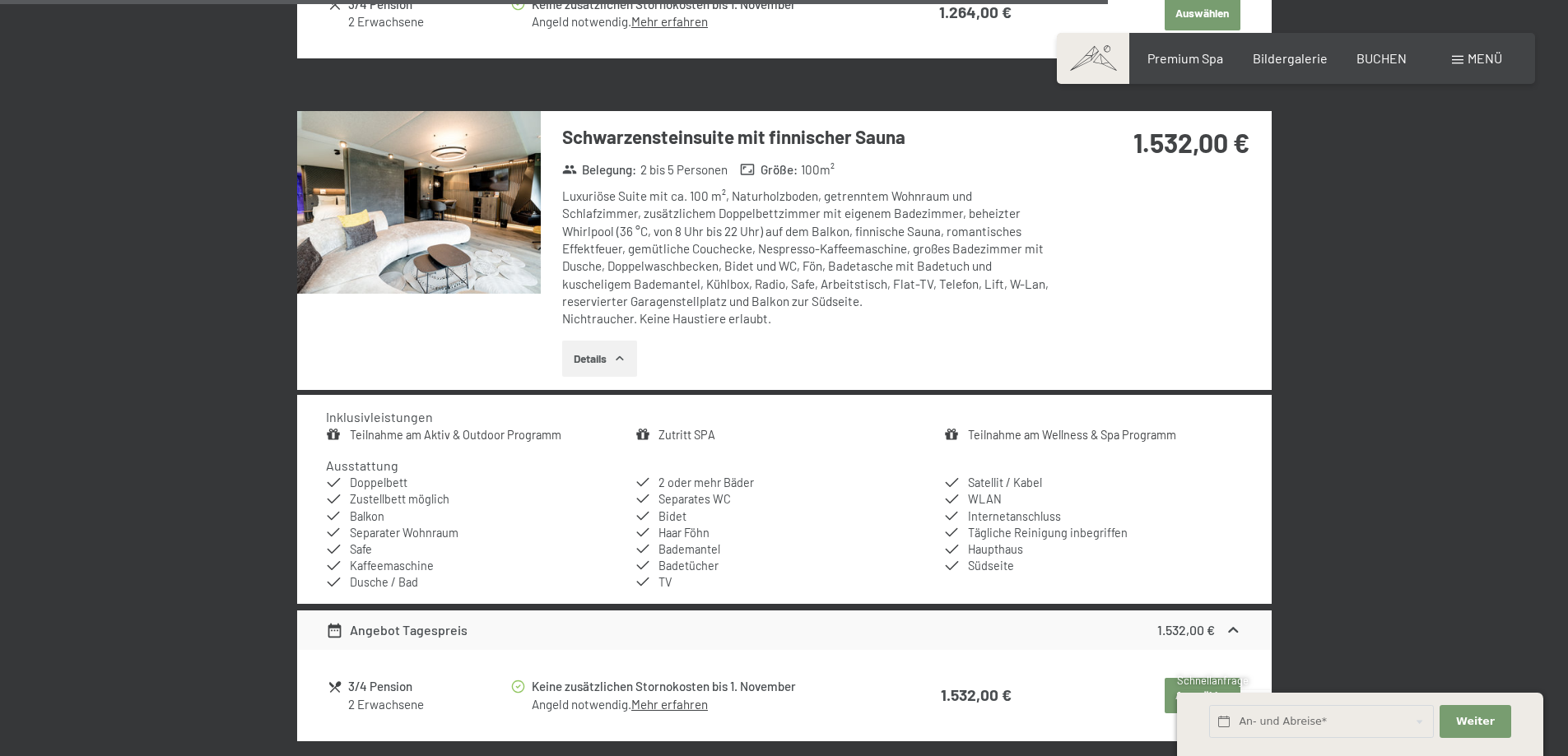
click at [432, 178] on img at bounding box center [418, 202] width 243 height 183
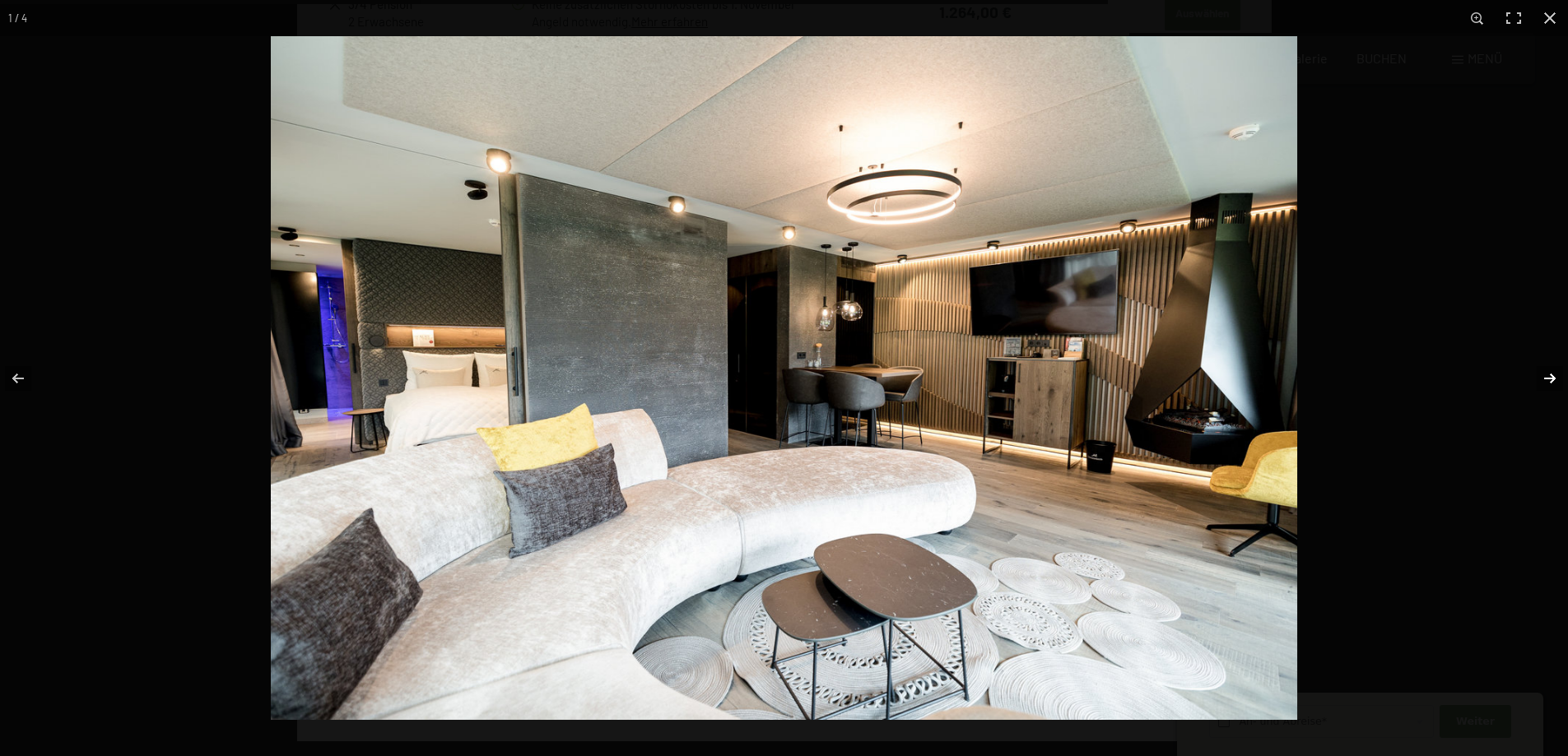
click at [1546, 374] on button "button" at bounding box center [1538, 378] width 57 height 82
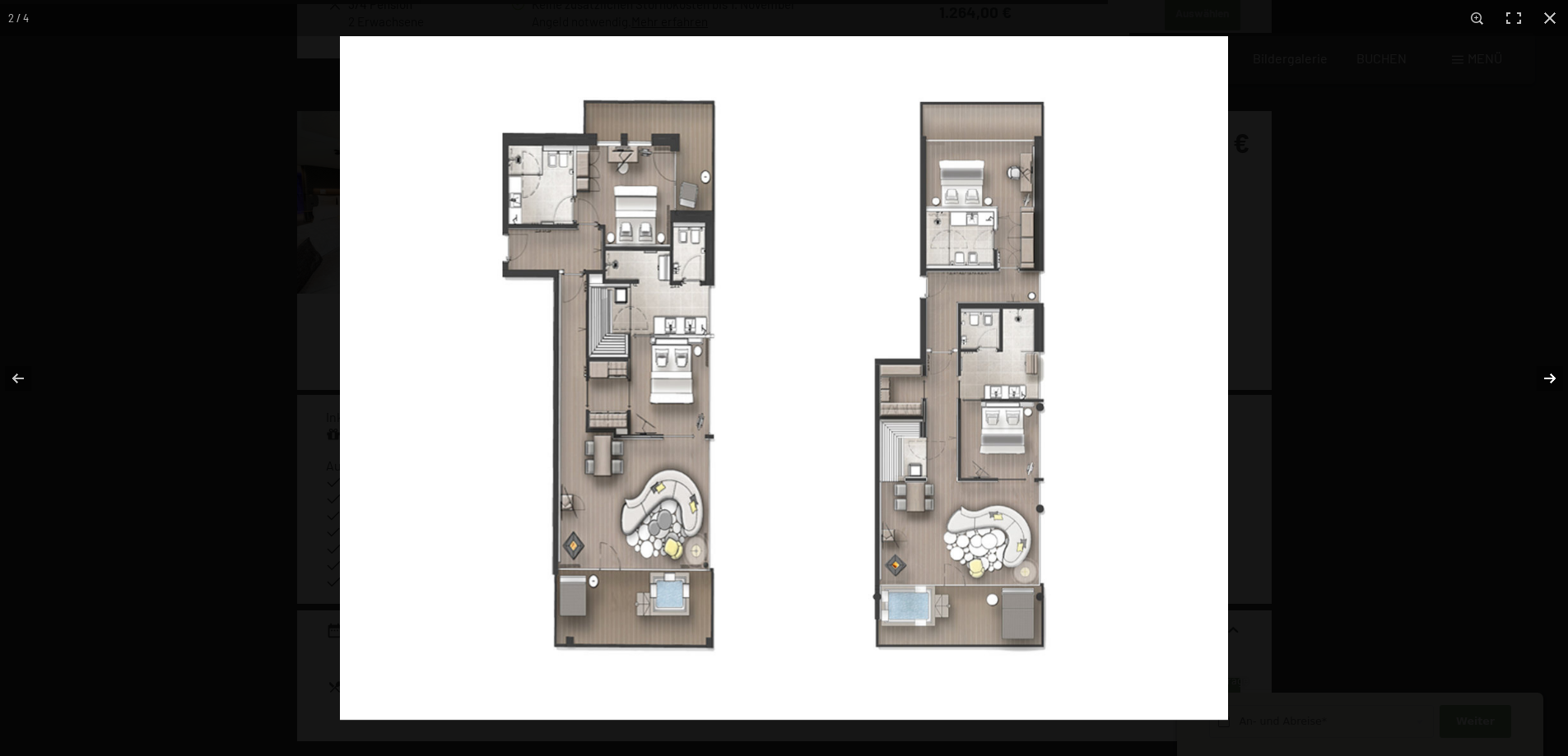
click at [1545, 375] on button "button" at bounding box center [1538, 378] width 57 height 82
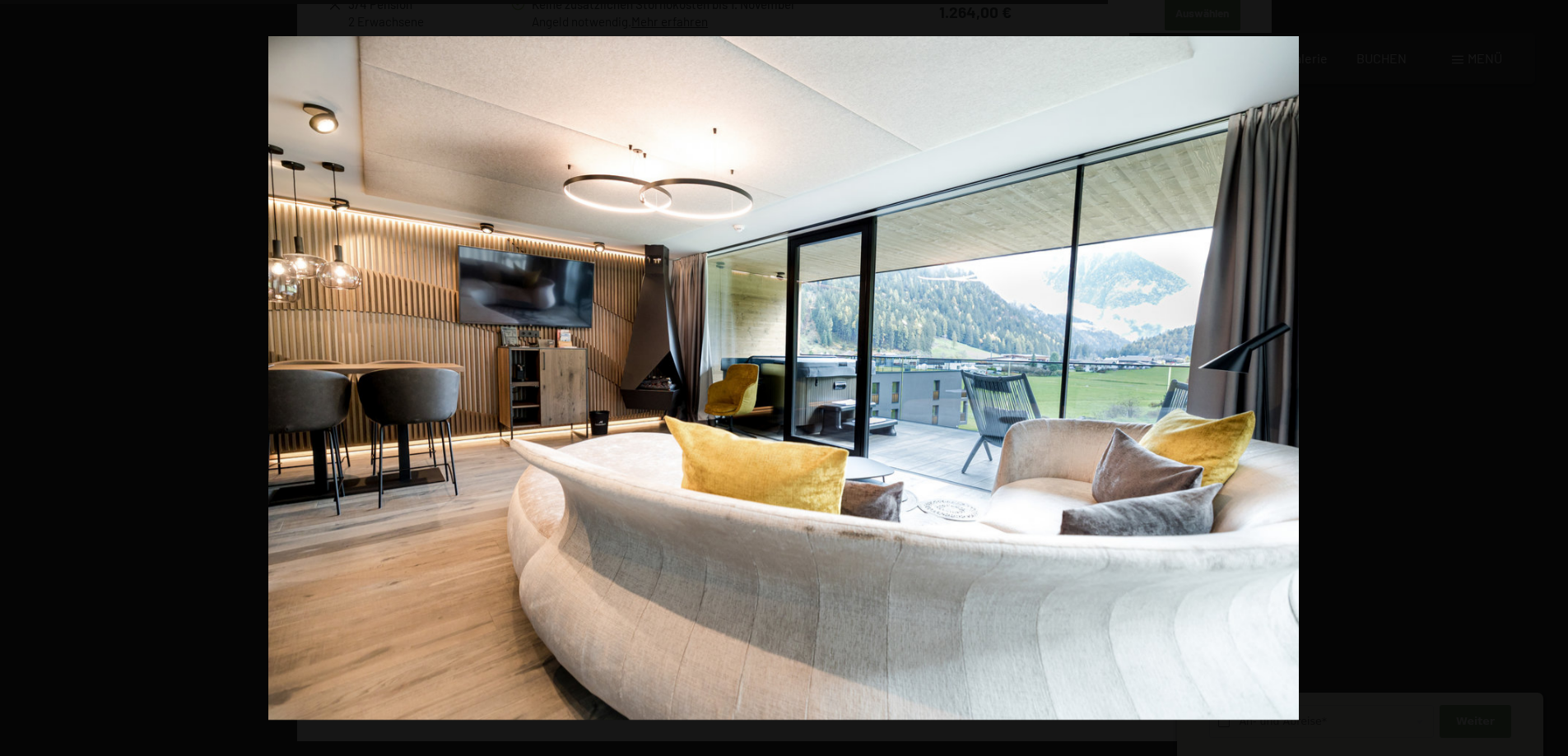
click at [1550, 377] on button "button" at bounding box center [1538, 378] width 57 height 82
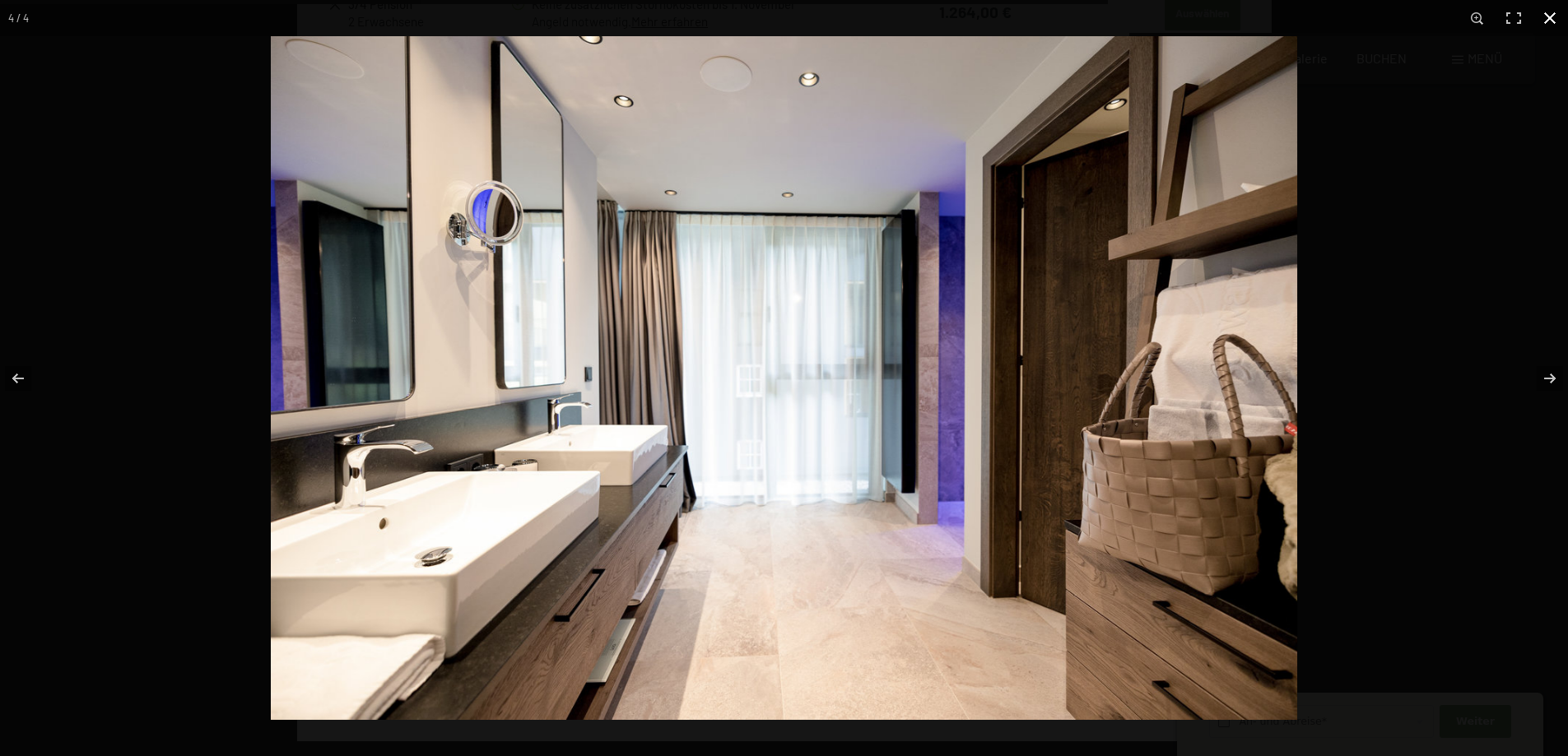
click at [1548, 19] on button "button" at bounding box center [1550, 18] width 37 height 37
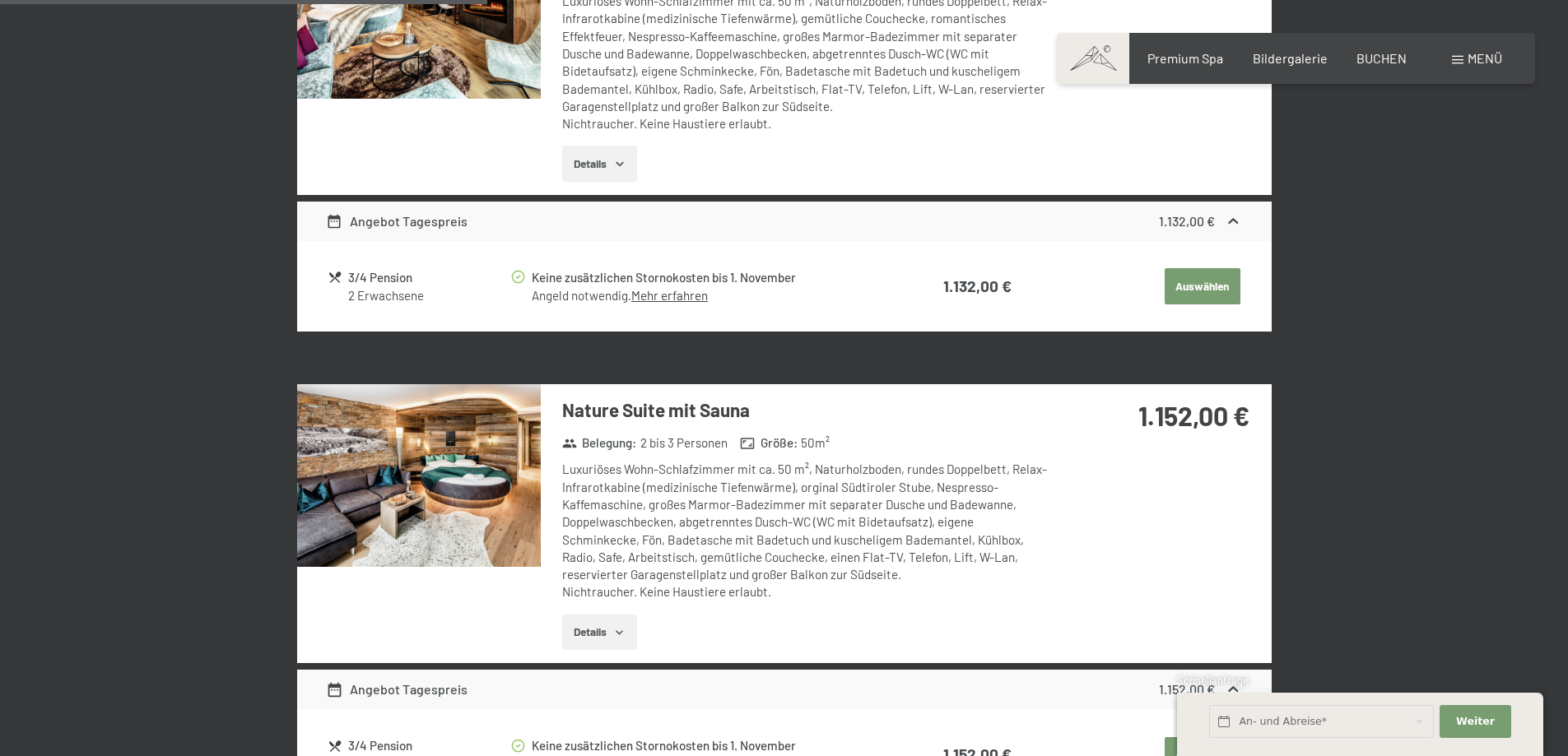
scroll to position [1218, 0]
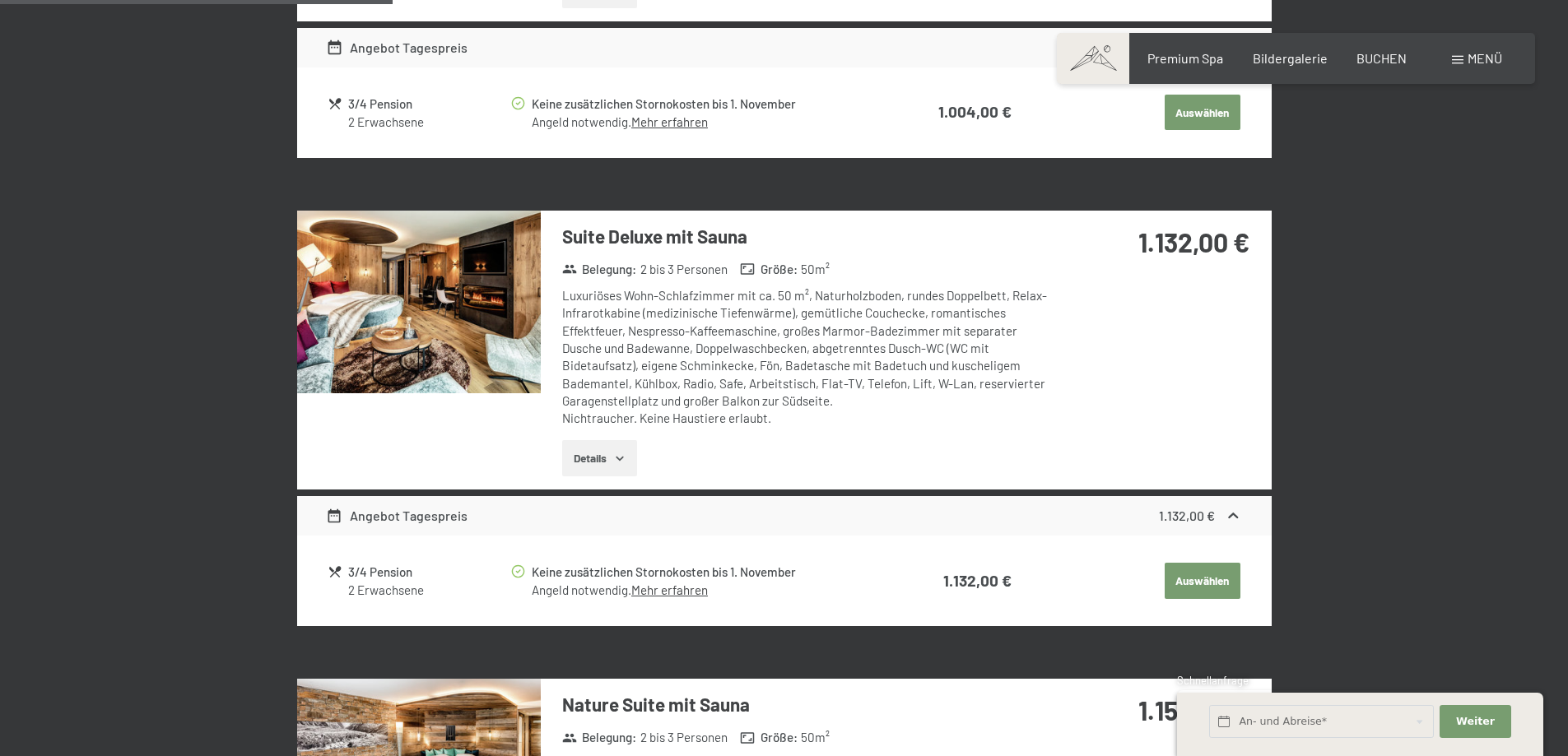
click at [398, 334] on img at bounding box center [418, 302] width 243 height 183
click at [0, 0] on button "button" at bounding box center [0, 0] width 0 height 0
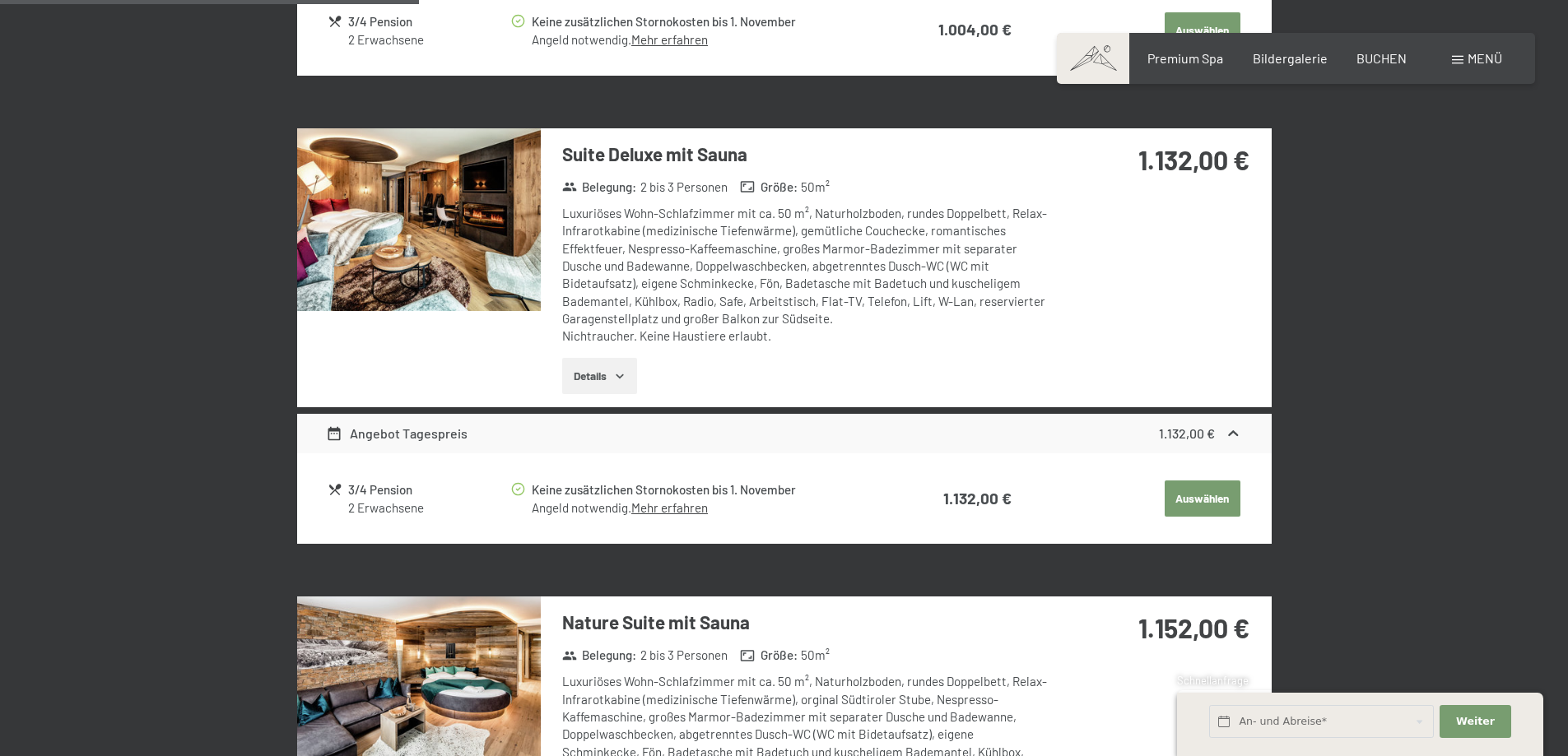
click at [1209, 501] on button "Auswählen" at bounding box center [1202, 499] width 76 height 37
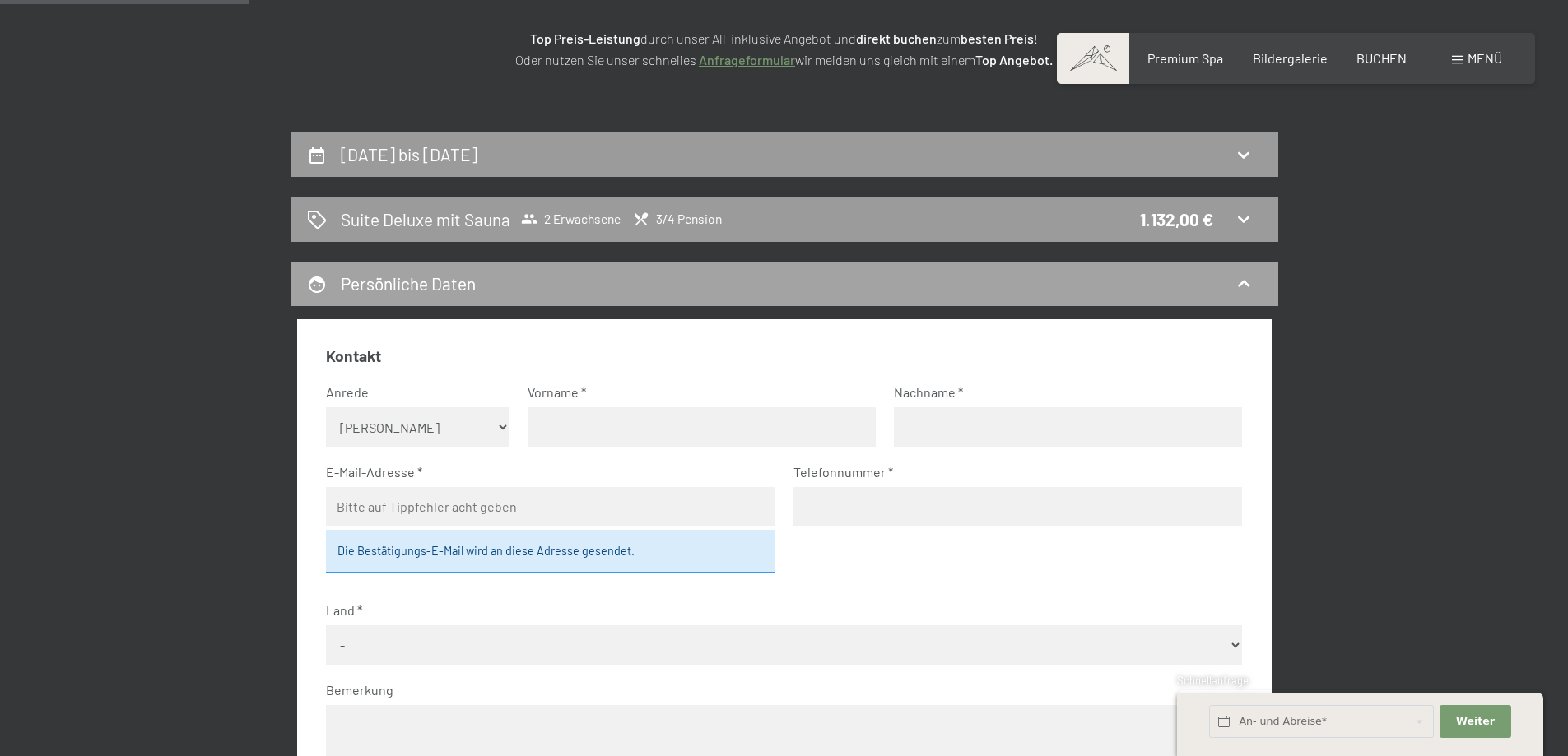
scroll to position [228, 0]
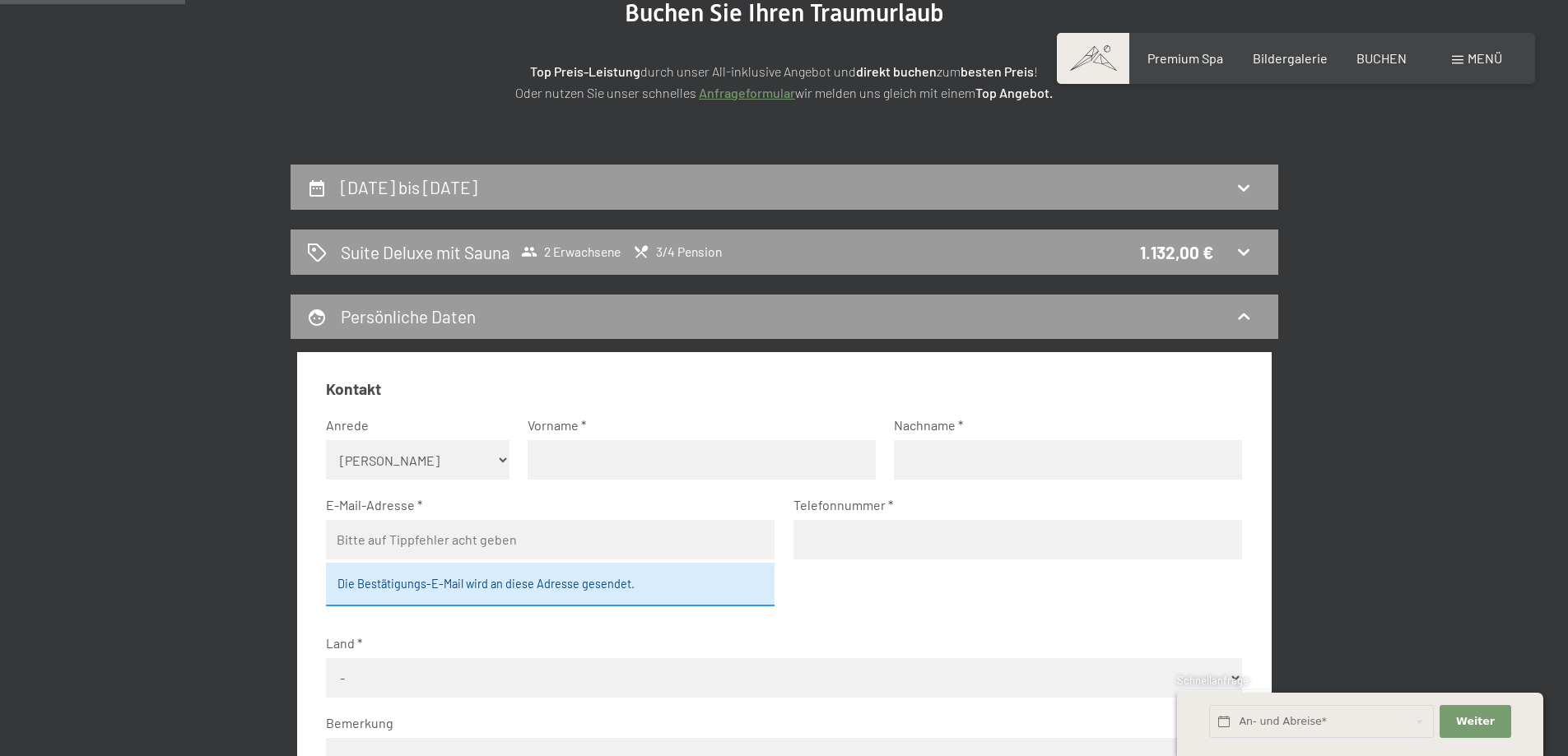
click at [479, 456] on select "Keine Angabe Frau Herr" at bounding box center [418, 460] width 183 height 40
select select "m"
click at [326, 440] on select "Keine Angabe Frau Herr" at bounding box center [418, 460] width 183 height 40
click at [628, 432] on label "Einwilligung Marketing*" at bounding box center [691, 427] width 144 height 17
click at [618, 432] on input "Einwilligung Marketing*" at bounding box center [610, 427] width 17 height 17
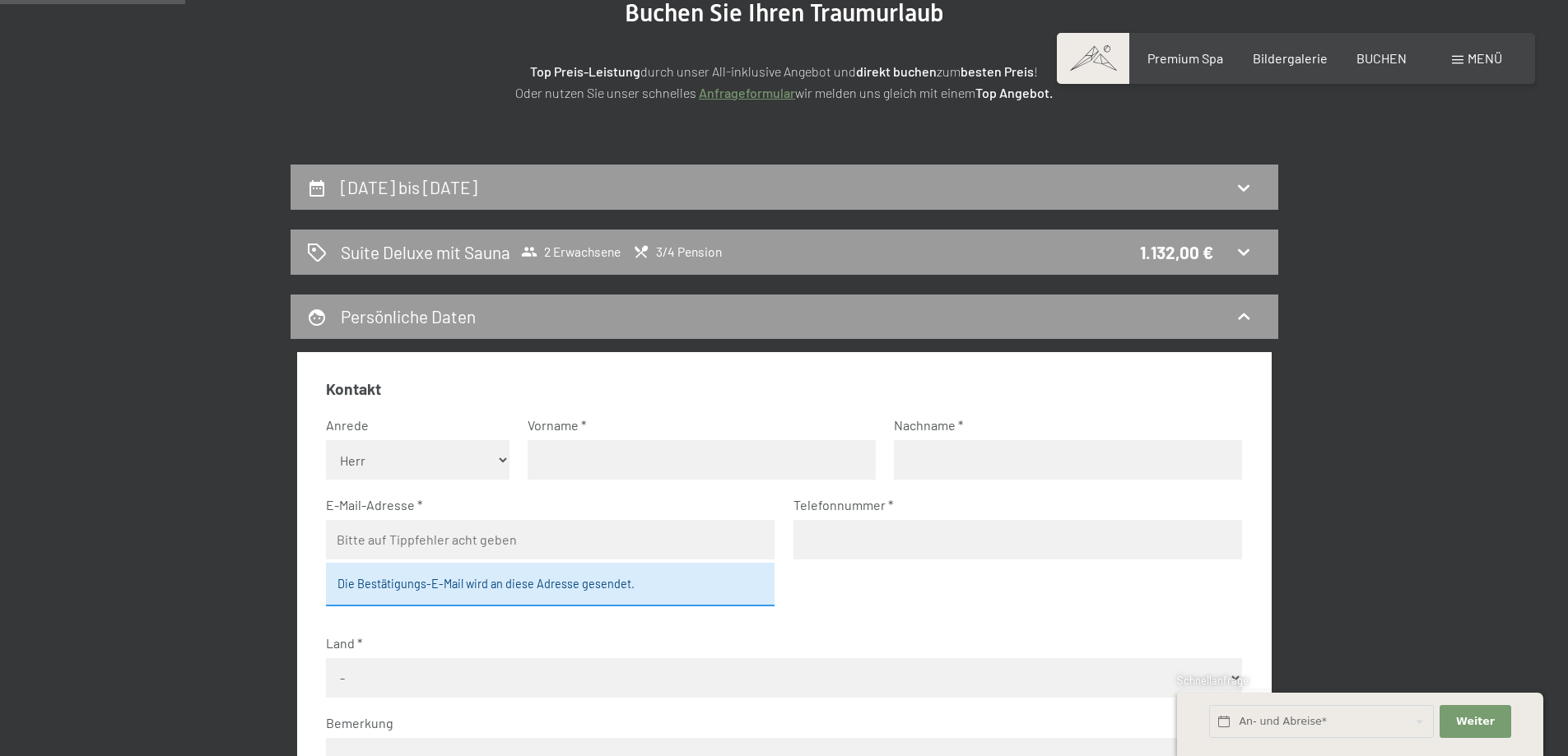
checkbox input "false"
click at [636, 464] on input "text" at bounding box center [701, 460] width 348 height 40
type input "Martin"
type input "Schmaus"
type input "martinschmaus@gmx.de"
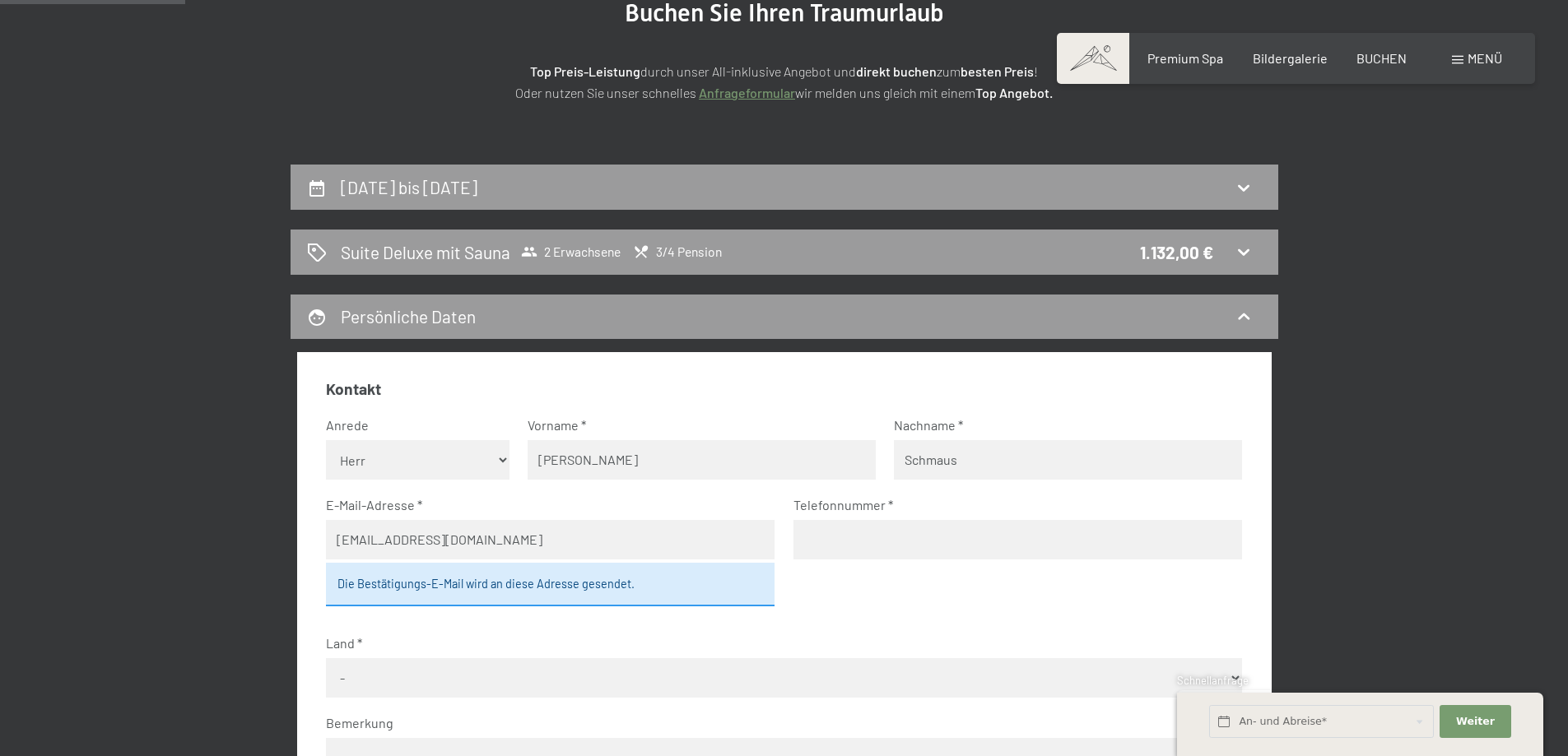
type input "01717727834"
select select "DEU"
click at [901, 626] on fieldset "Kontakt Anrede Keine Angabe Frau Herr Vorname Martin Nachname Schmaus E-Mail-Ad…" at bounding box center [784, 640] width 916 height 523
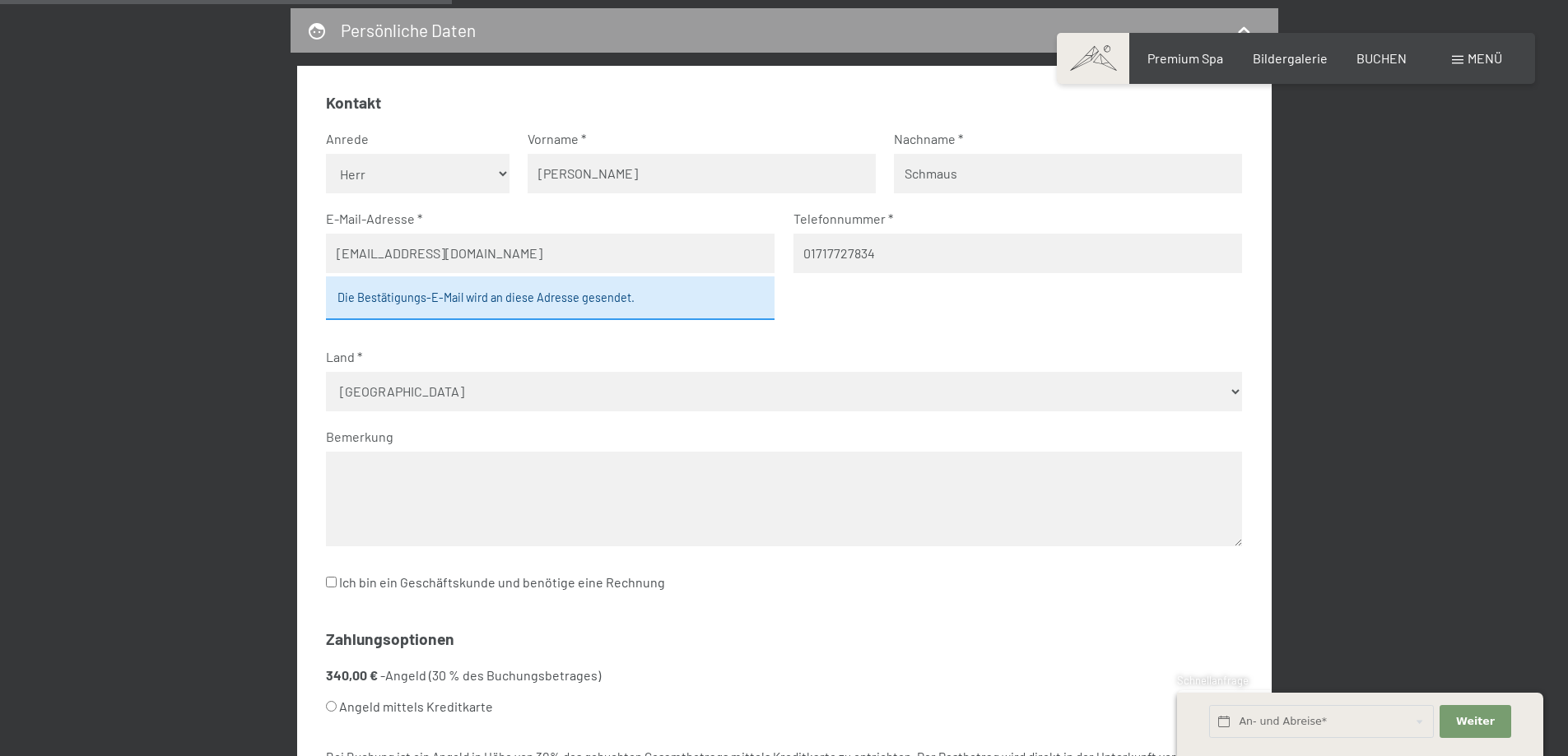
scroll to position [557, 0]
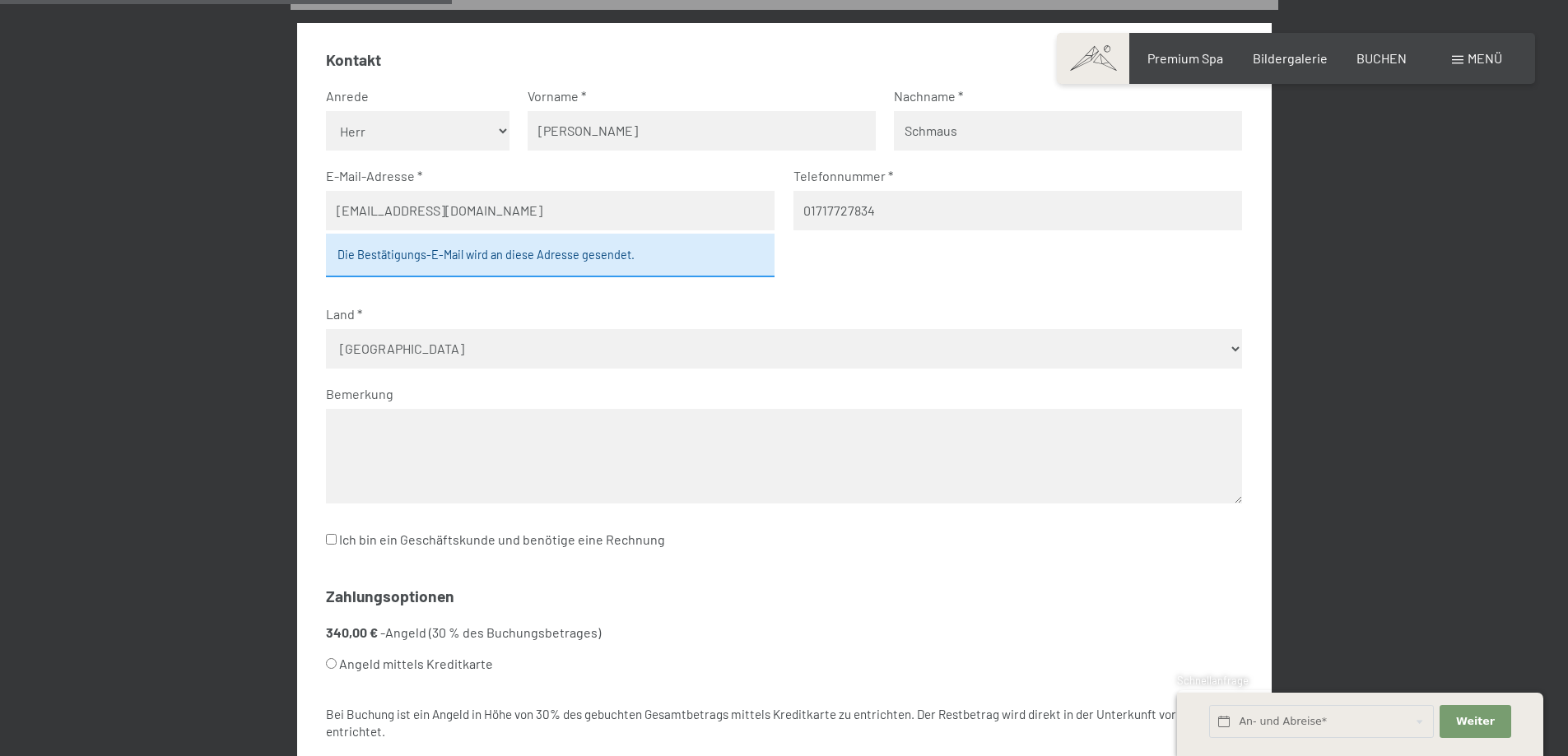
click at [425, 432] on textarea at bounding box center [784, 456] width 916 height 95
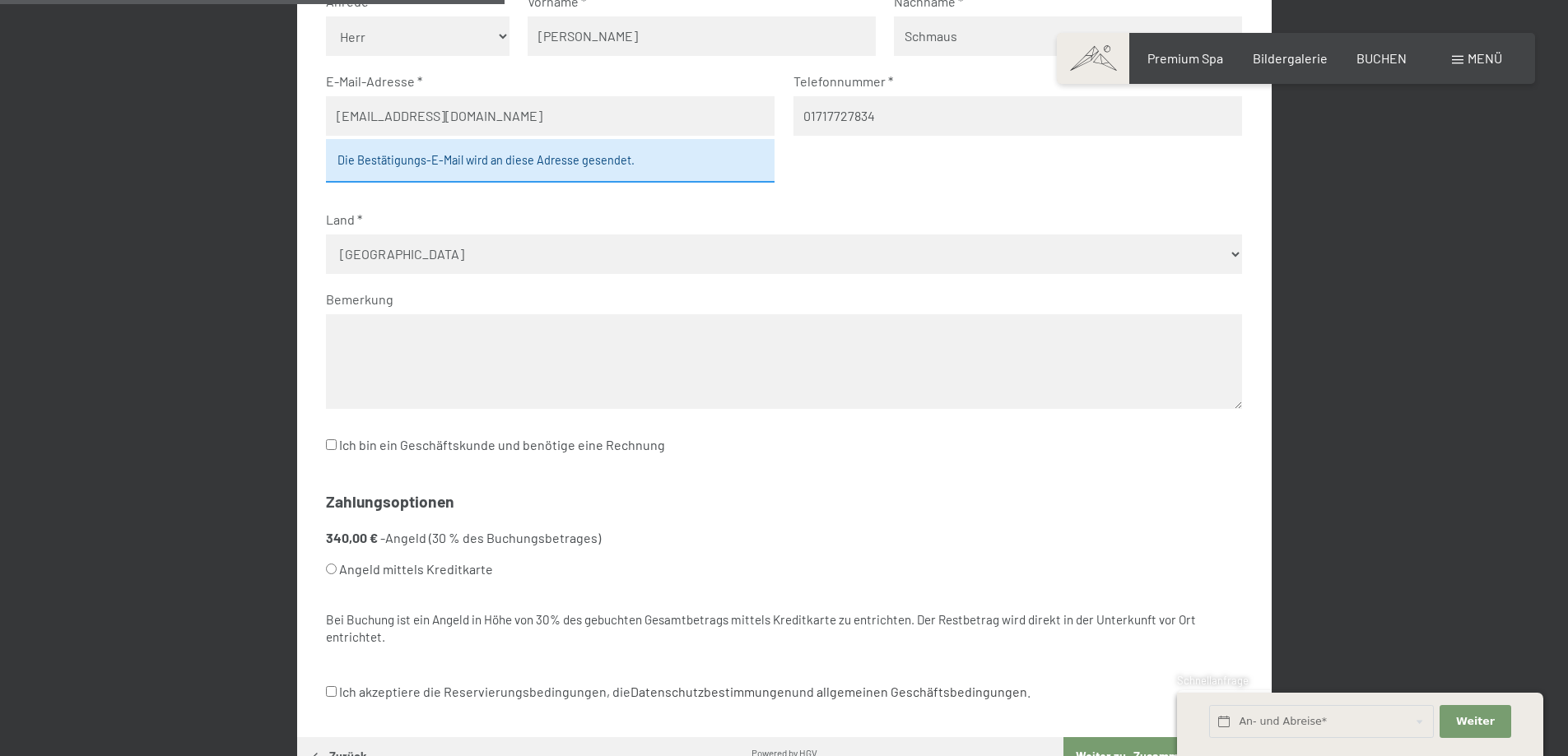
scroll to position [804, 0]
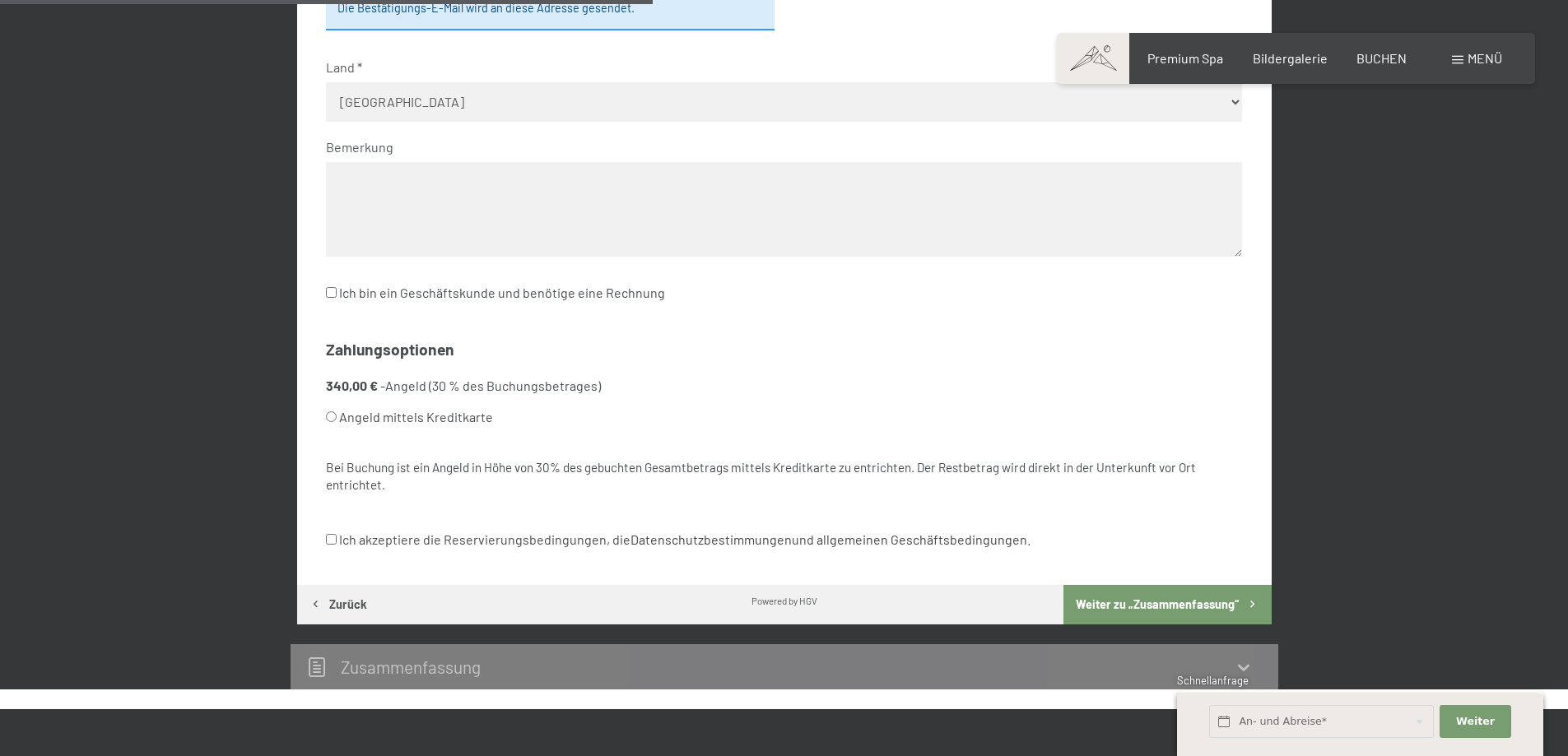
click at [720, 329] on div "Kontakt Anrede Keine Angabe Frau Herr Vorname Martin Nachname Schmaus E-Mail-Ad…" at bounding box center [784, 180] width 975 height 809
click at [334, 420] on input "Angeld mittels Kreditkarte" at bounding box center [331, 417] width 11 height 11
radio input "true"
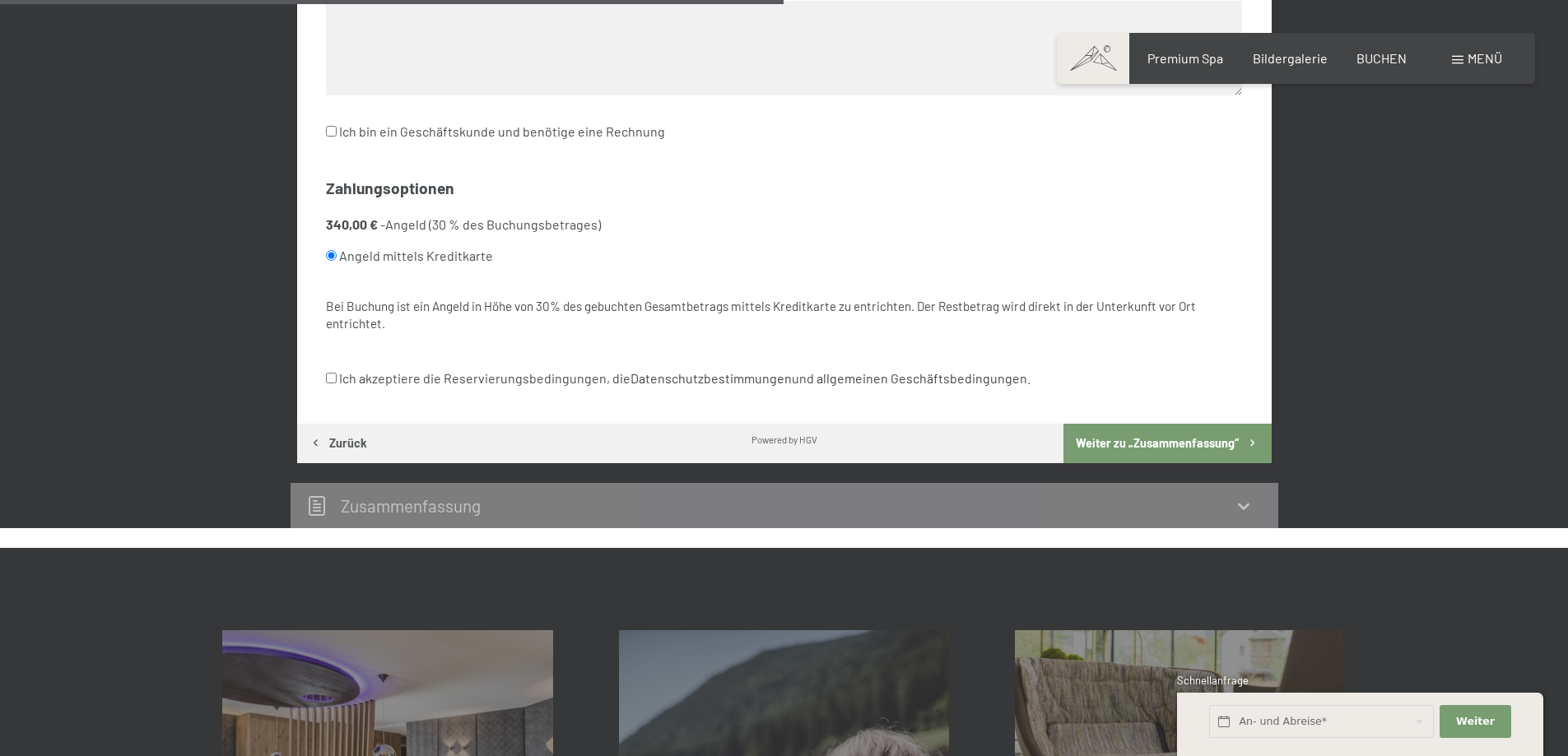
scroll to position [968, 0]
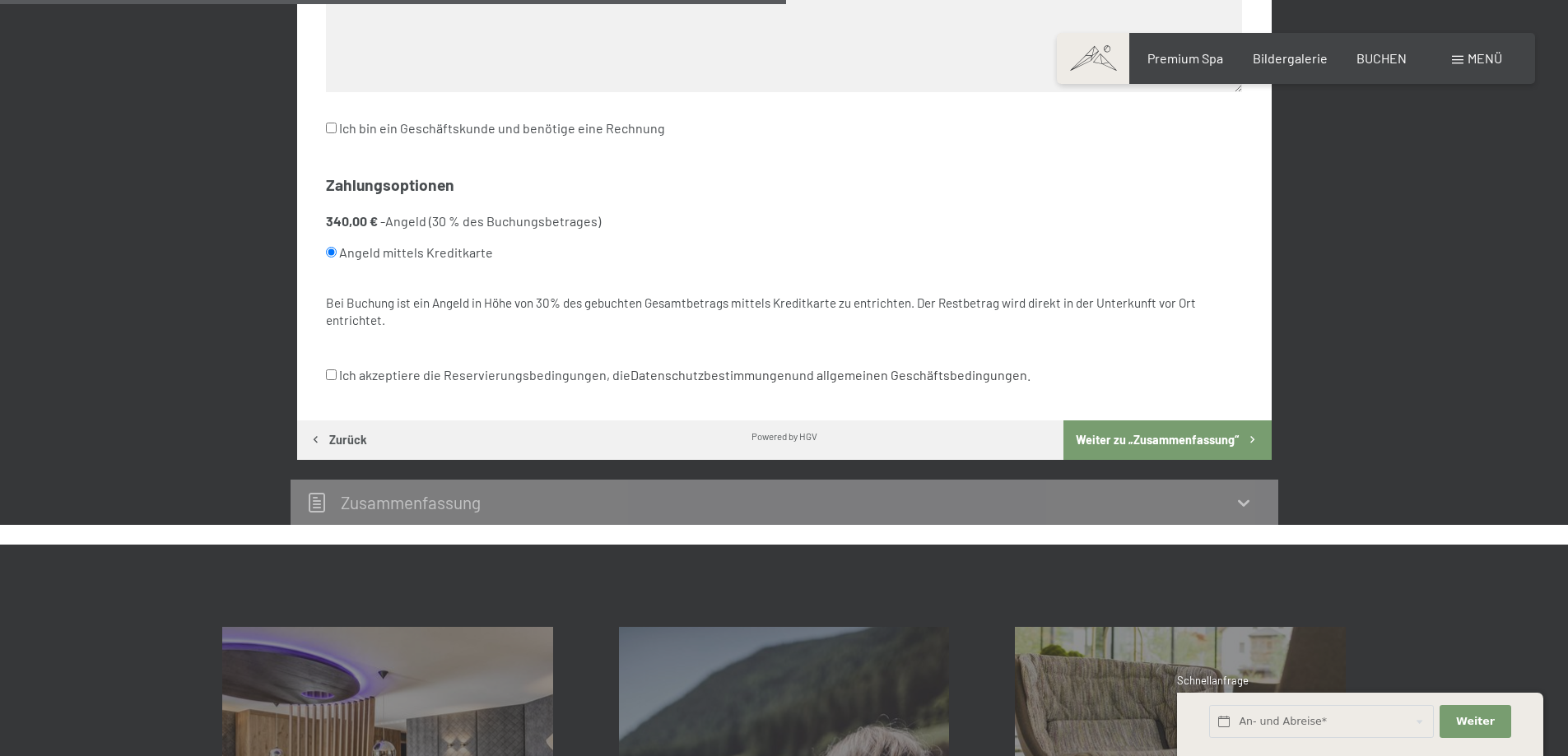
click at [481, 375] on label "Ich akzeptiere die Reservierungsbedingungen, die Datenschutzbestimmungen und al…" at bounding box center [678, 375] width 705 height 32
click at [337, 375] on input "Ich akzeptiere die Reservierungsbedingungen, die Datenschutzbestimmungen und al…" at bounding box center [331, 374] width 11 height 11
checkbox input "true"
click at [1130, 444] on button "Weiter zu „Zusammen­fassung“" at bounding box center [1167, 441] width 208 height 40
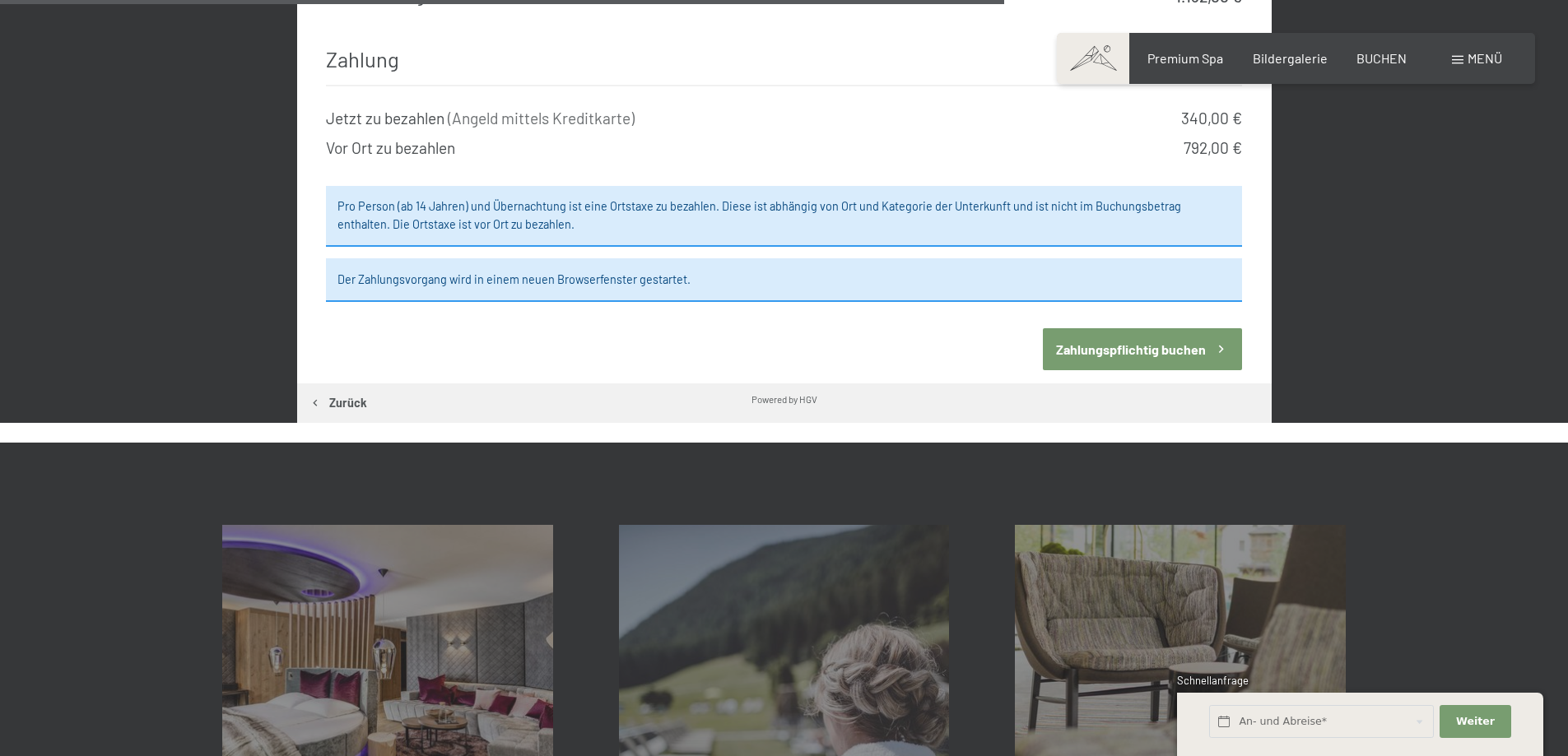
scroll to position [1544, 0]
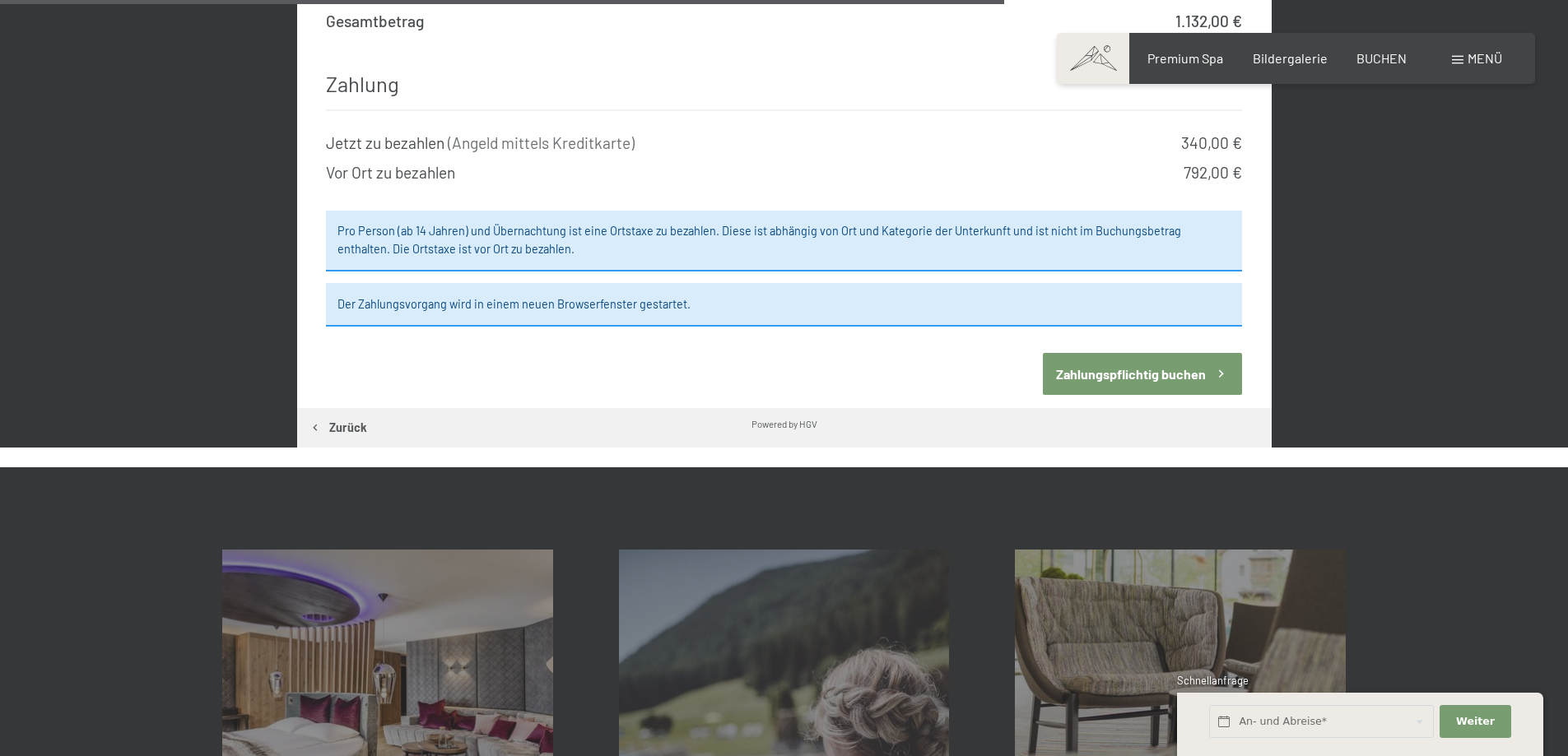
click at [1145, 367] on button "Zahlungspflichtig buchen" at bounding box center [1142, 373] width 199 height 42
